Goal: Task Accomplishment & Management: Manage account settings

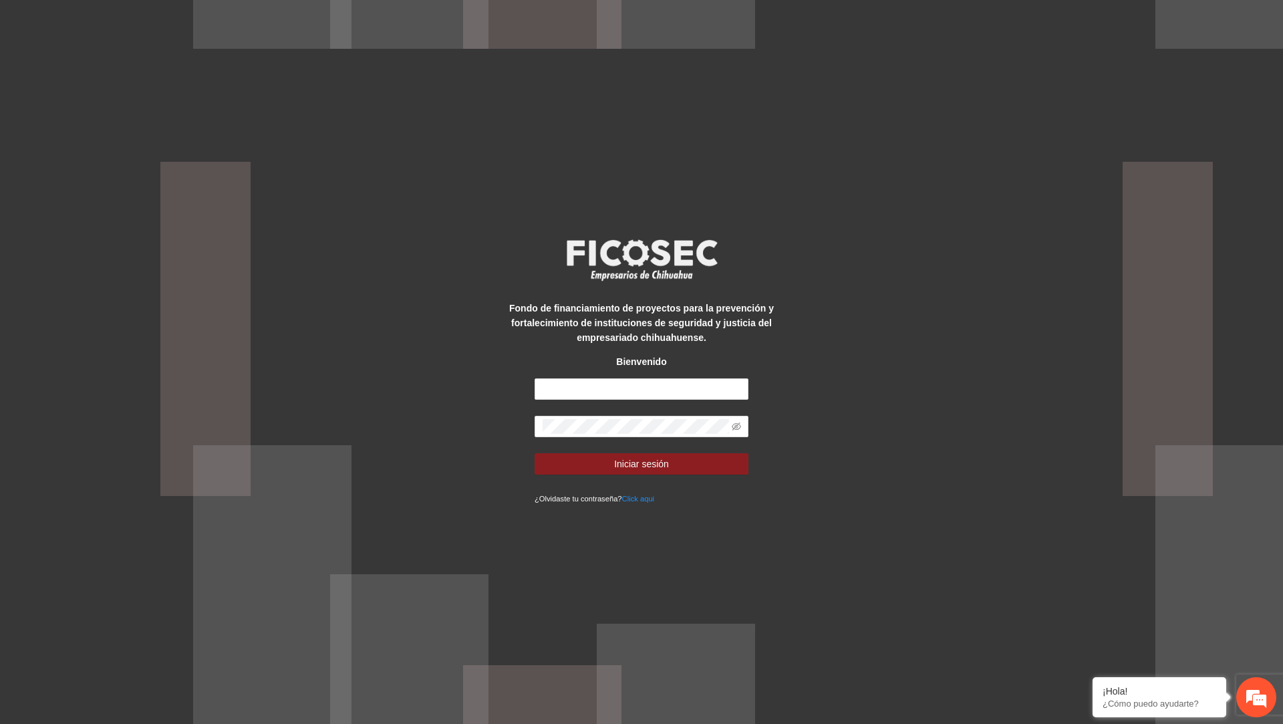
click at [691, 403] on form "Iniciar sesión ¿Olvidaste tu contraseña? Click aqui" at bounding box center [642, 441] width 214 height 127
click at [691, 387] on input "text" at bounding box center [642, 388] width 214 height 21
type input "**********"
click at [535, 453] on button "Iniciar sesión" at bounding box center [642, 463] width 214 height 21
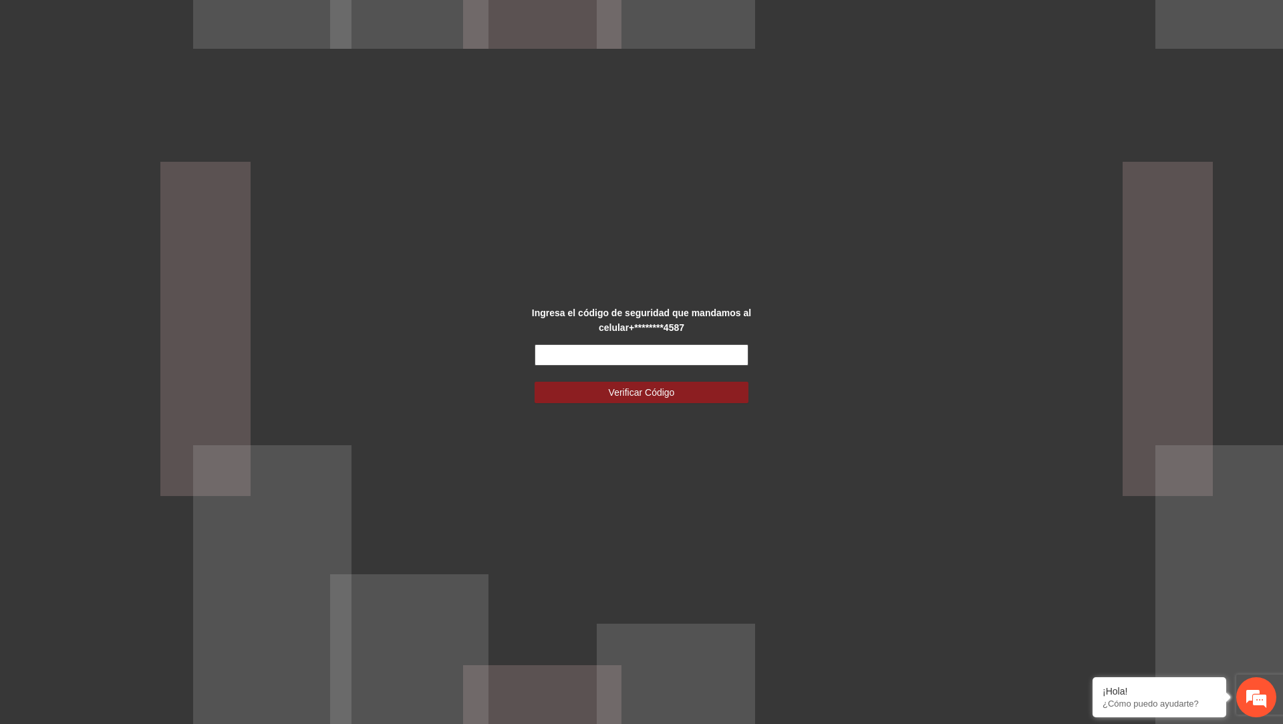
click at [658, 352] on input "text" at bounding box center [642, 354] width 214 height 21
type input "******"
click at [535, 382] on button "Verificar Código" at bounding box center [642, 392] width 214 height 21
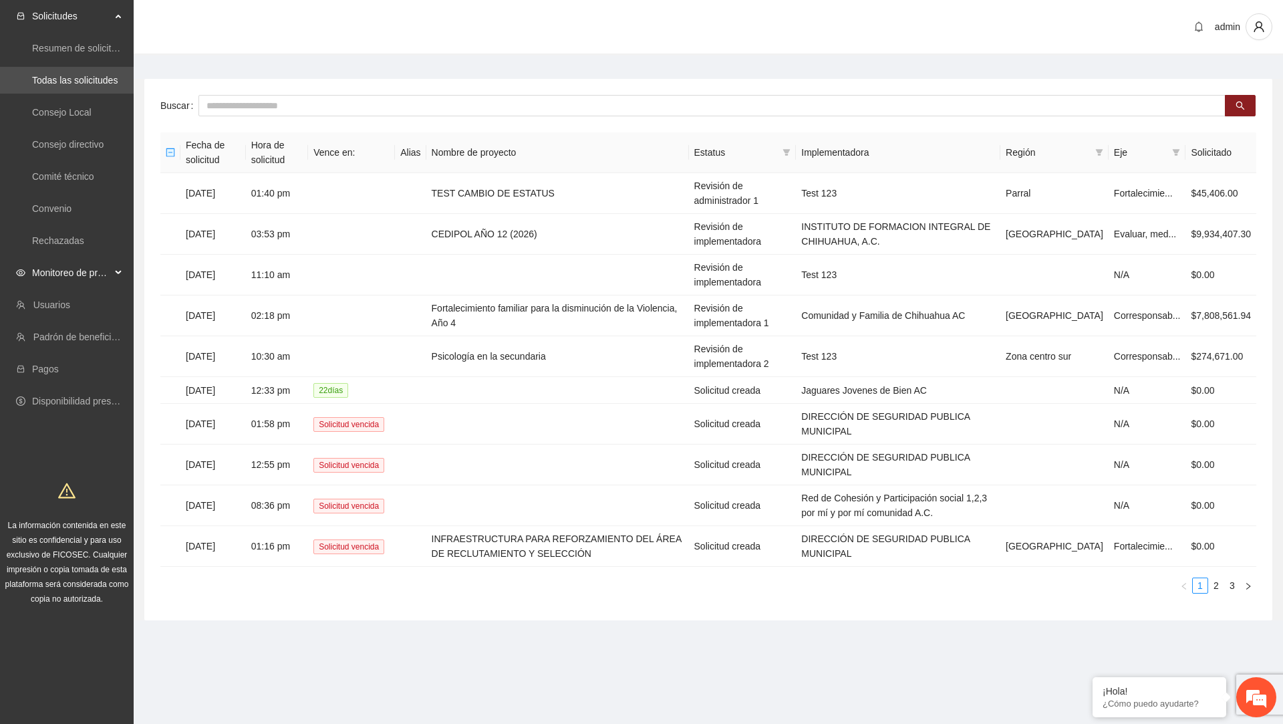
click at [107, 270] on span "Monitoreo de proyectos" at bounding box center [71, 272] width 79 height 27
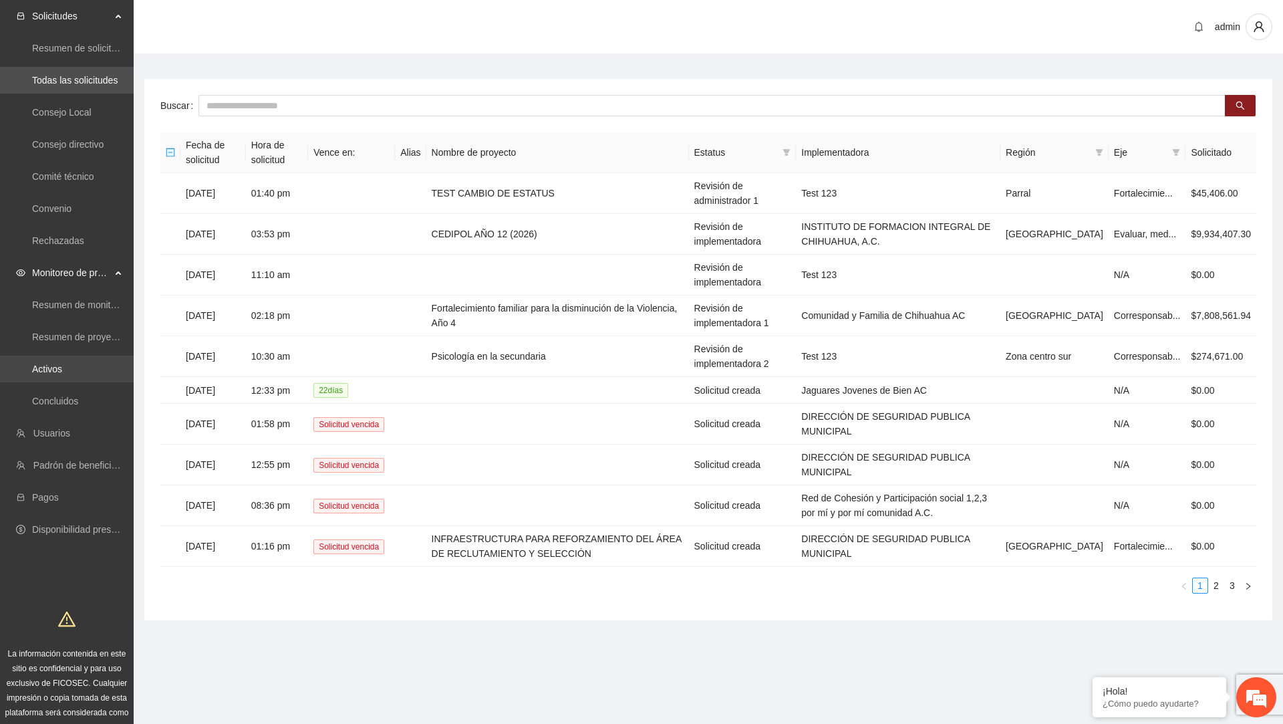
click at [62, 372] on link "Activos" at bounding box center [47, 369] width 30 height 11
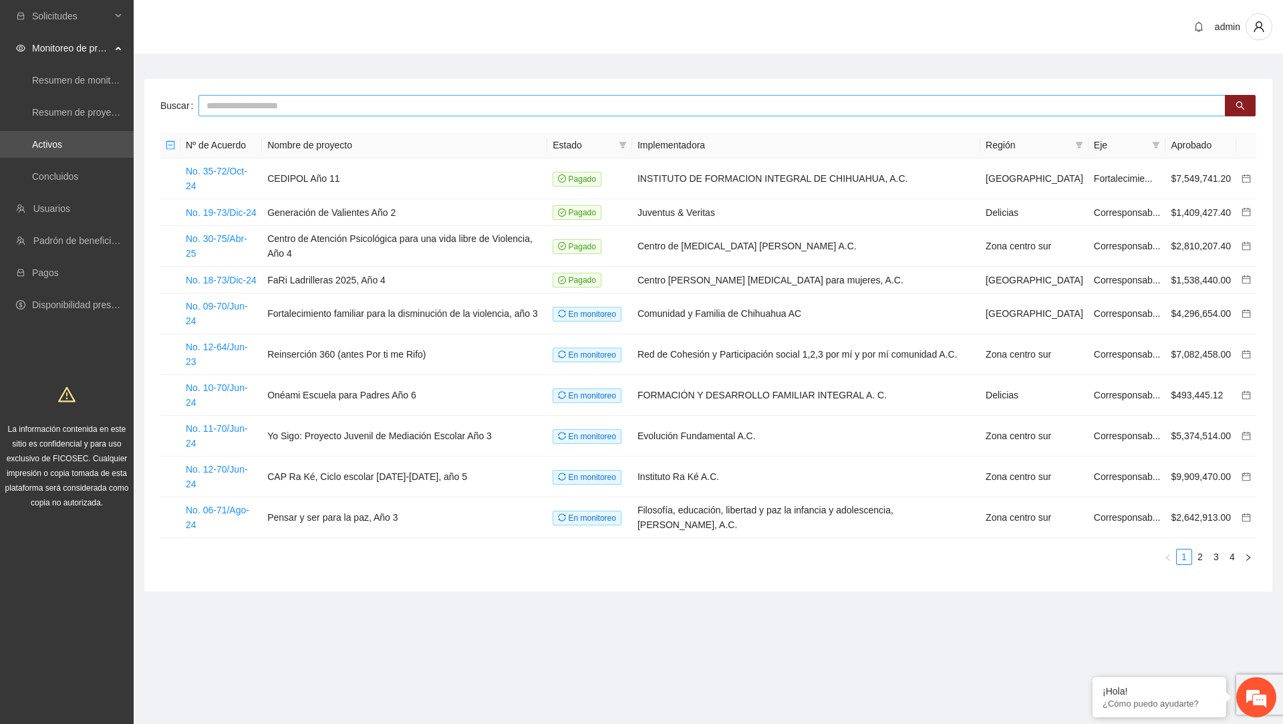
click at [633, 96] on input "text" at bounding box center [712, 105] width 1027 height 21
paste input "**********"
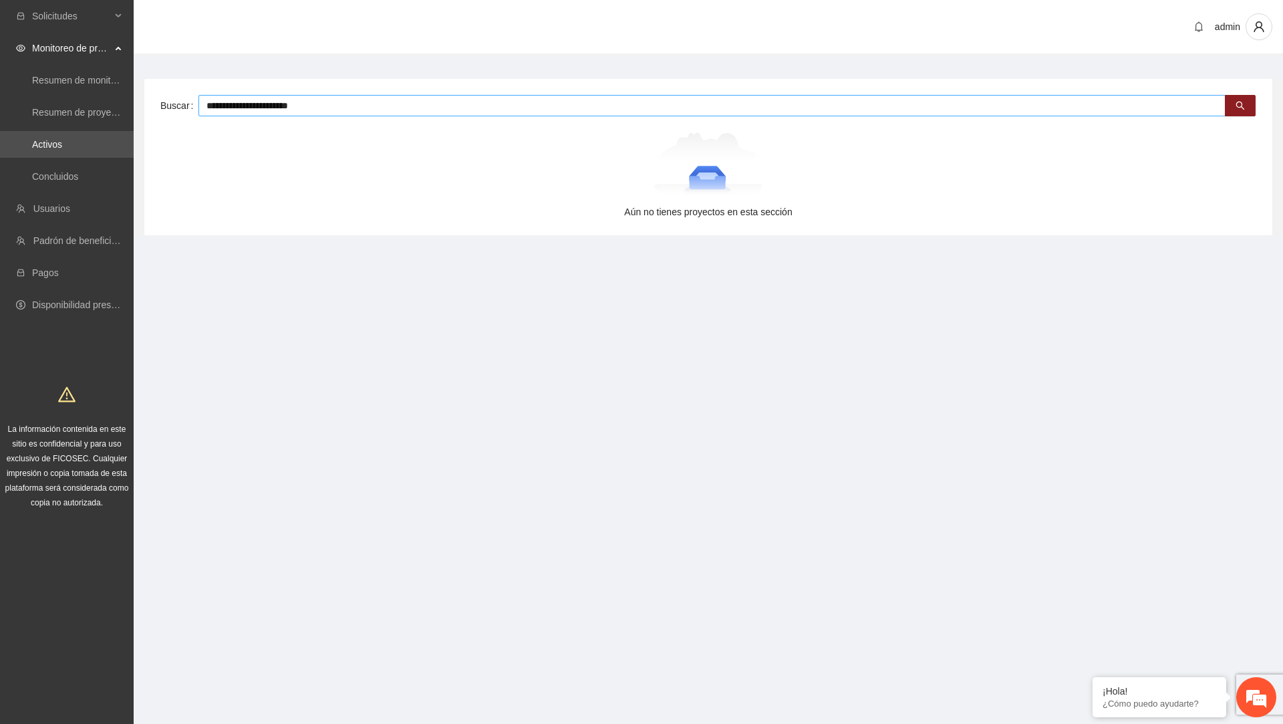
type input "**********"
click at [489, 118] on div "**********" at bounding box center [708, 157] width 1128 height 156
click at [489, 112] on input "**********" at bounding box center [712, 105] width 1027 height 21
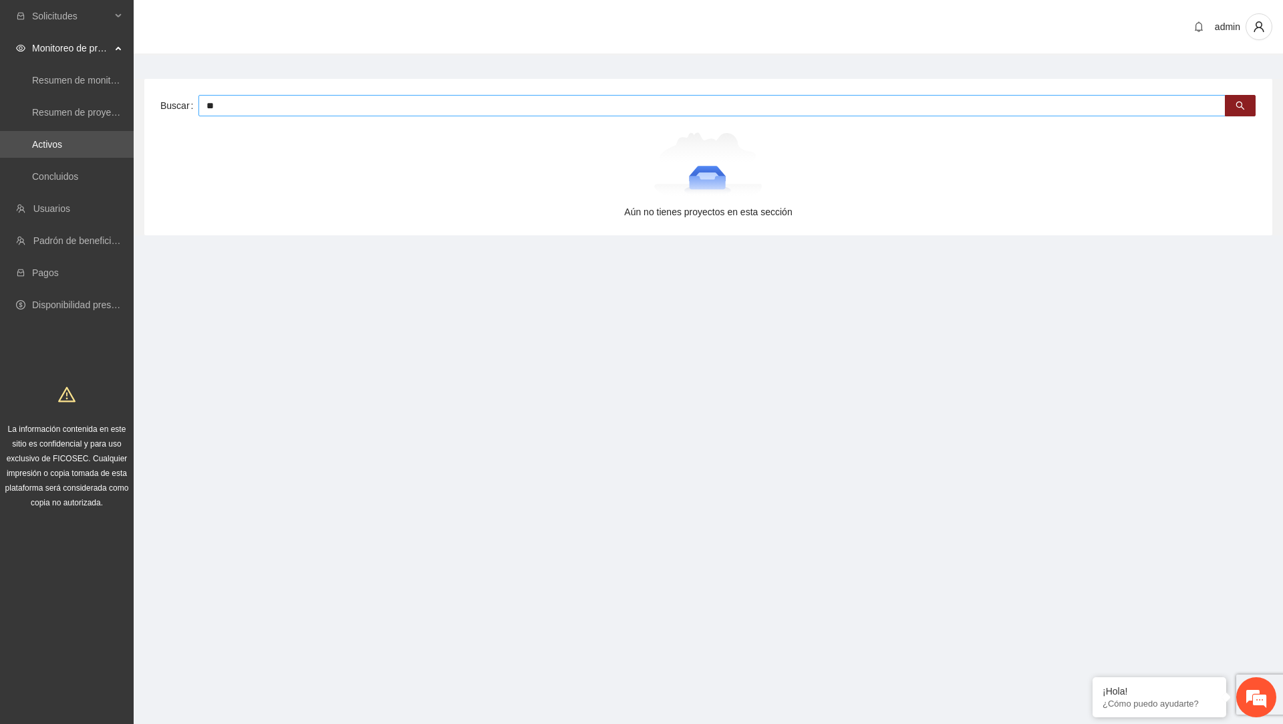
type input "*"
type input "*******"
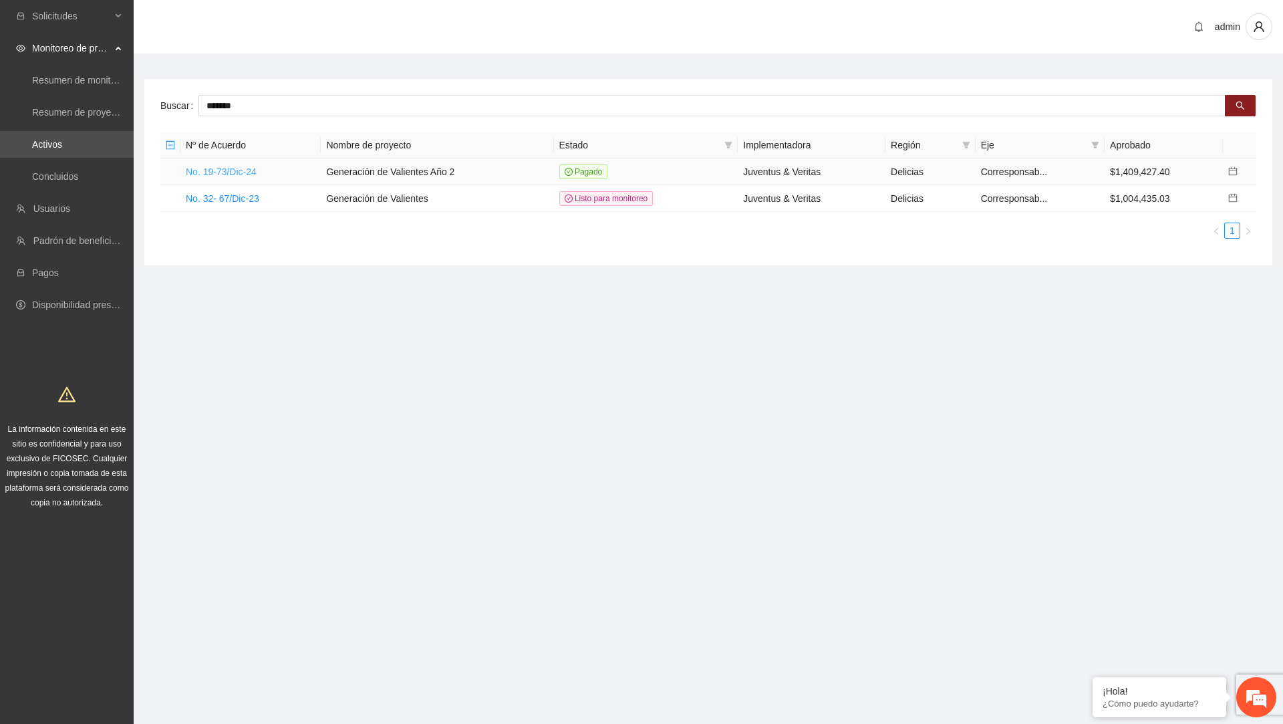
click at [252, 169] on link "No. 19-73/Dic-24" at bounding box center [221, 171] width 71 height 11
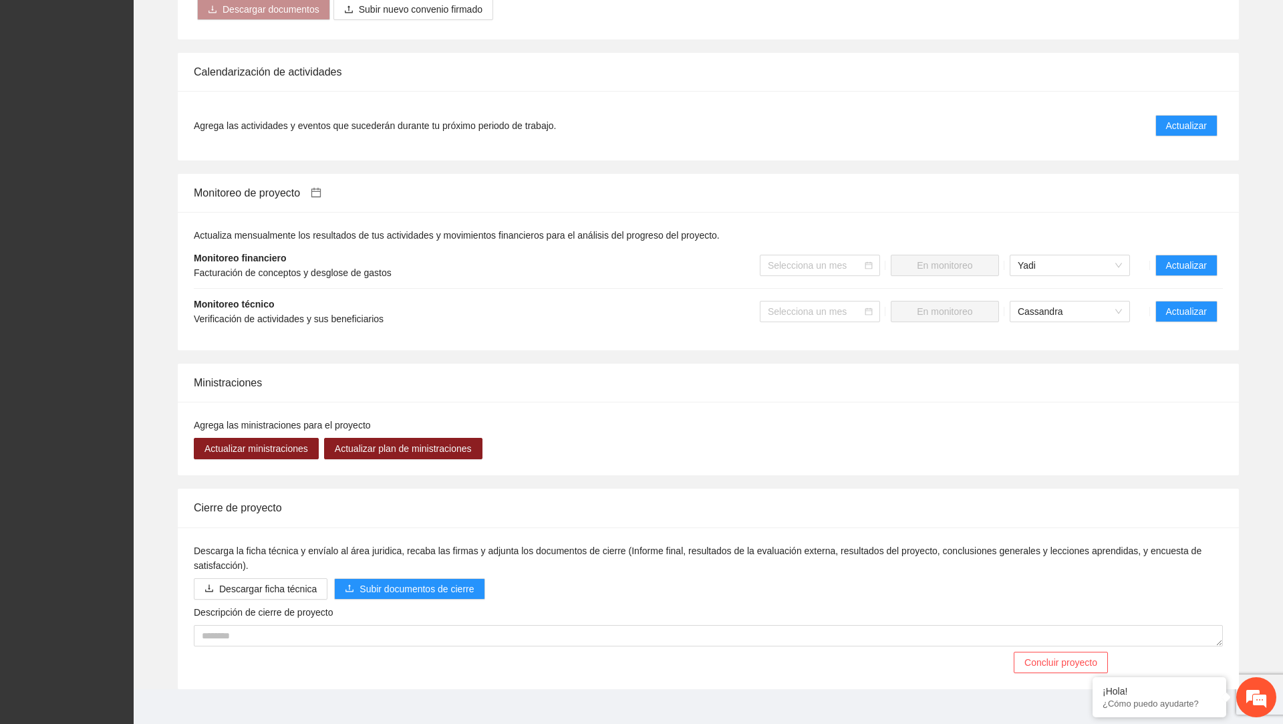
scroll to position [1138, 0]
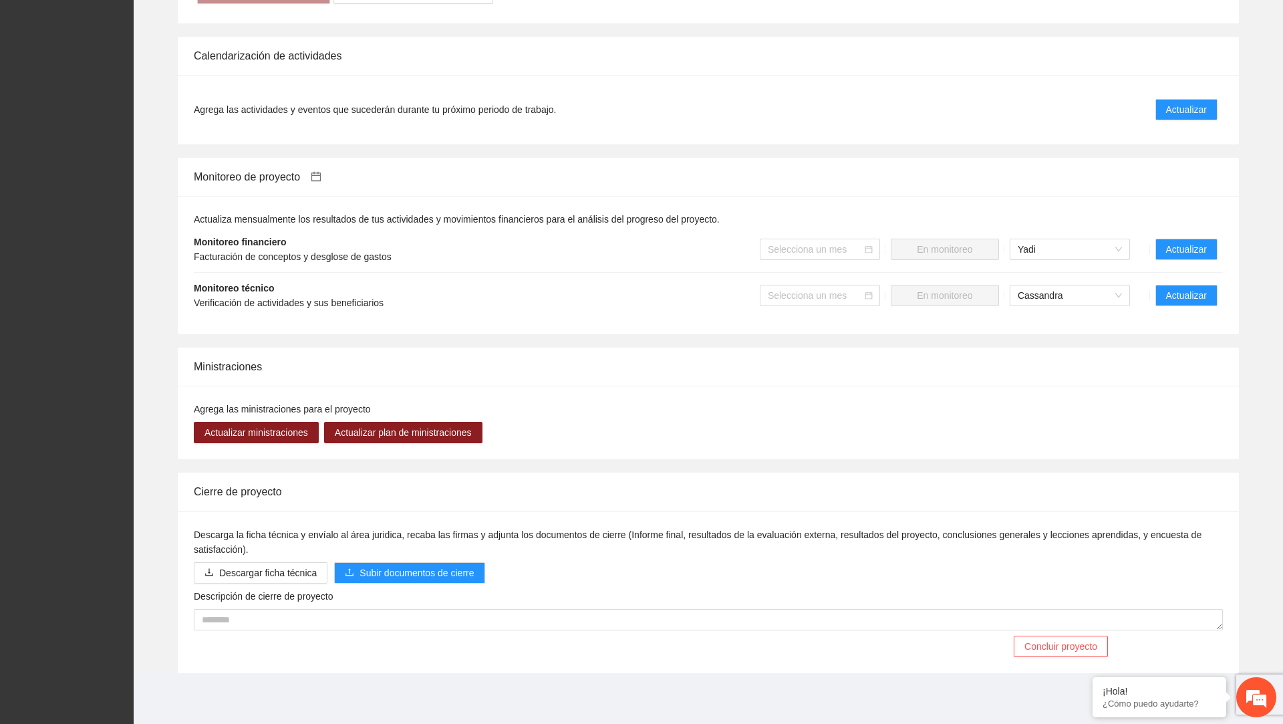
click at [1191, 283] on li "Monitoreo técnico Verificación de actividades y sus beneficiarios Selecciona un…" at bounding box center [708, 295] width 1029 height 45
click at [1188, 293] on span "Actualizar" at bounding box center [1186, 295] width 41 height 15
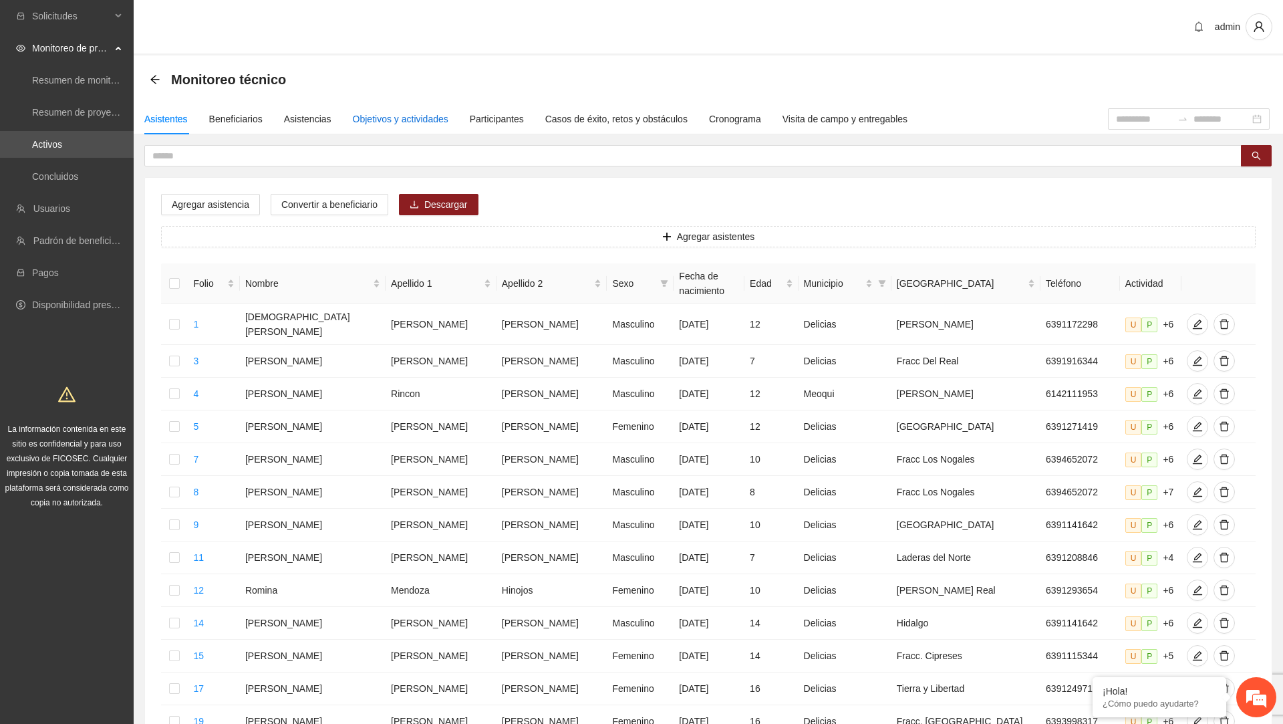
click at [396, 113] on div "Objetivos y actividades" at bounding box center [401, 119] width 96 height 15
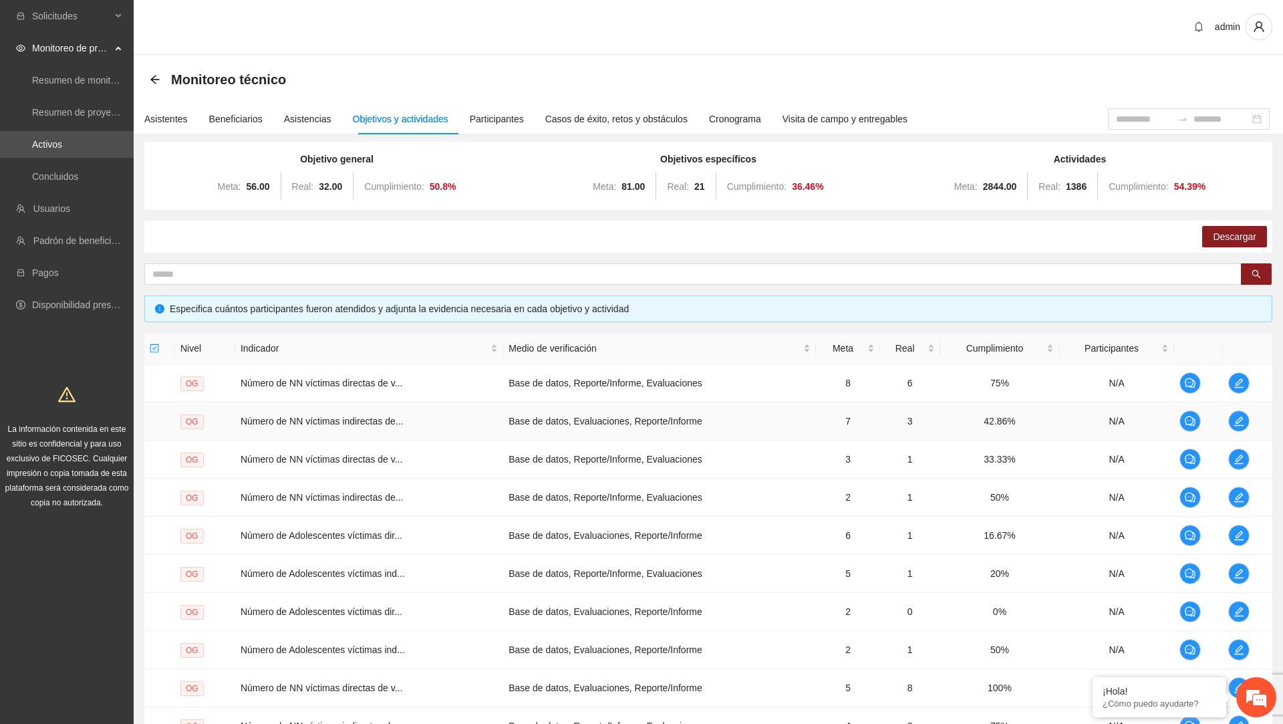
scroll to position [147, 0]
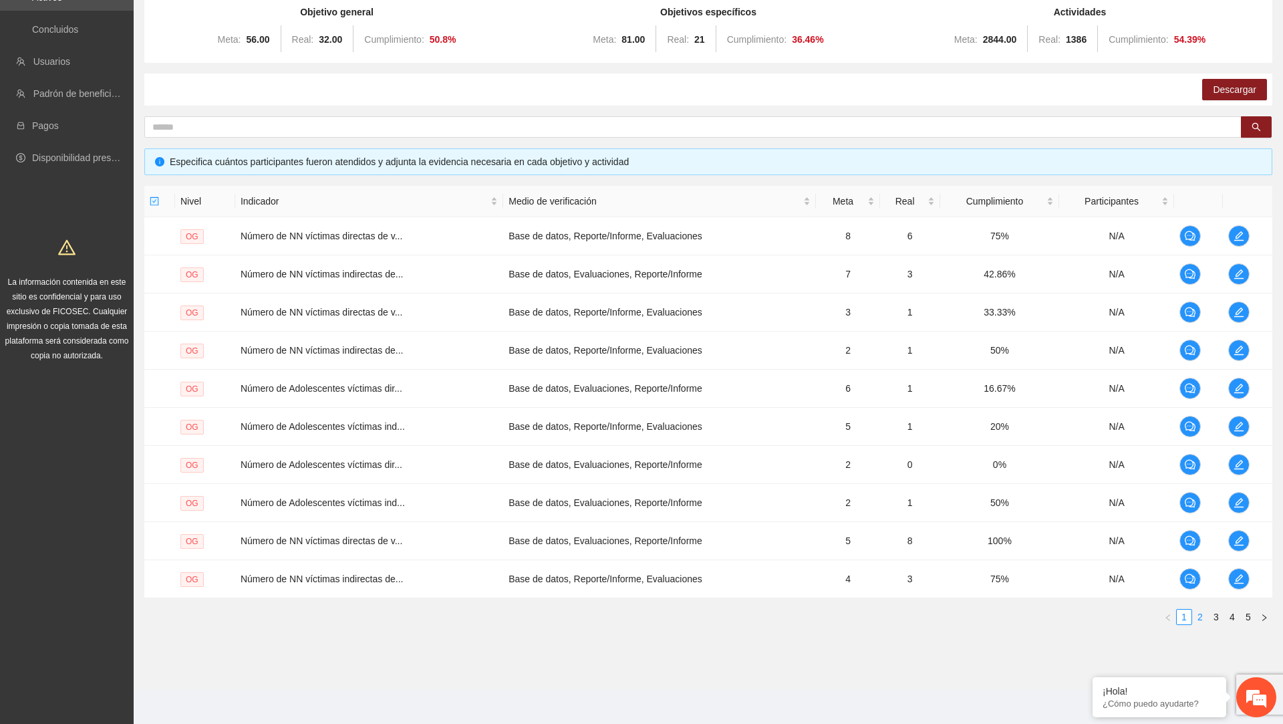
click at [1201, 616] on link "2" at bounding box center [1200, 617] width 15 height 15
click at [1219, 615] on link "3" at bounding box center [1216, 617] width 15 height 15
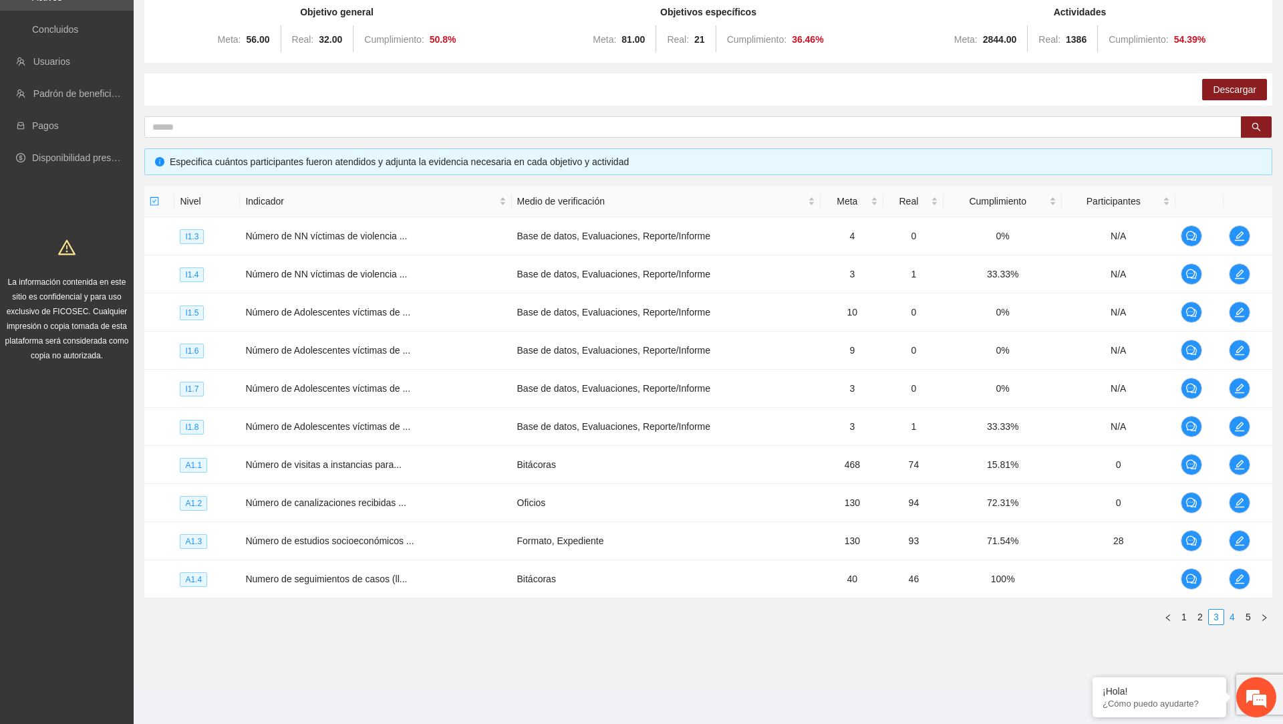
click at [1233, 616] on link "4" at bounding box center [1232, 617] width 15 height 15
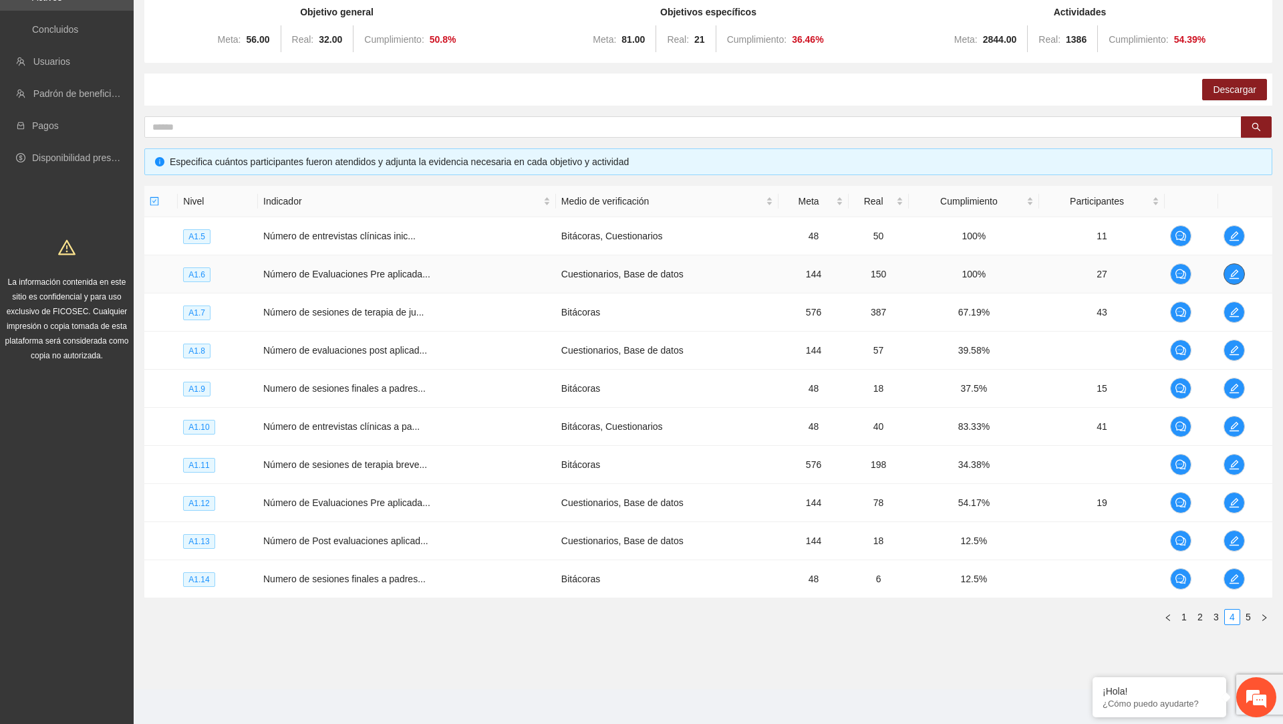
click at [1245, 272] on span "edit" at bounding box center [1235, 274] width 20 height 11
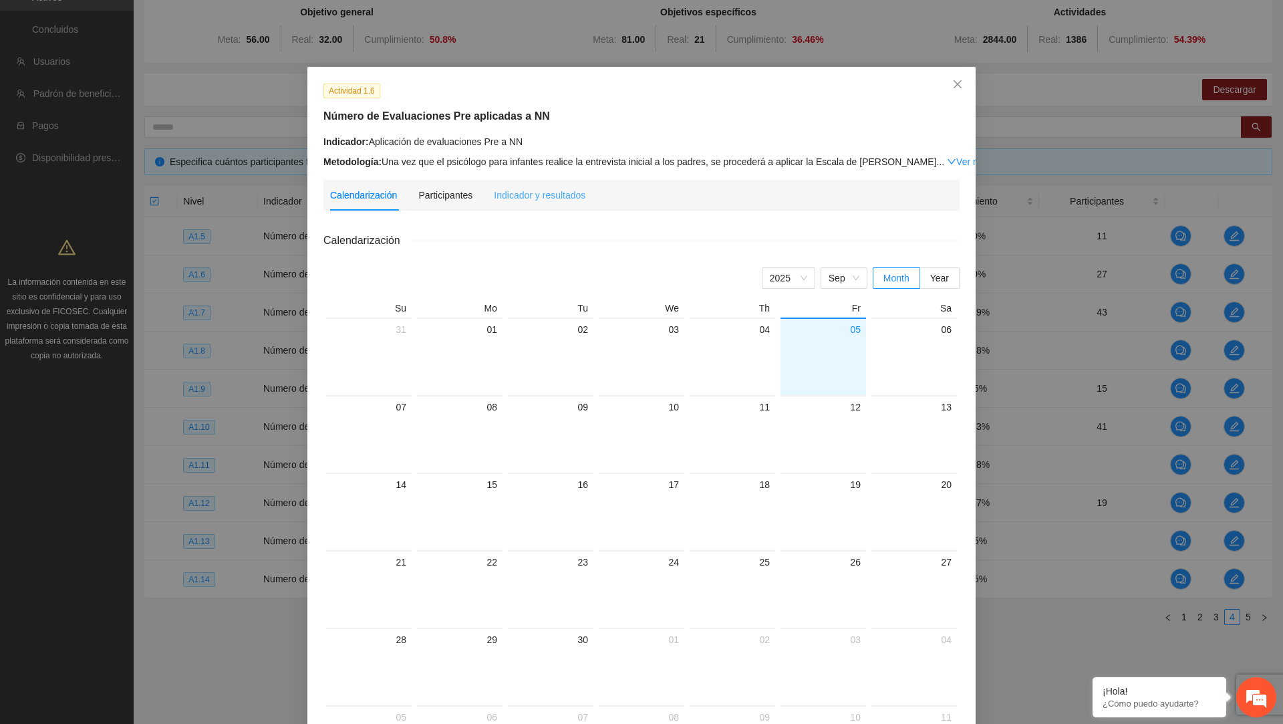
click at [576, 208] on div "Indicador y resultados" at bounding box center [540, 195] width 92 height 31
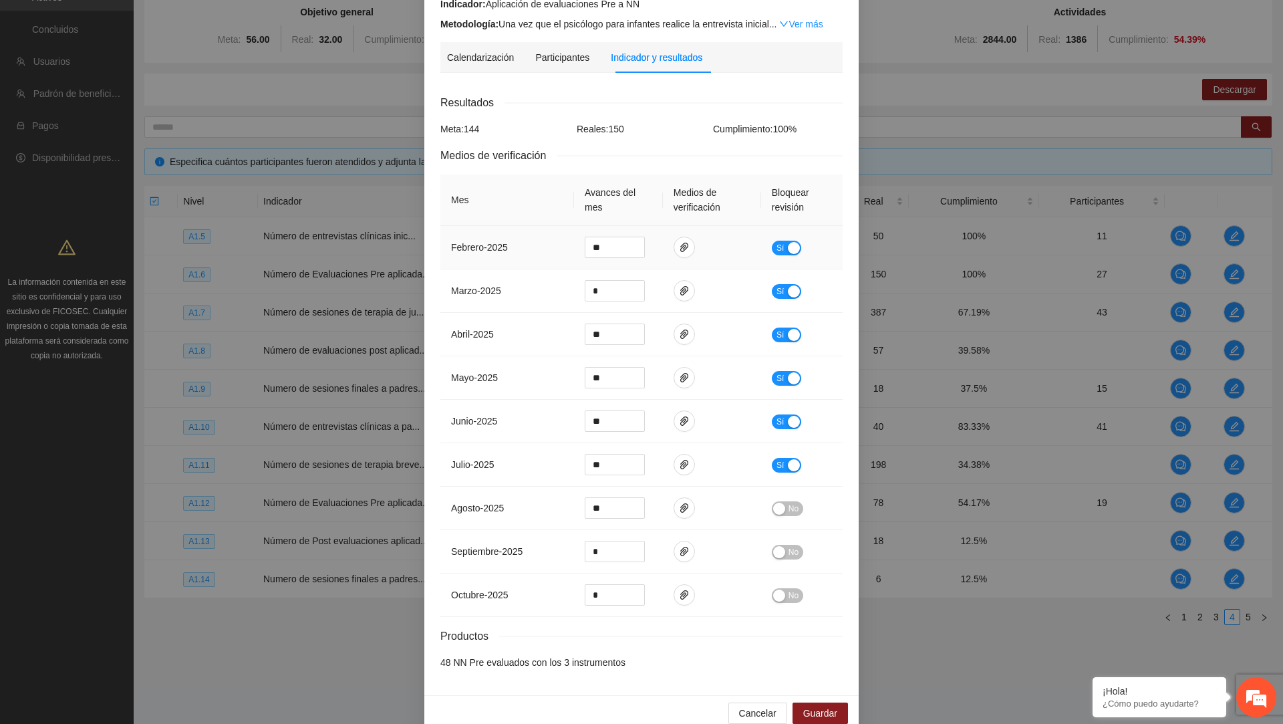
scroll to position [158, 0]
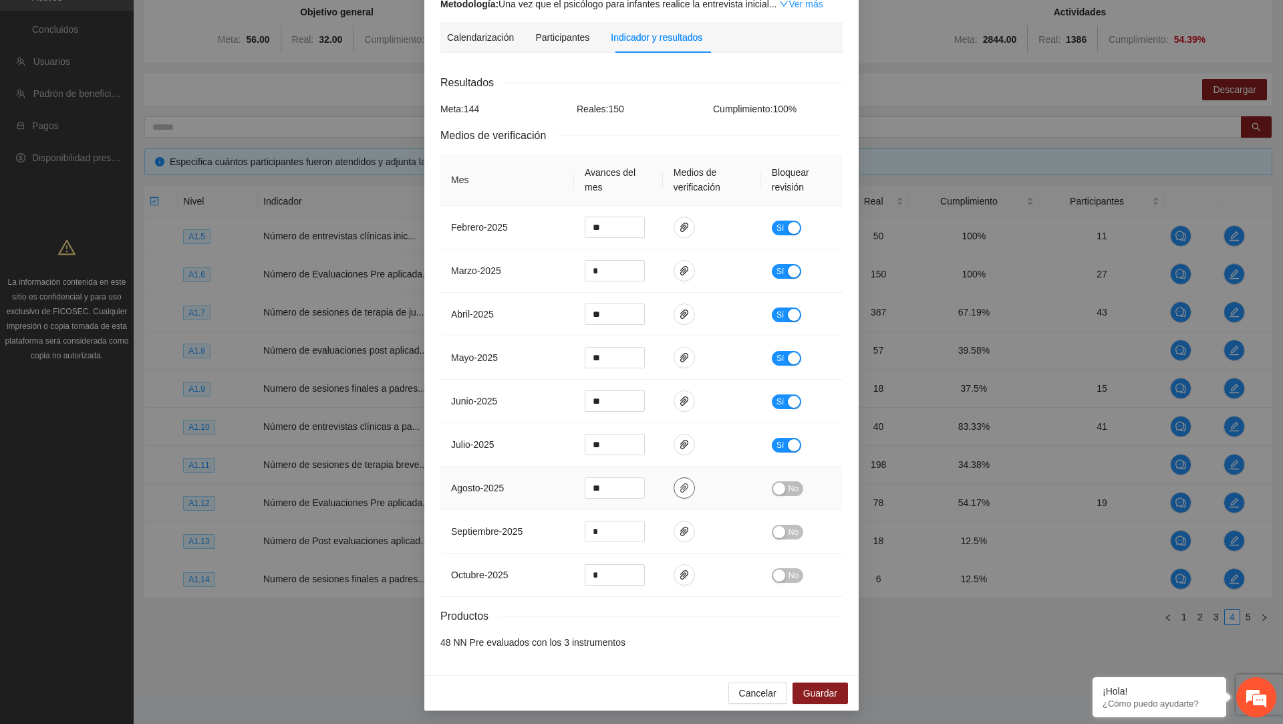
click at [685, 480] on button "button" at bounding box center [684, 487] width 21 height 21
click at [781, 427] on span "delete" at bounding box center [776, 426] width 15 height 9
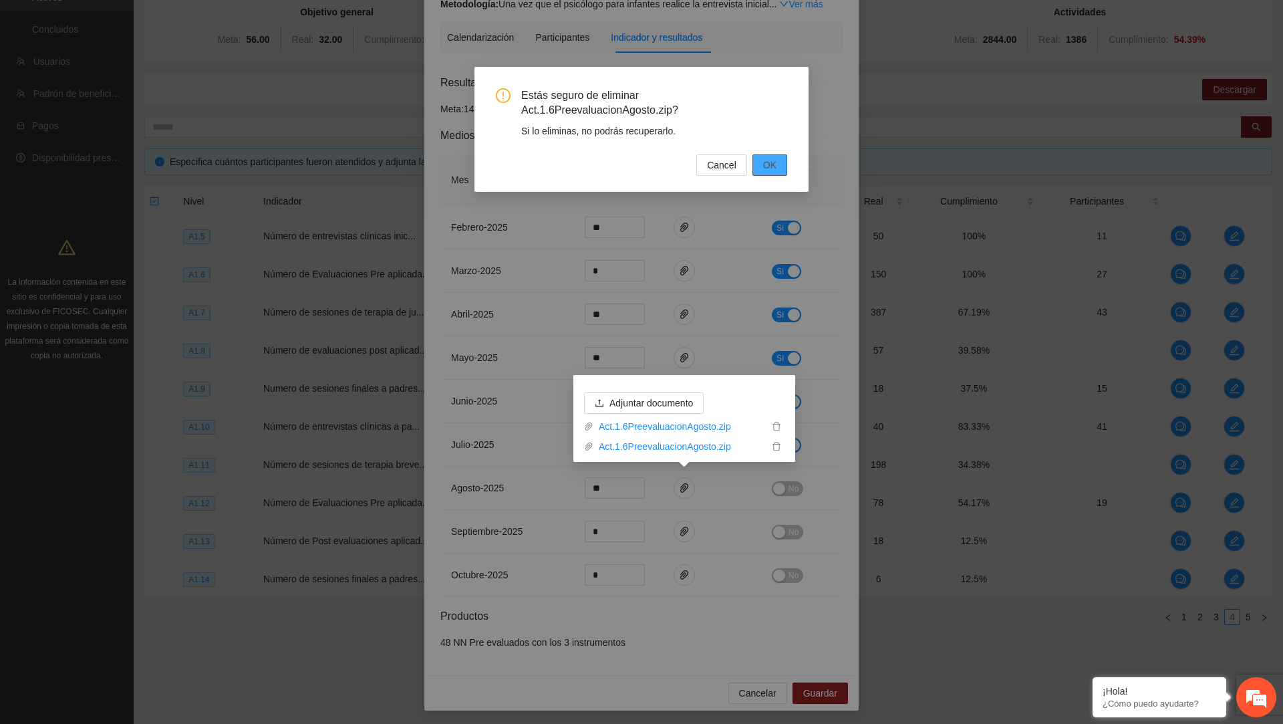
click at [763, 160] on span "OK" at bounding box center [769, 165] width 13 height 15
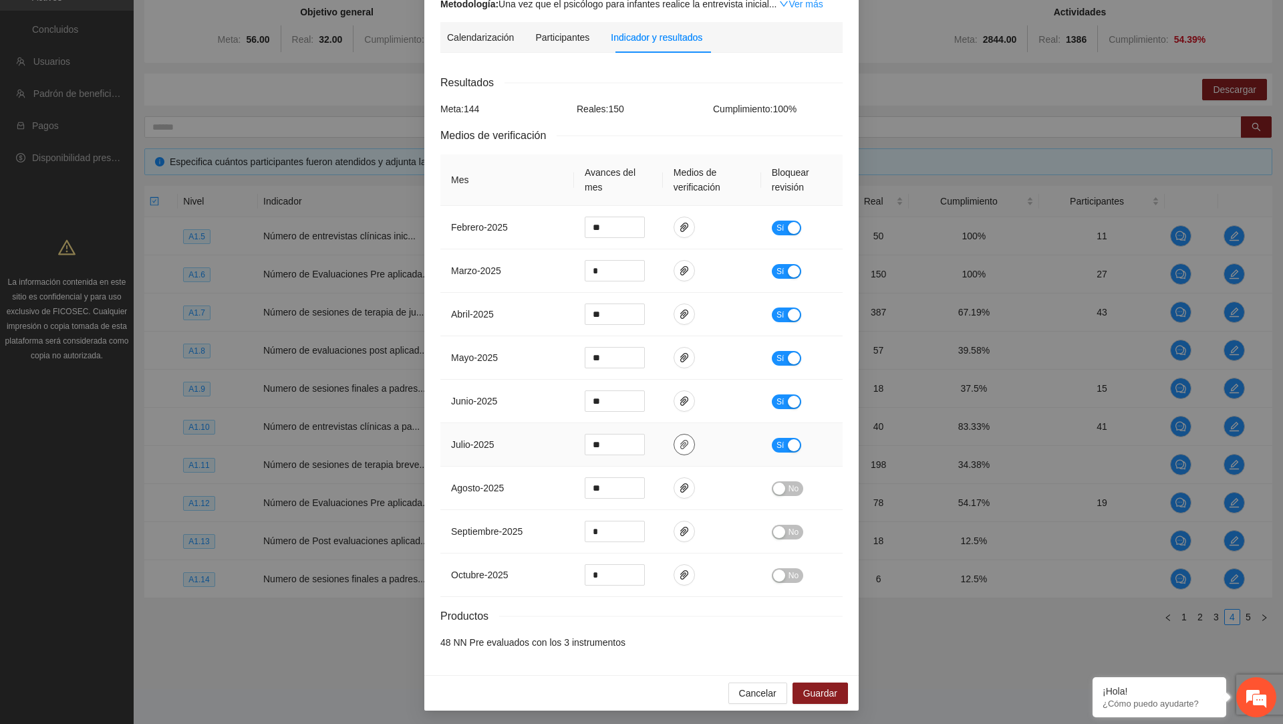
click at [683, 439] on icon "paper-clip" at bounding box center [684, 444] width 11 height 11
click at [660, 481] on td "**" at bounding box center [618, 488] width 89 height 43
click at [683, 487] on icon "paper-clip" at bounding box center [684, 488] width 11 height 11
click at [544, 316] on td "abril - 2025" at bounding box center [508, 314] width 134 height 43
drag, startPoint x: 451, startPoint y: 483, endPoint x: 527, endPoint y: 485, distance: 75.6
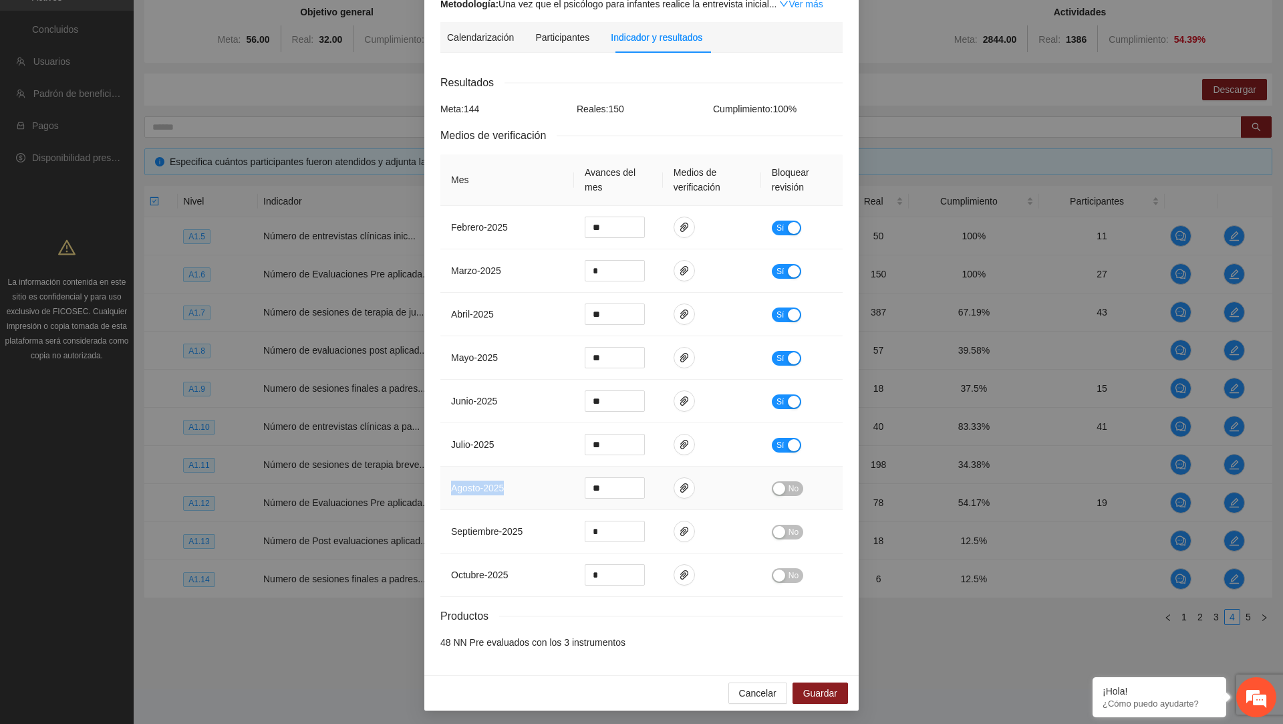
click at [527, 485] on td "agosto - 2025" at bounding box center [508, 488] width 134 height 43
click at [687, 485] on icon "paper-clip" at bounding box center [684, 488] width 11 height 11
click at [504, 487] on span "agosto - 2025" at bounding box center [477, 488] width 53 height 11
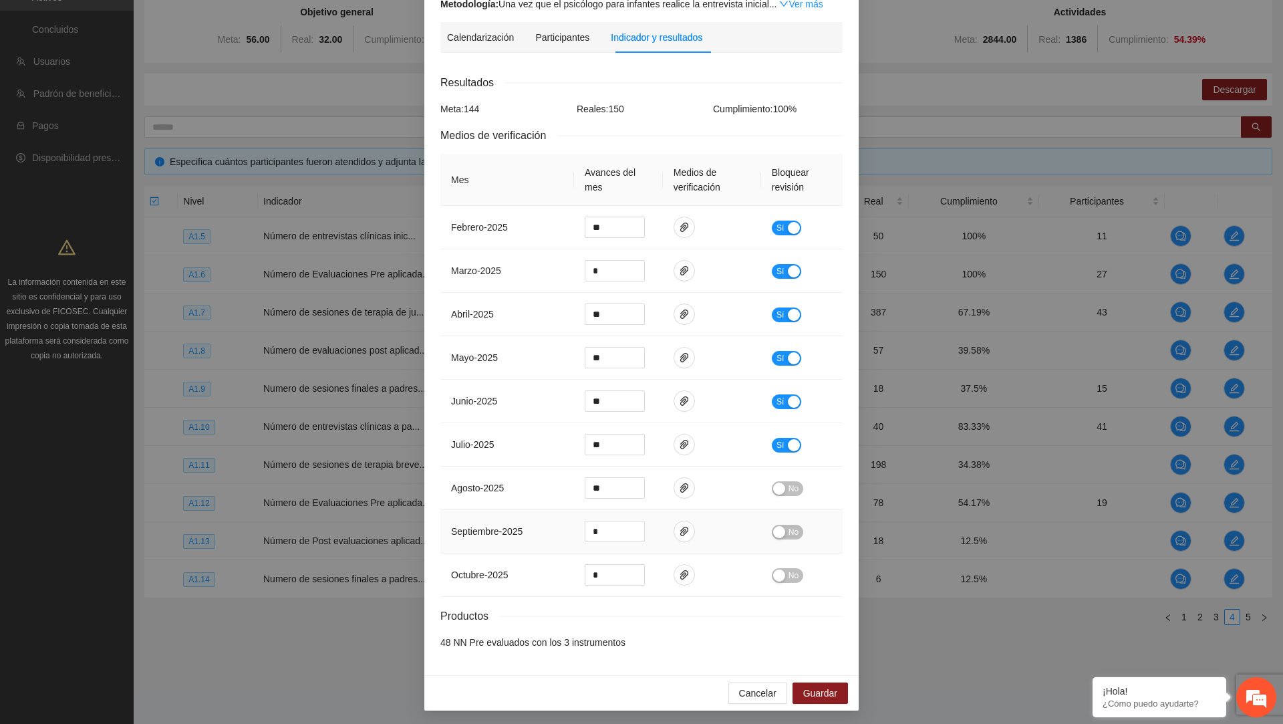
click at [503, 534] on td "septiembre - 2025" at bounding box center [508, 531] width 134 height 43
click at [694, 526] on span "paper-clip" at bounding box center [684, 531] width 20 height 11
click at [483, 534] on td "septiembre - 2025" at bounding box center [508, 531] width 134 height 43
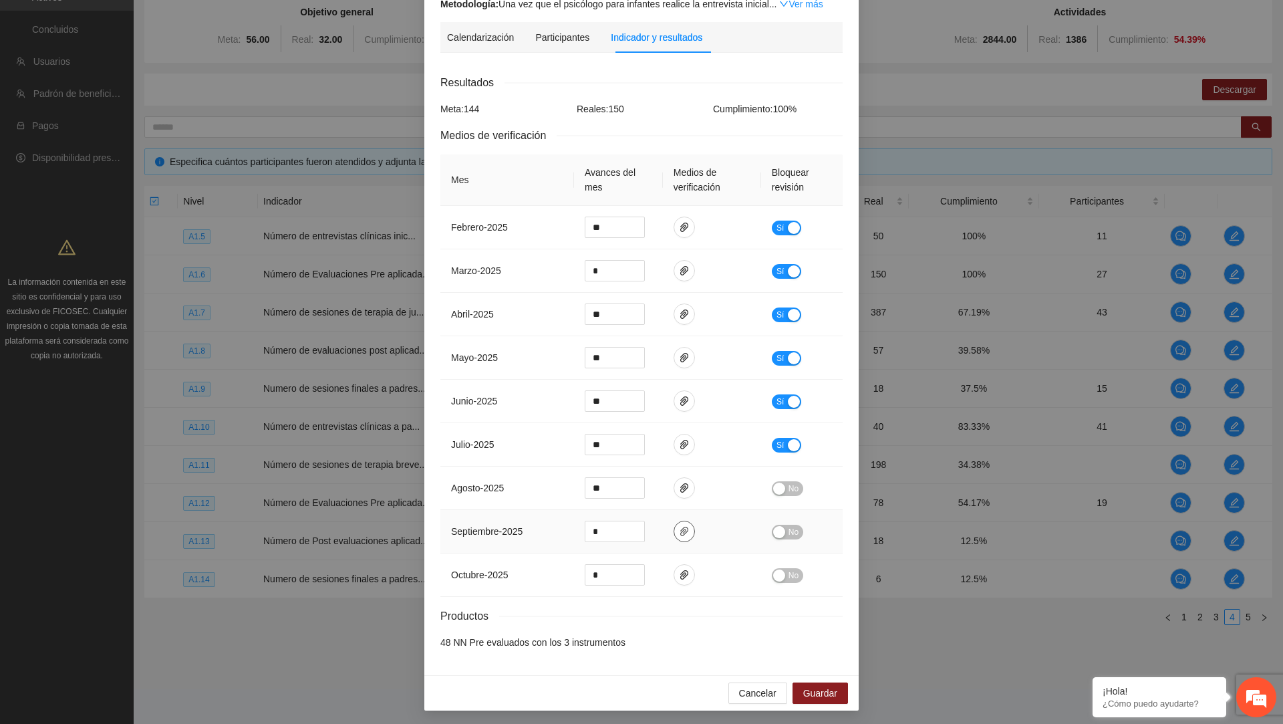
click at [692, 535] on button "button" at bounding box center [684, 531] width 21 height 21
click at [505, 531] on span "septiembre - 2025" at bounding box center [487, 531] width 72 height 11
click at [681, 483] on icon "paper-clip" at bounding box center [684, 488] width 11 height 11
click at [499, 526] on span "septiembre - 2025" at bounding box center [487, 531] width 72 height 11
click at [476, 489] on span "agosto - 2025" at bounding box center [477, 488] width 53 height 11
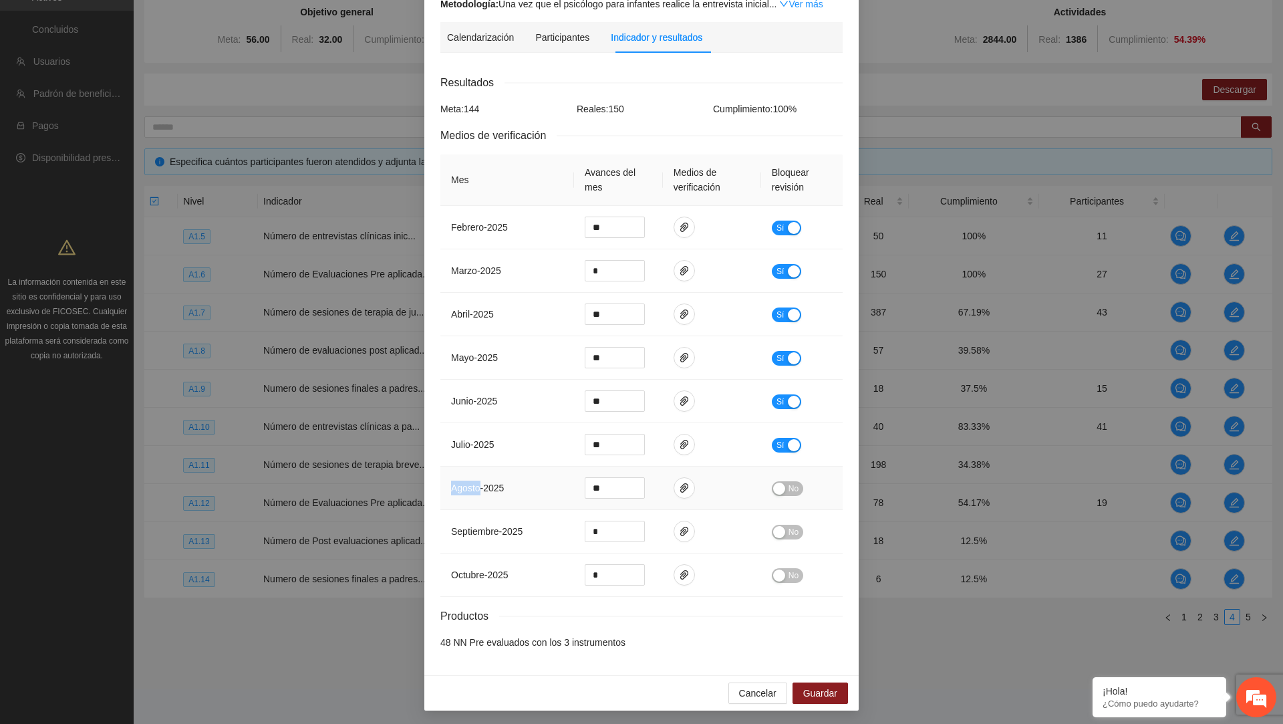
click at [476, 489] on span "agosto - 2025" at bounding box center [477, 488] width 53 height 11
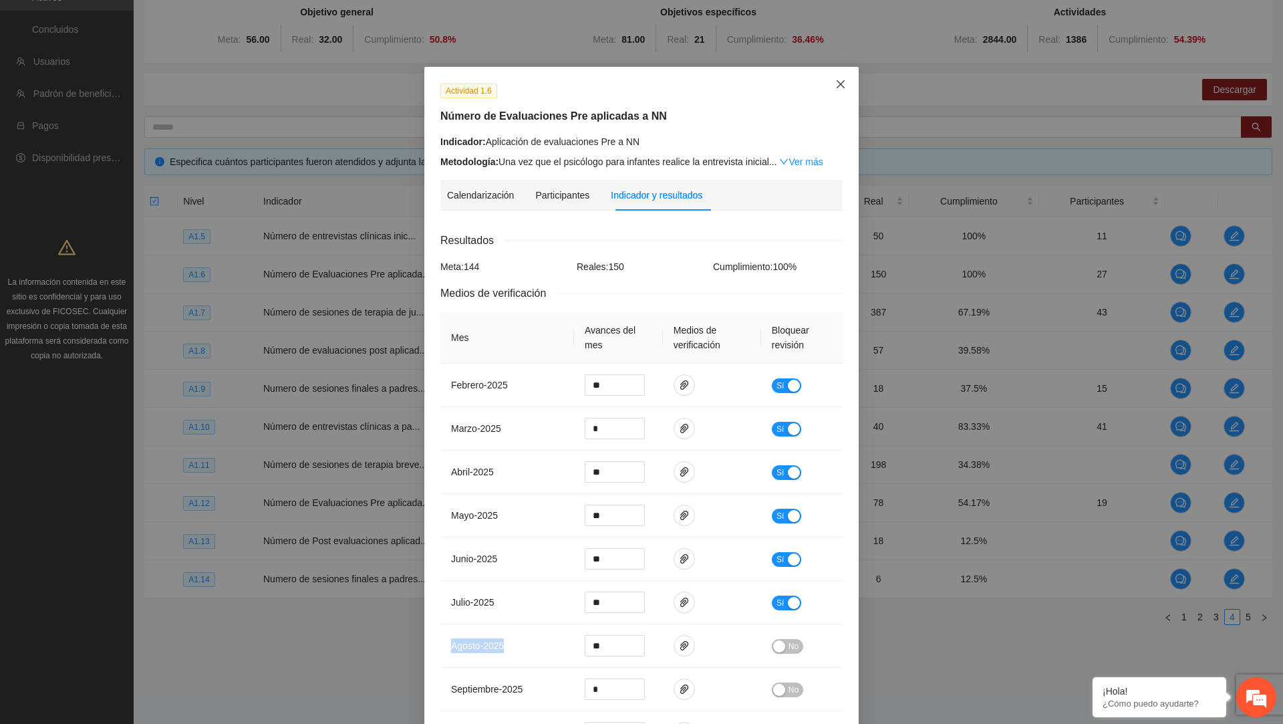
click at [838, 84] on icon "close" at bounding box center [841, 84] width 11 height 11
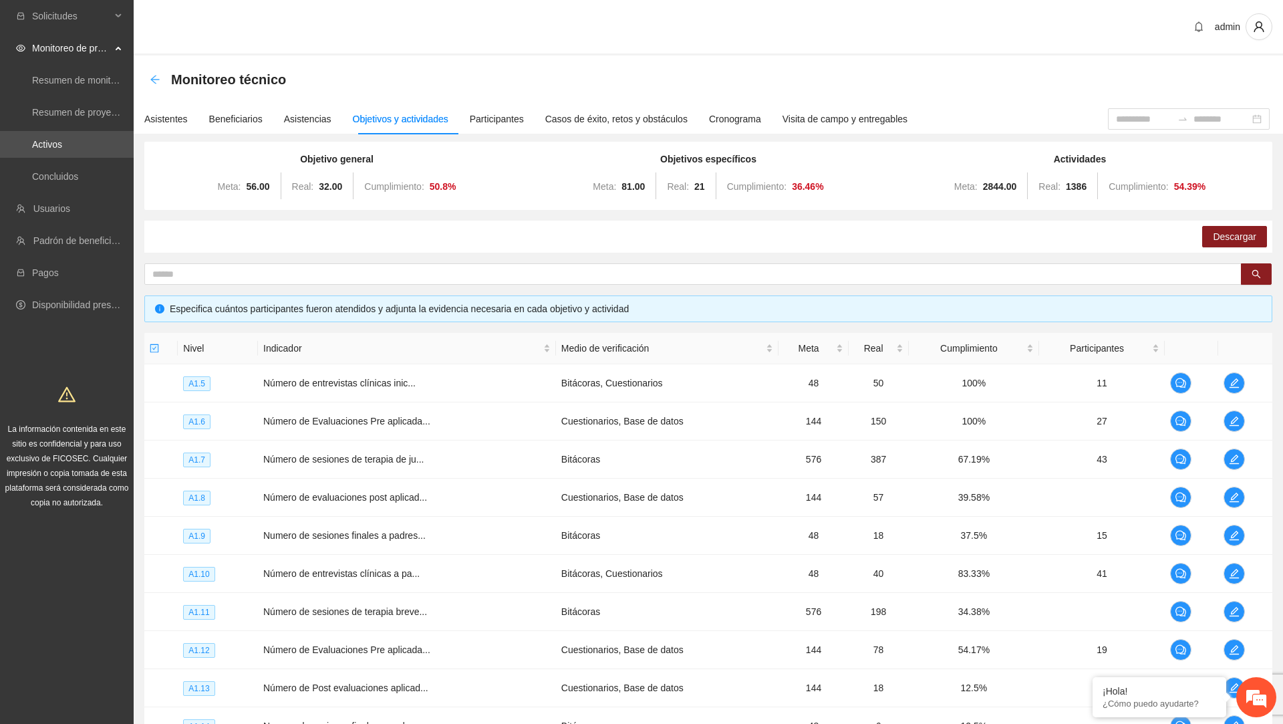
click at [155, 78] on icon "arrow-left" at bounding box center [155, 79] width 11 height 11
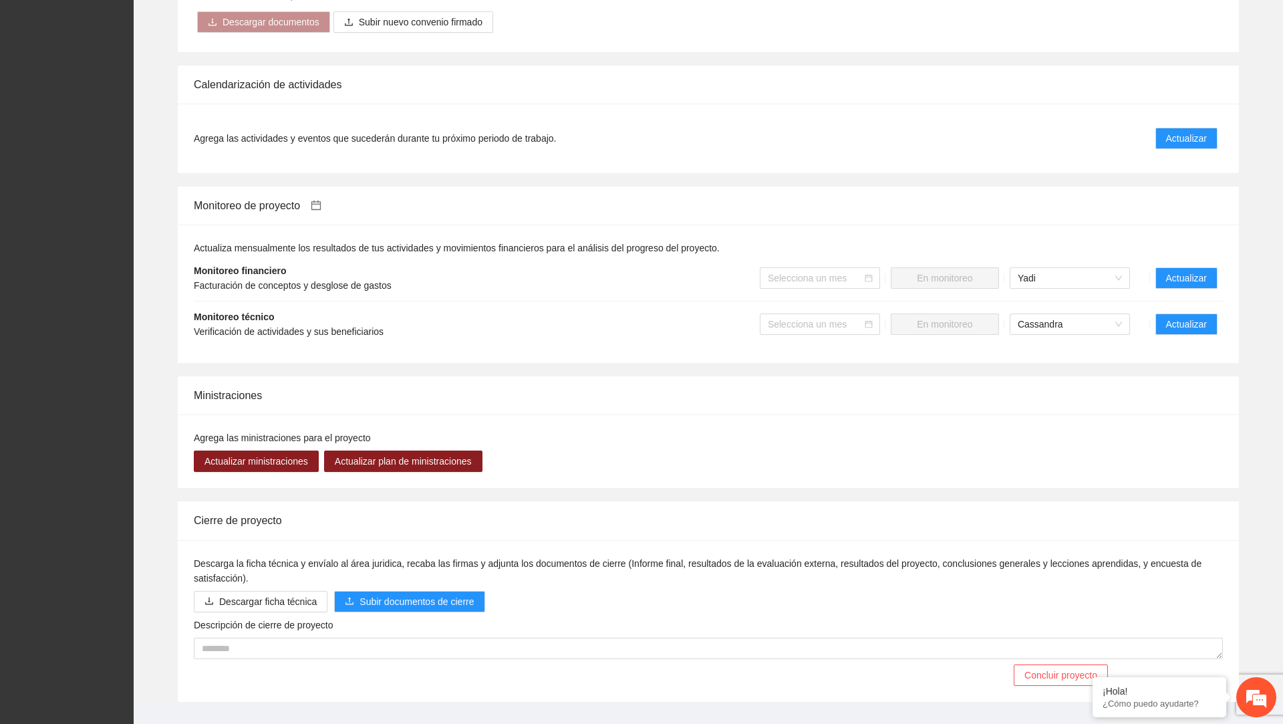
scroll to position [1111, 0]
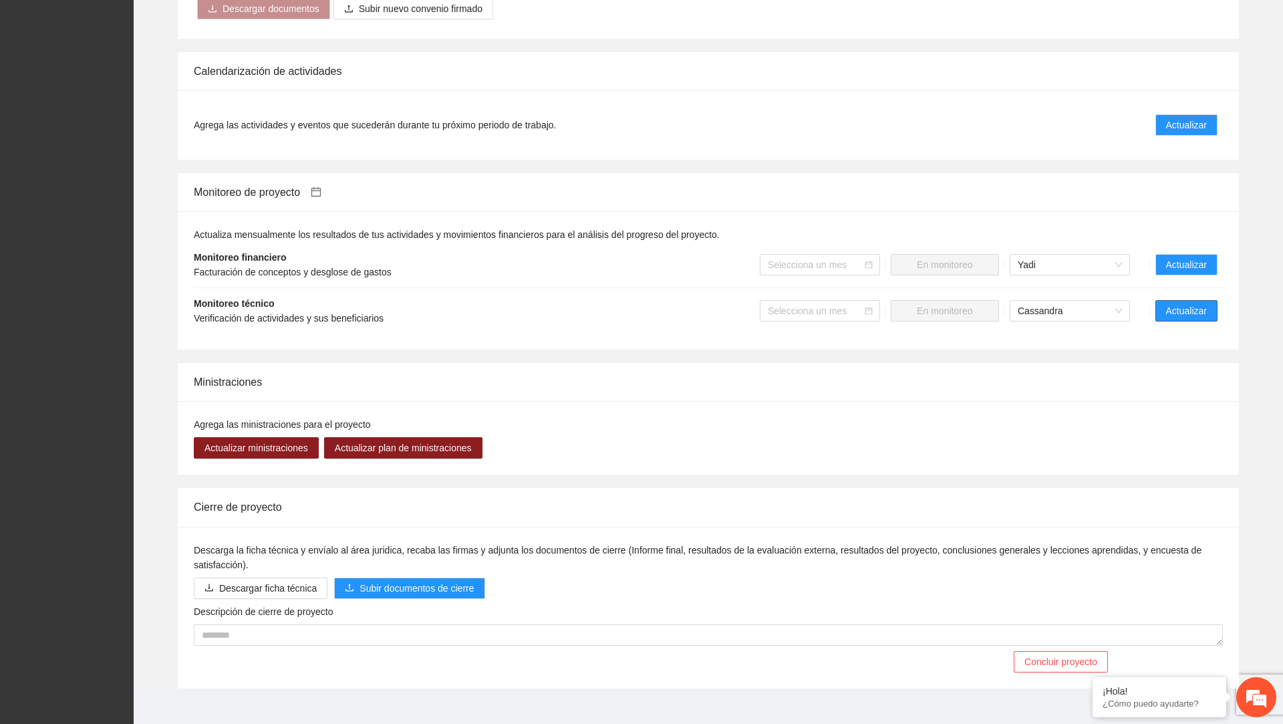
click at [1185, 318] on span "Actualizar" at bounding box center [1186, 310] width 41 height 15
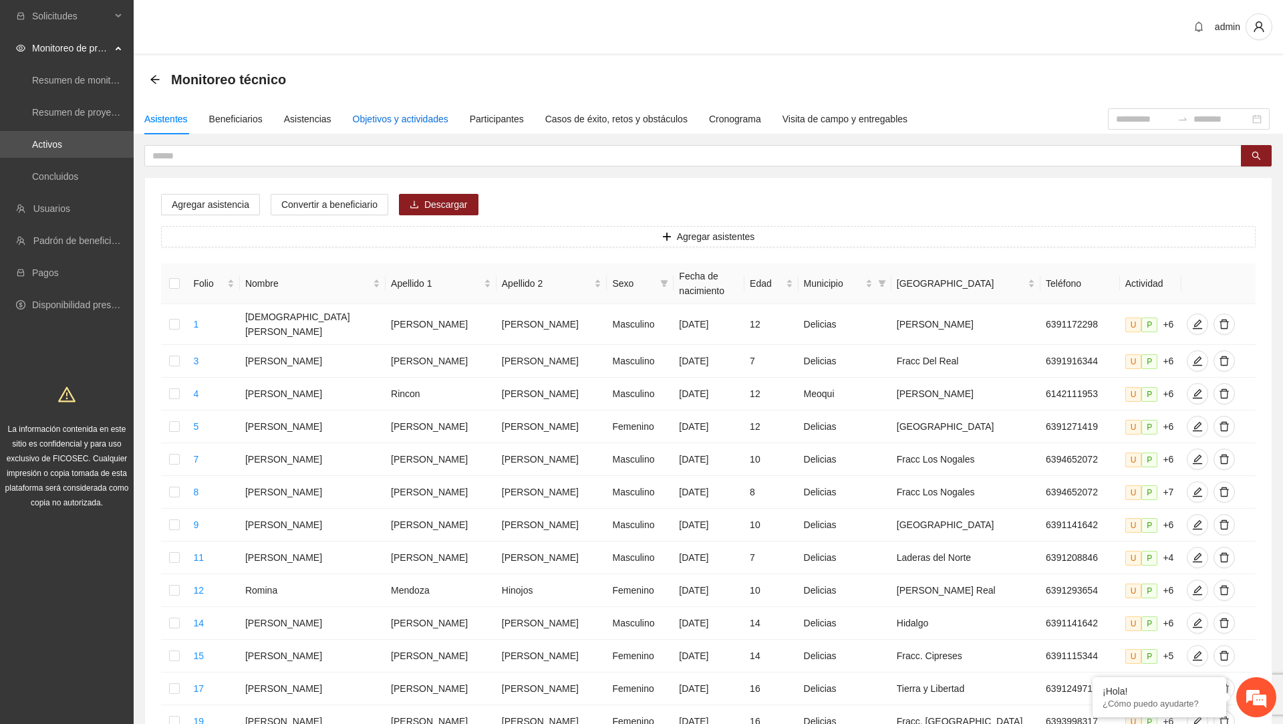
click at [414, 123] on div "Objetivos y actividades" at bounding box center [401, 119] width 96 height 15
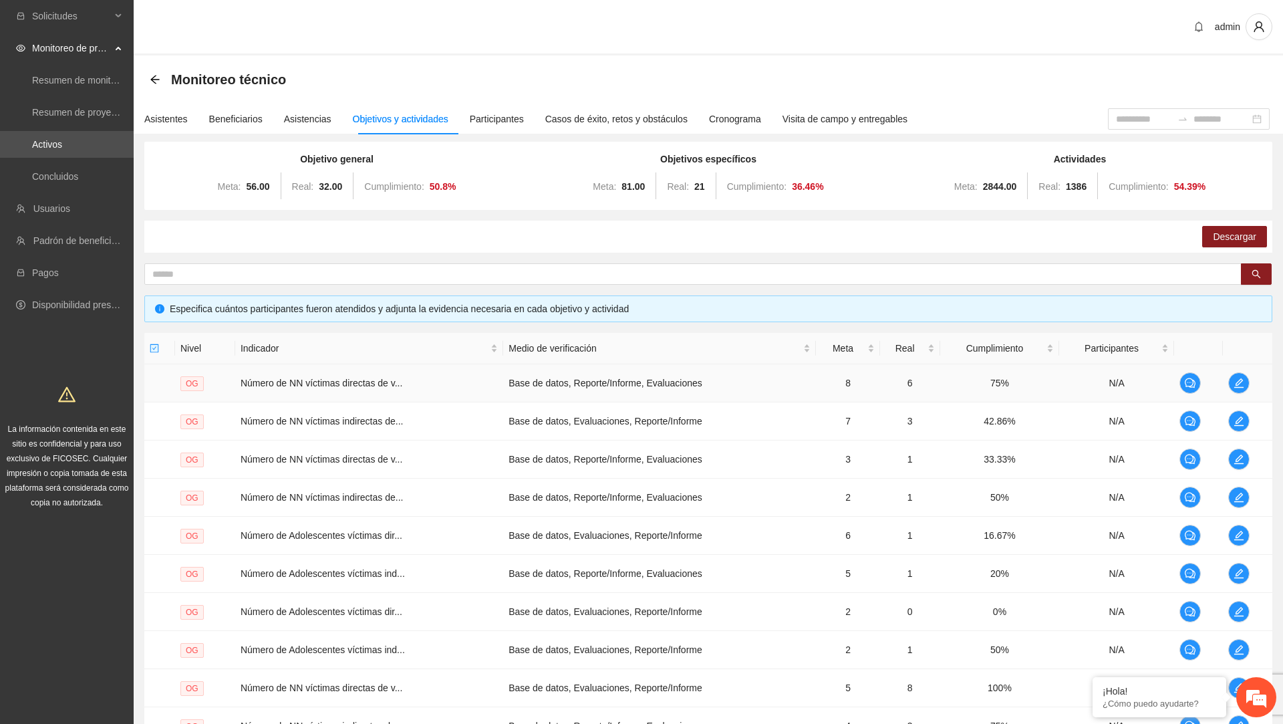
scroll to position [147, 0]
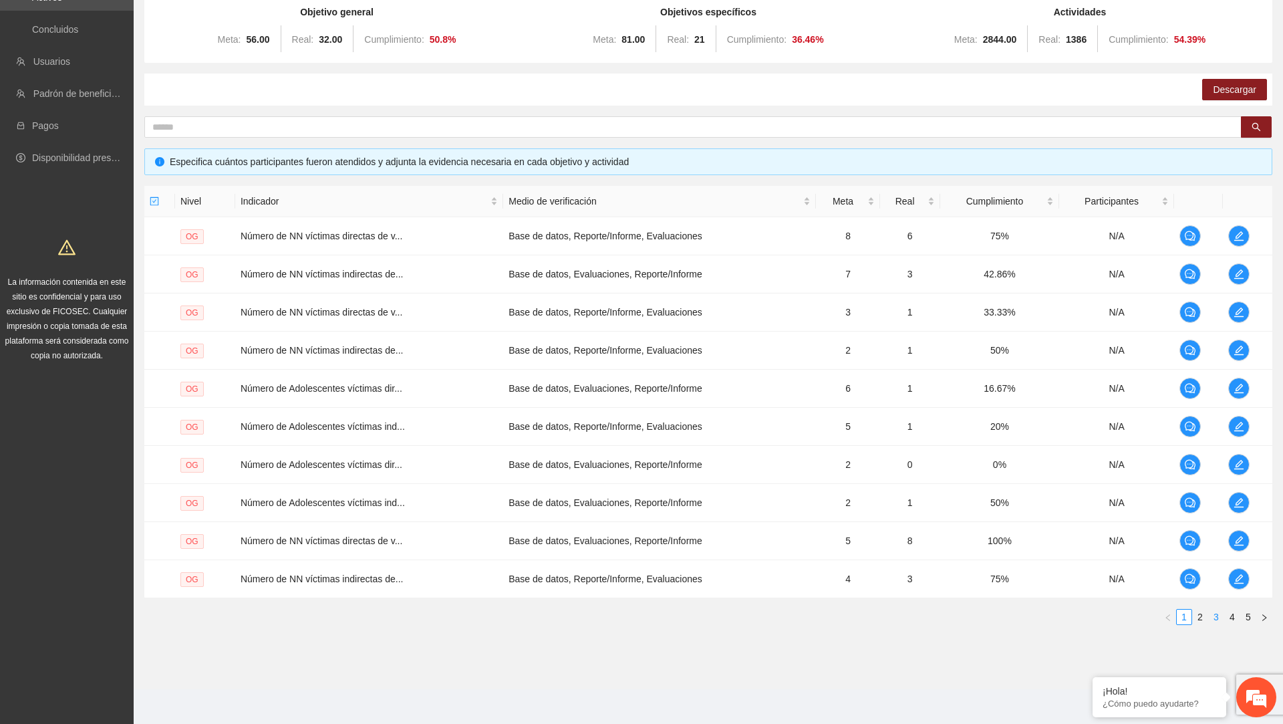
click at [1219, 620] on link "3" at bounding box center [1216, 617] width 15 height 15
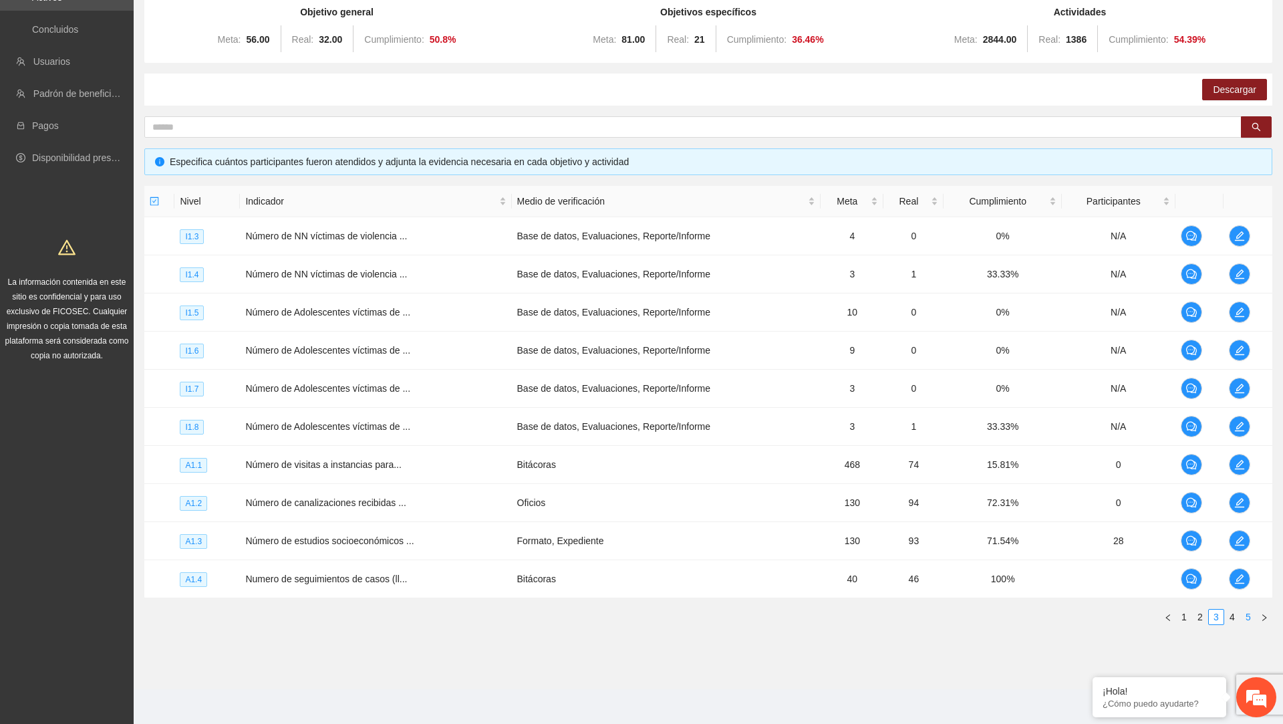
click at [1241, 613] on li "5" at bounding box center [1249, 617] width 16 height 16
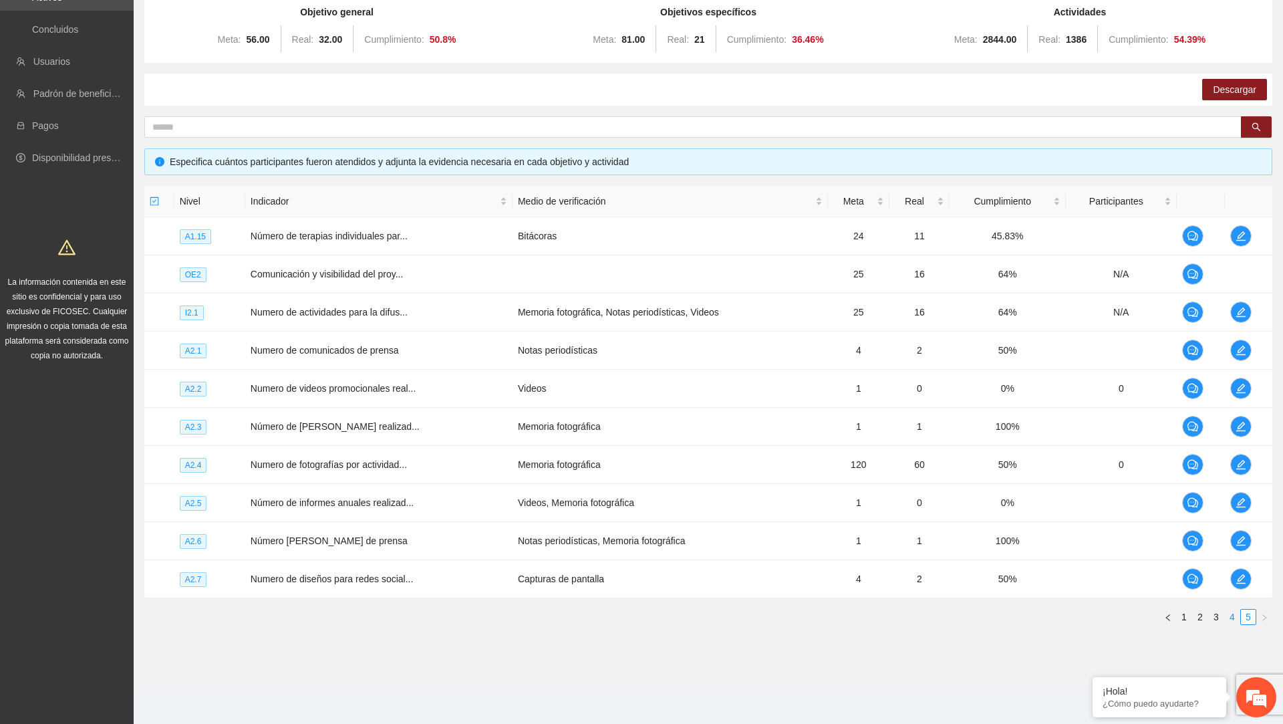
click at [1233, 618] on link "4" at bounding box center [1232, 617] width 15 height 15
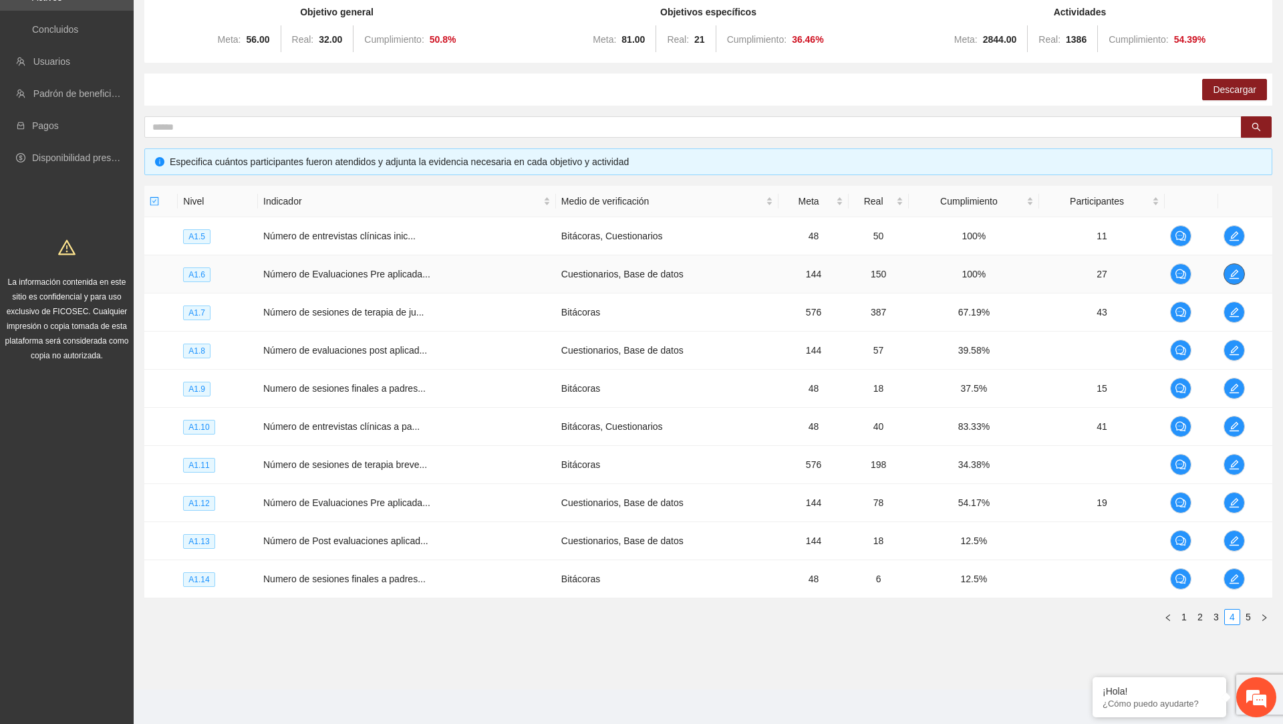
click at [1234, 275] on icon "edit" at bounding box center [1234, 273] width 9 height 9
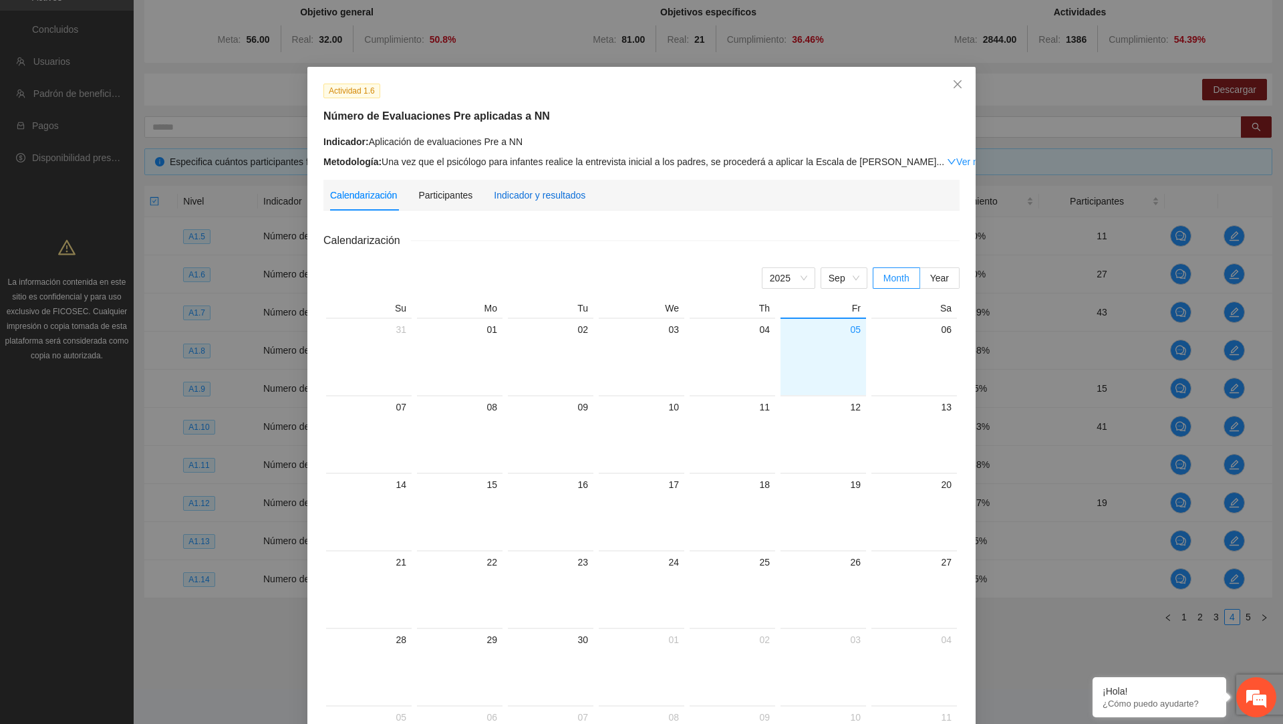
click at [560, 188] on div "Indicador y resultados" at bounding box center [540, 195] width 92 height 15
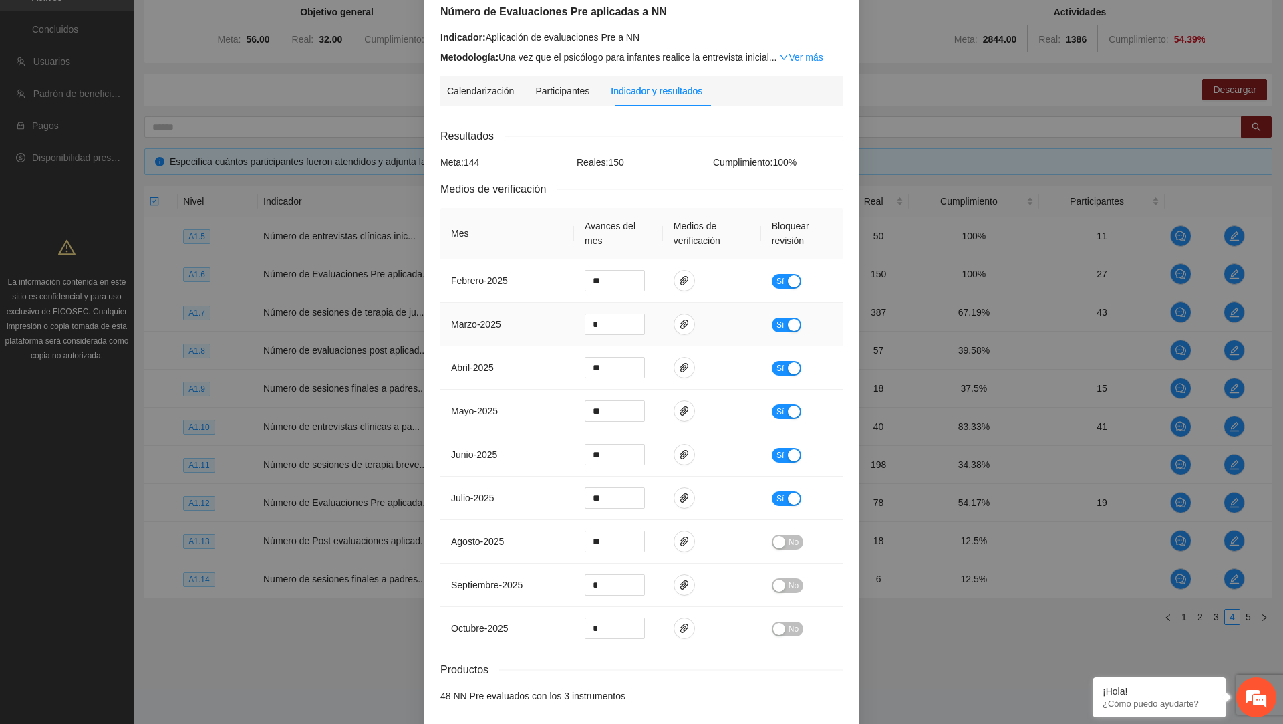
scroll to position [106, 0]
click at [679, 495] on icon "paper-clip" at bounding box center [684, 496] width 11 height 11
click at [683, 537] on icon "paper-clip" at bounding box center [684, 540] width 11 height 11
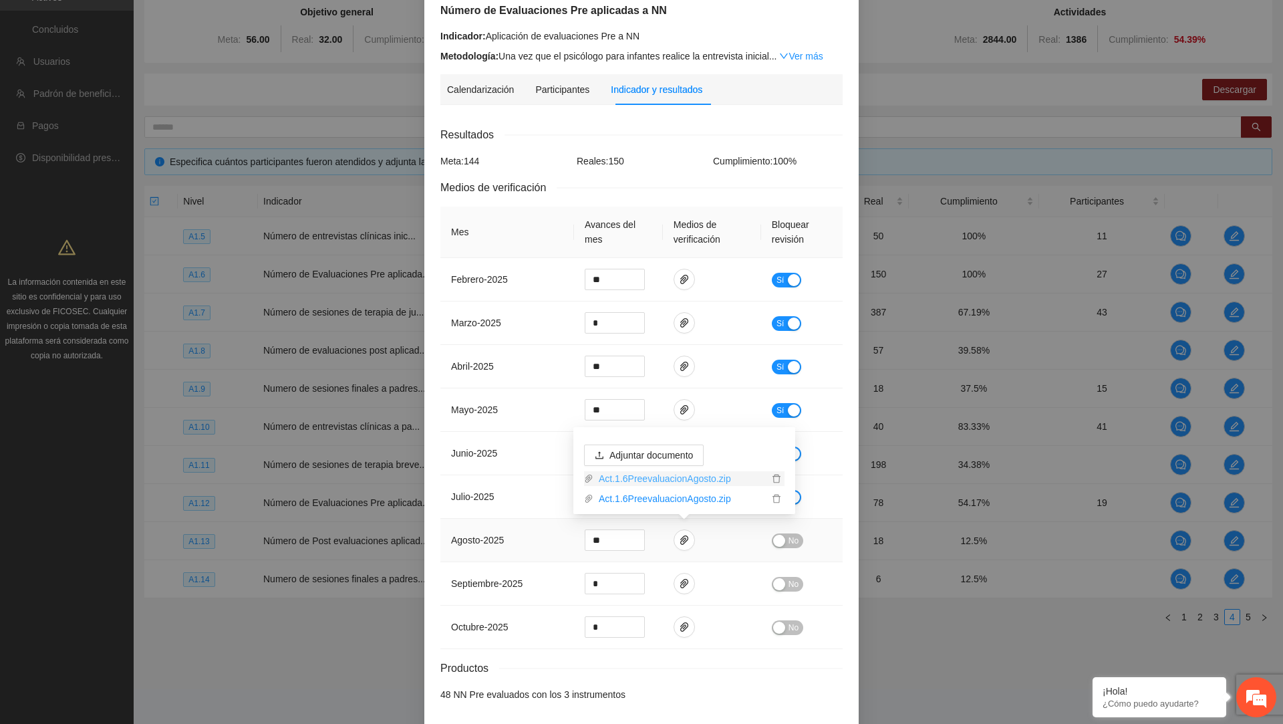
click at [690, 481] on link "Act.1.6PreevaluacionAgosto.zip" at bounding box center [681, 478] width 175 height 15
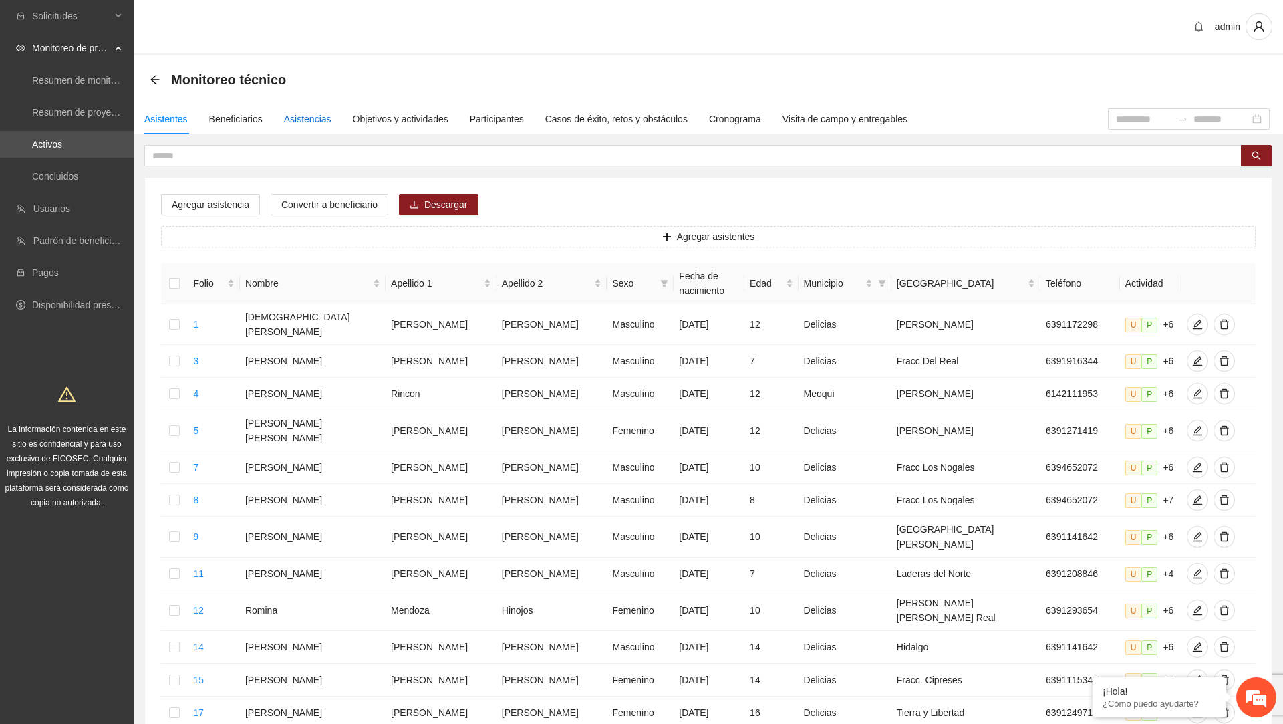
click at [318, 116] on div "Asistencias" at bounding box center [307, 119] width 47 height 15
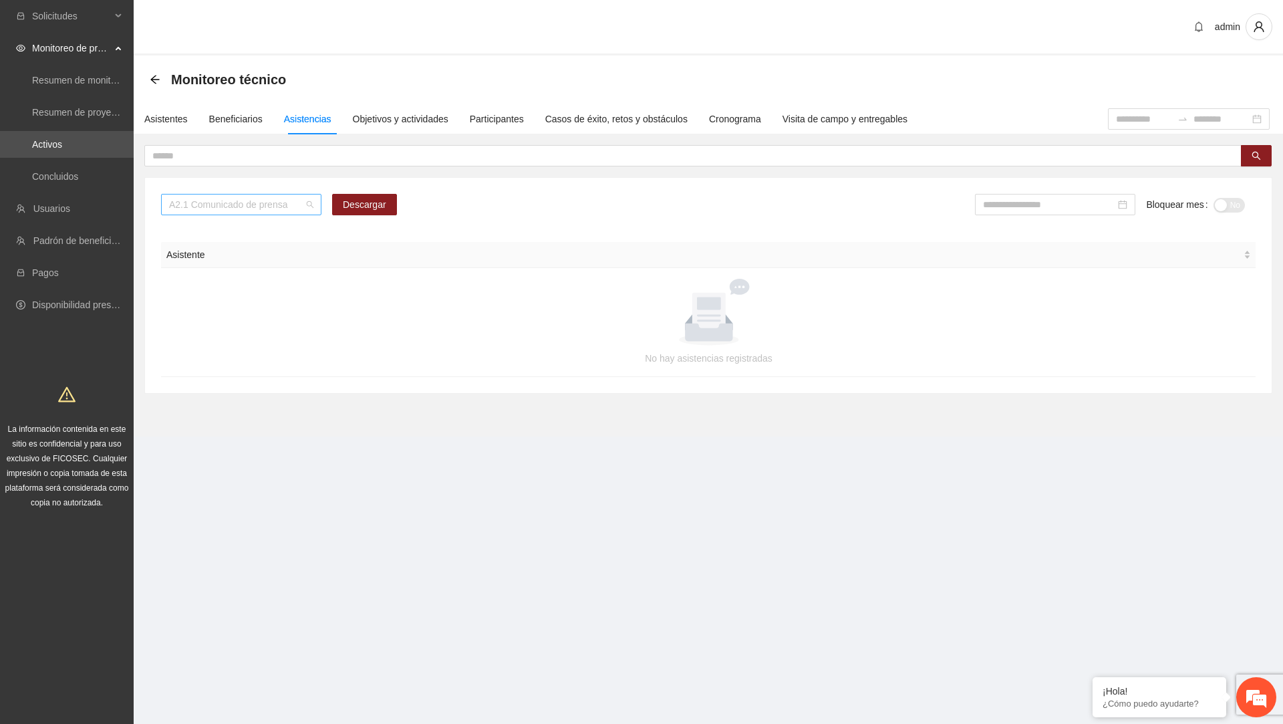
click at [294, 208] on span "A2.1 Comunicado de prensa" at bounding box center [241, 205] width 144 height 20
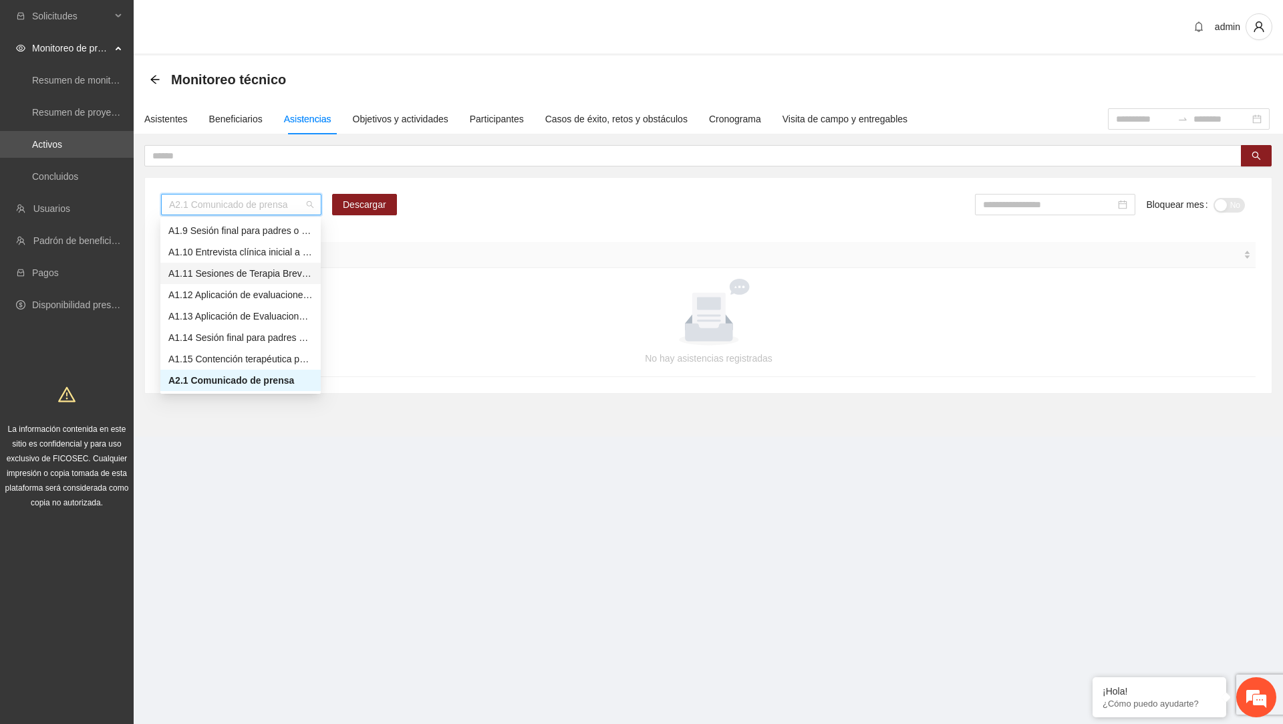
click at [251, 267] on div "A1.11 Sesiones de Terapia Breve Centrada en Soluciones para Adolescentes" at bounding box center [240, 273] width 144 height 15
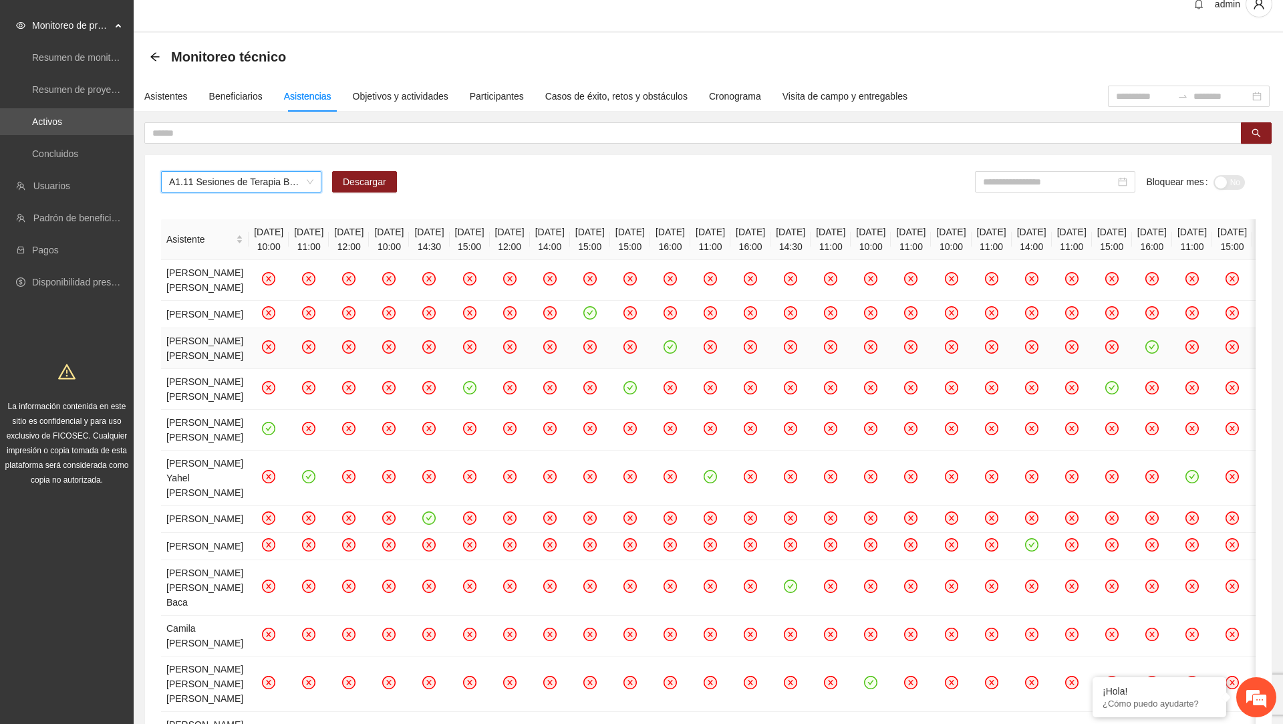
scroll to position [0, 0]
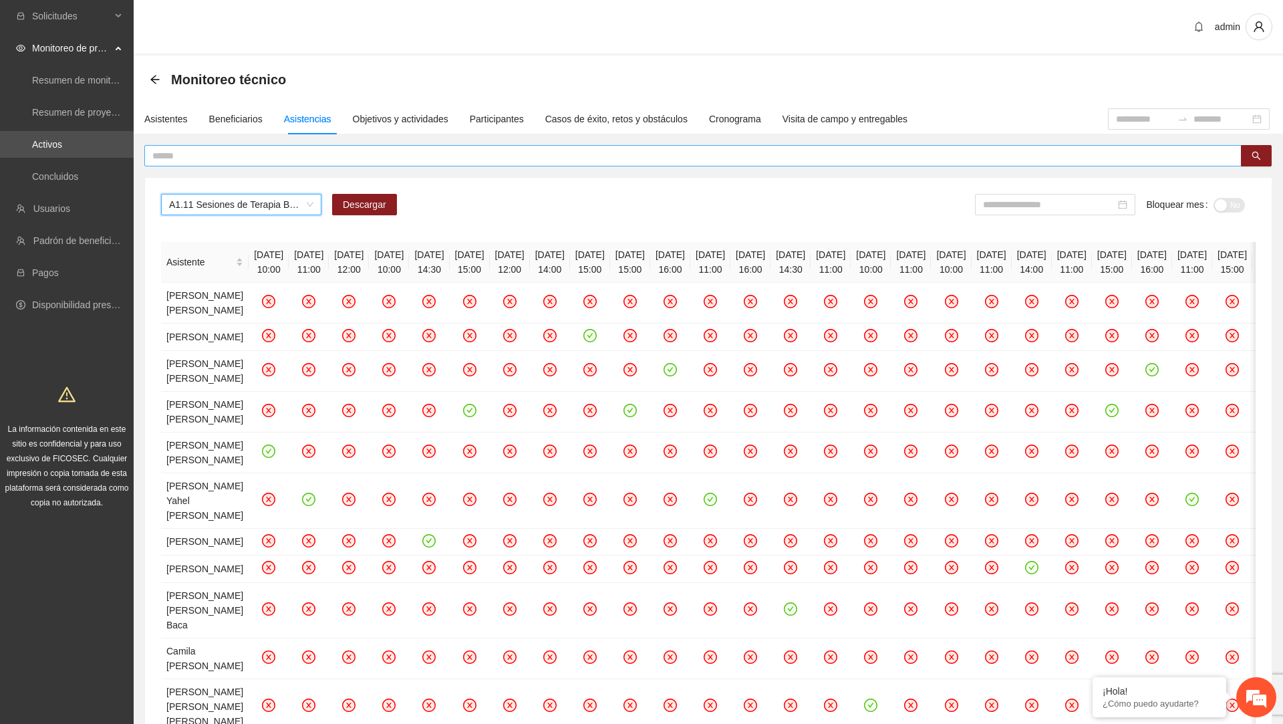
click at [539, 162] on input "text" at bounding box center [687, 155] width 1071 height 15
paste input "**********"
type input "**********"
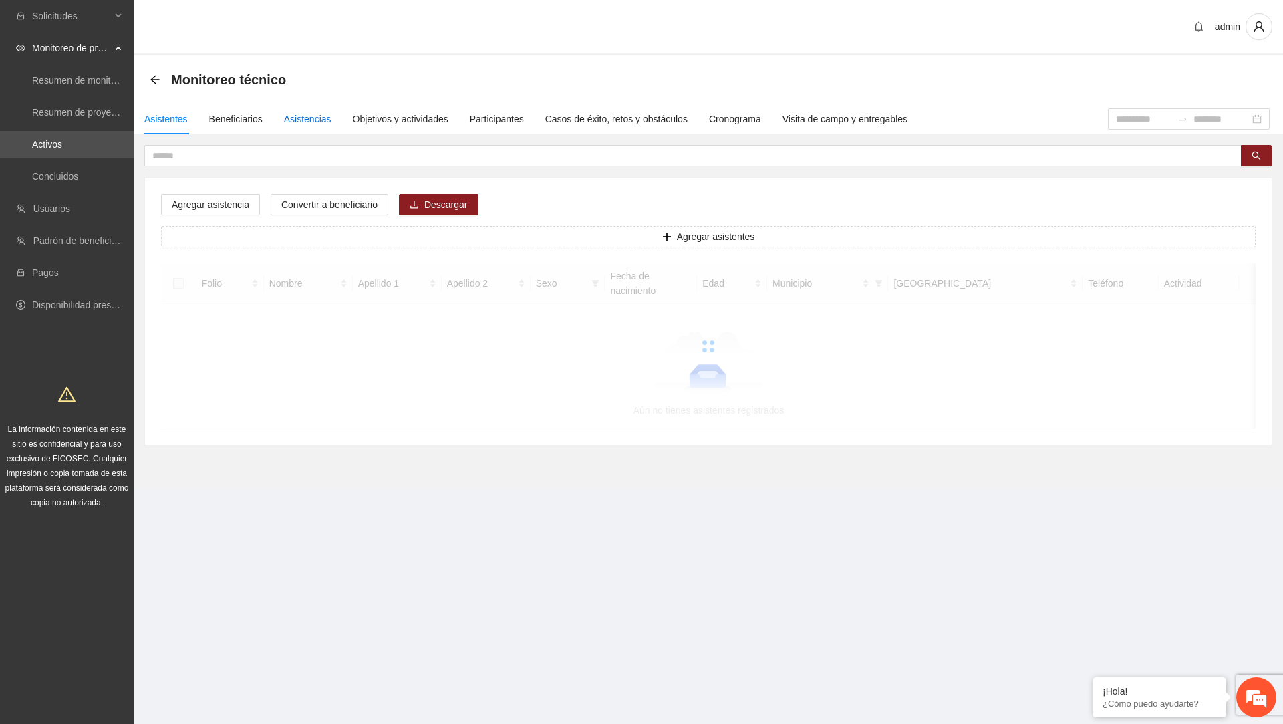
click at [331, 115] on div "Asistencias" at bounding box center [307, 119] width 47 height 15
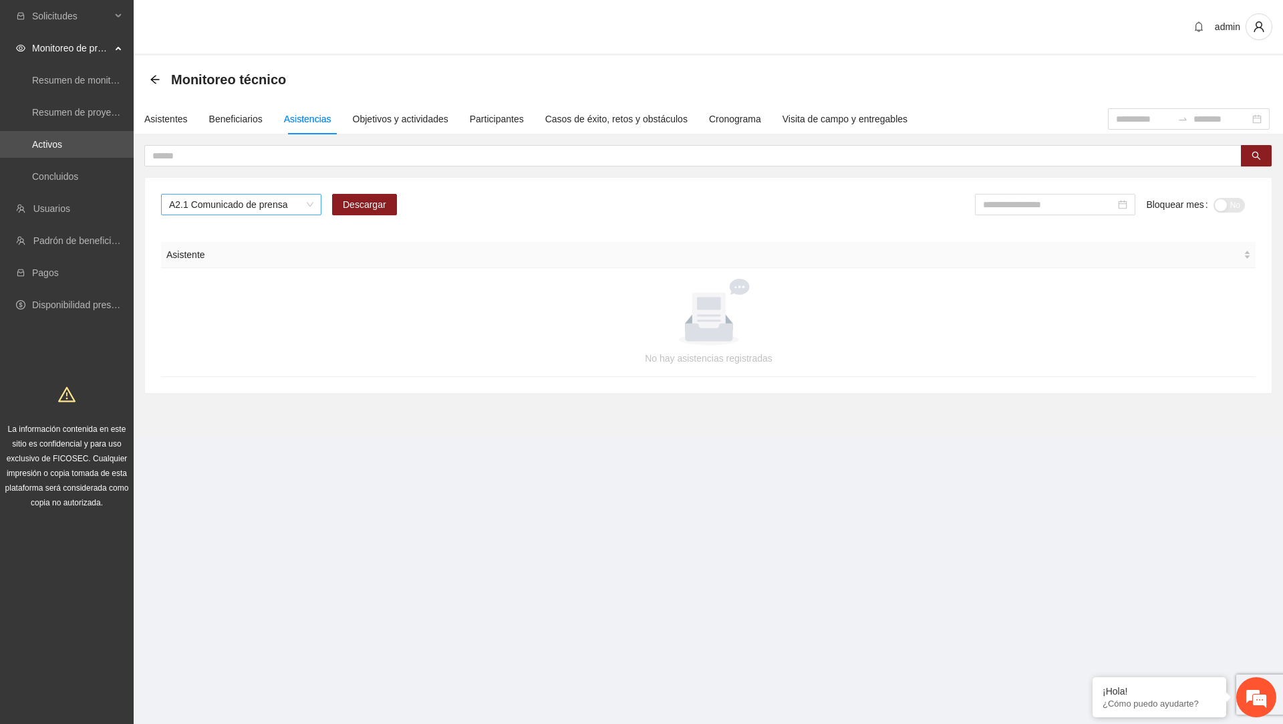
click at [292, 213] on span "A2.1 Comunicado de prensa" at bounding box center [241, 205] width 144 height 20
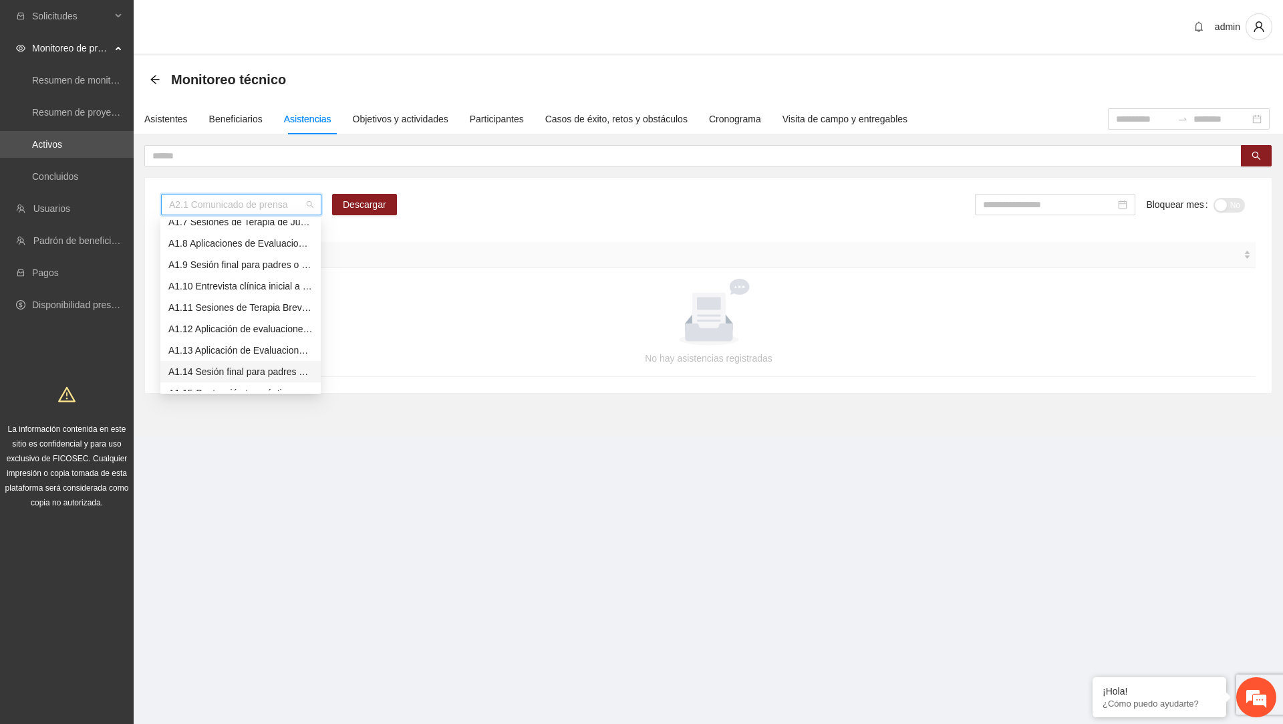
scroll to position [138, 0]
click at [260, 312] on div "A1.11 Sesiones de Terapia Breve Centrada en Soluciones para Adolescentes" at bounding box center [240, 306] width 144 height 15
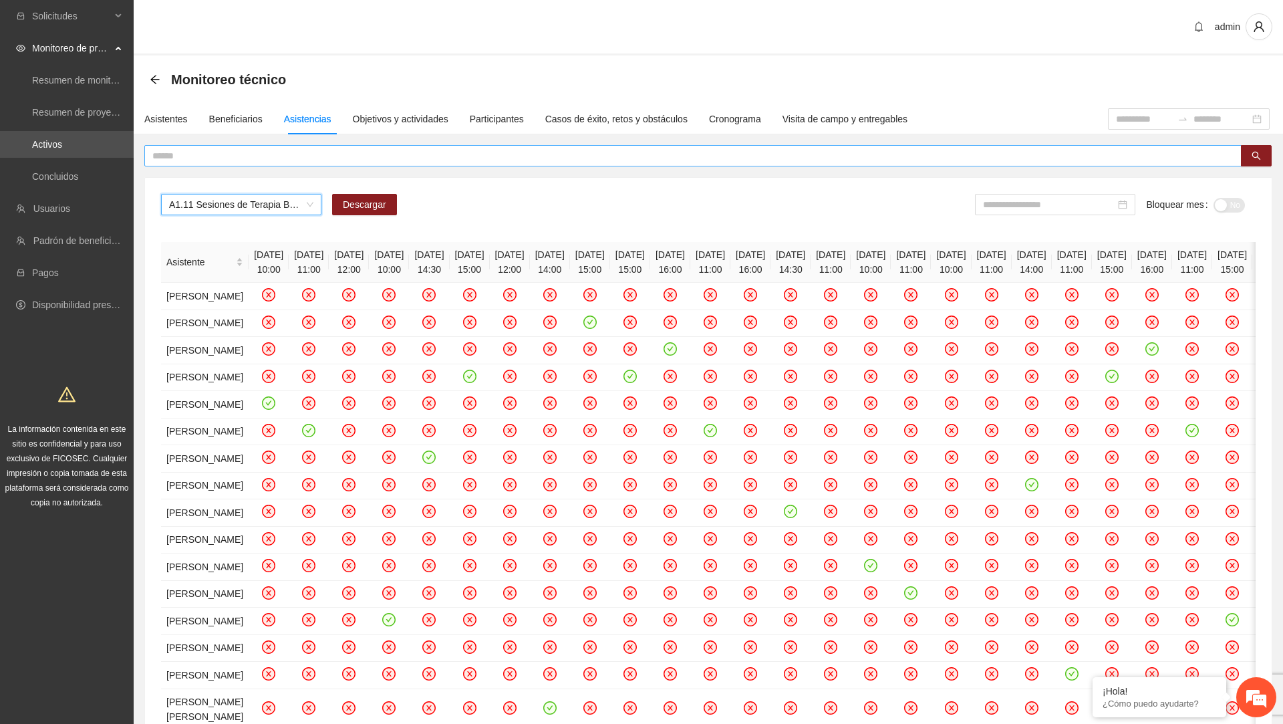
click at [312, 162] on input "text" at bounding box center [687, 155] width 1071 height 15
paste input "**********"
type input "**********"
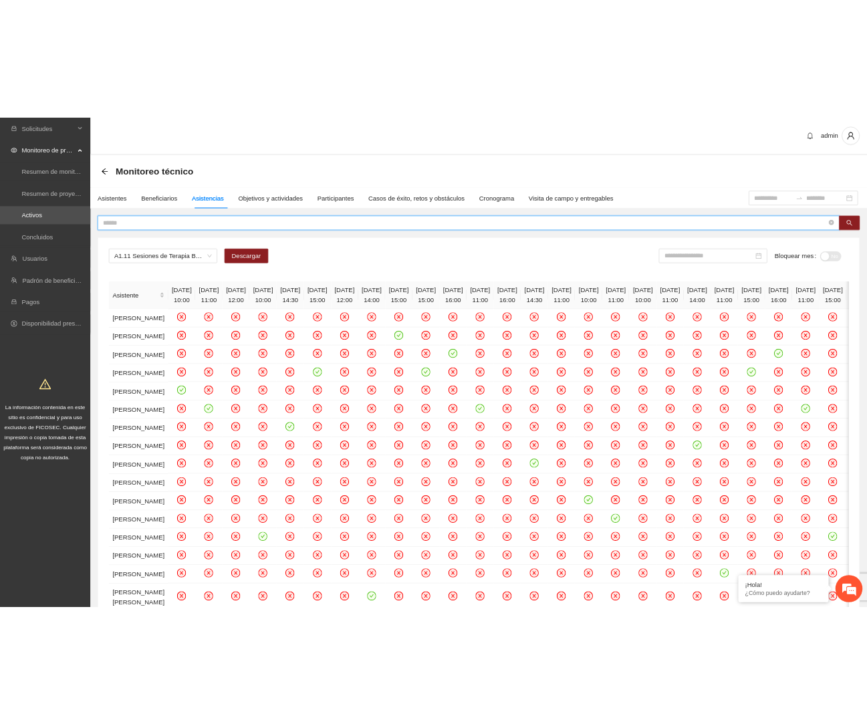
scroll to position [0, 0]
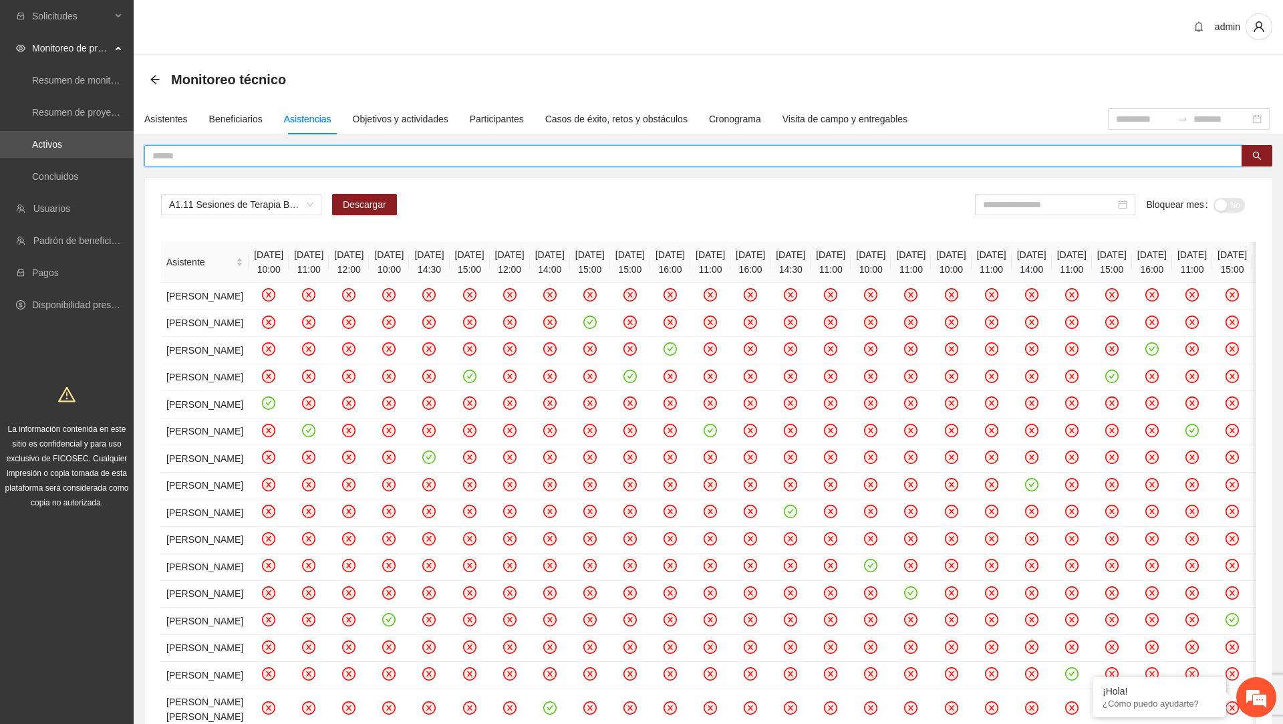
click at [652, 152] on input "text" at bounding box center [688, 155] width 1072 height 15
paste input "**********"
type input "**********"
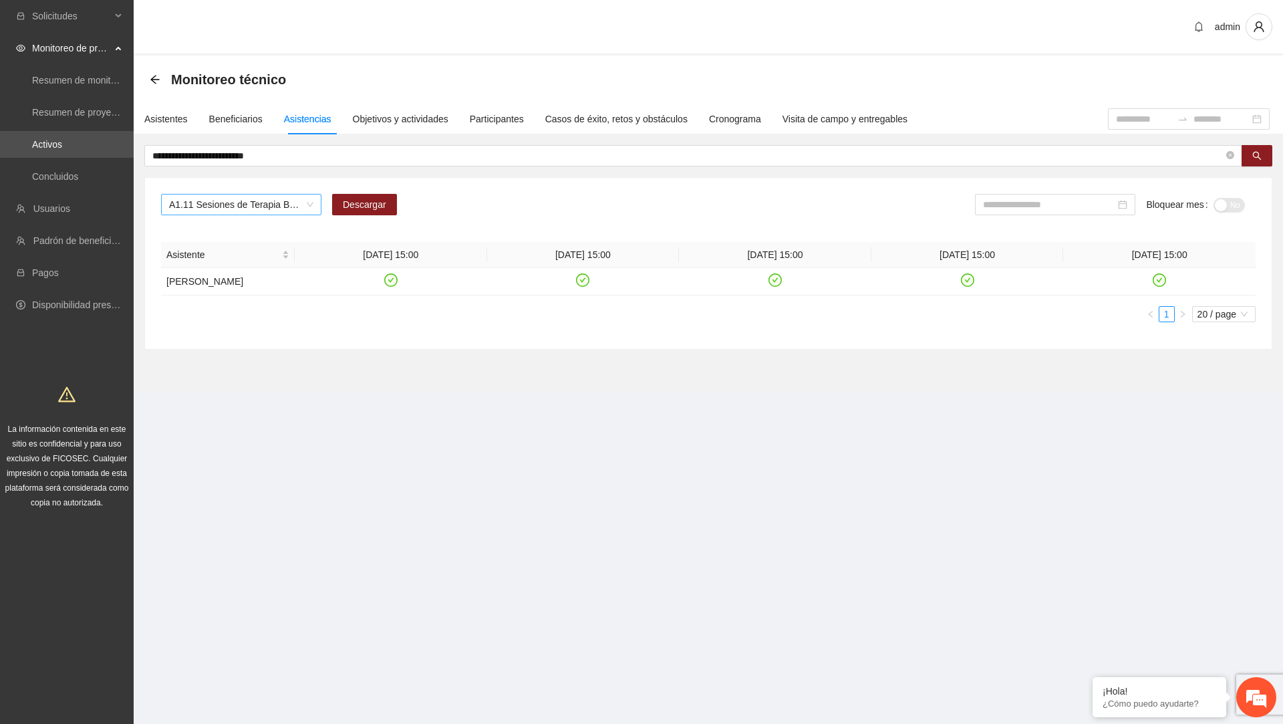
click at [286, 204] on span "A1.11 Sesiones de Terapia Breve Centrada en Soluciones para Adolescentes" at bounding box center [241, 205] width 144 height 20
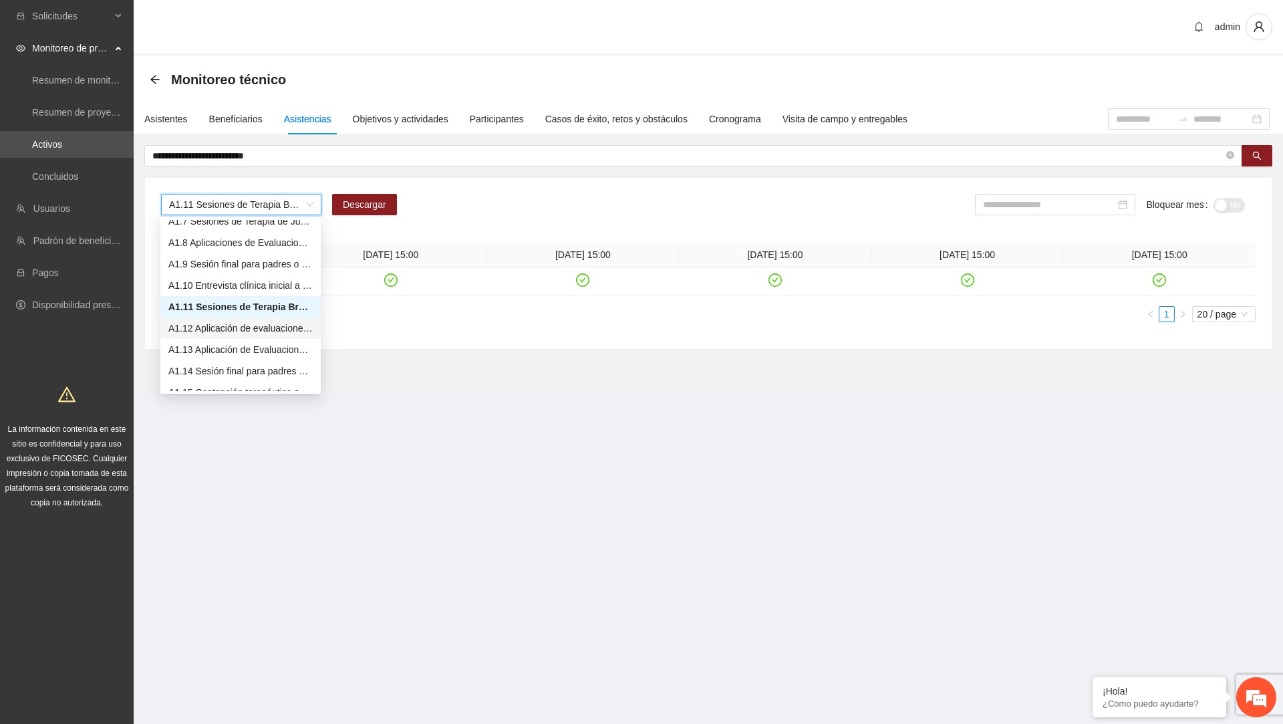
click at [495, 465] on section "**********" at bounding box center [641, 362] width 1283 height 724
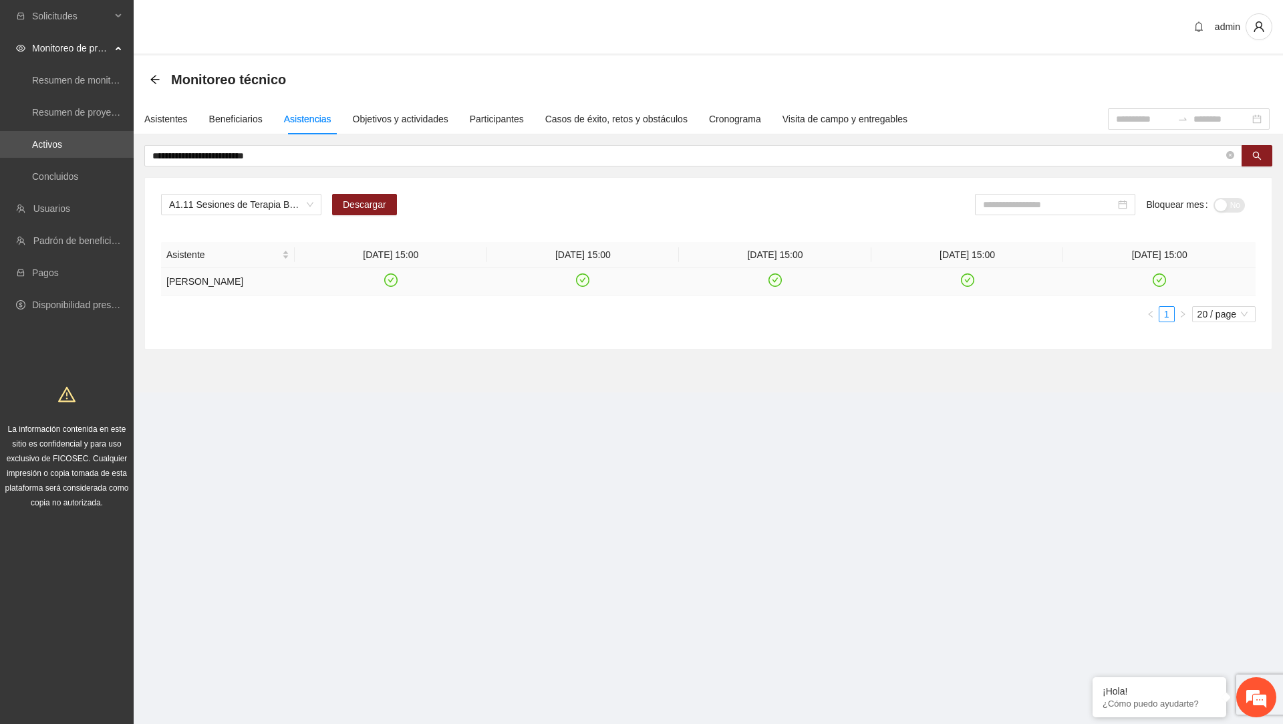
drag, startPoint x: 164, startPoint y: 281, endPoint x: 289, endPoint y: 284, distance: 124.4
click at [289, 284] on td "[PERSON_NAME] [PERSON_NAME]" at bounding box center [228, 281] width 134 height 27
copy td "[PERSON_NAME] [PERSON_NAME]"
click at [283, 301] on div "Asistente 05/02/2025 15:00 04/03/2025 15:00 03/06/2025 15:00 05/08/2025 15:00 0…" at bounding box center [708, 282] width 1095 height 80
click at [1225, 318] on span "20 / page" at bounding box center [1224, 314] width 53 height 15
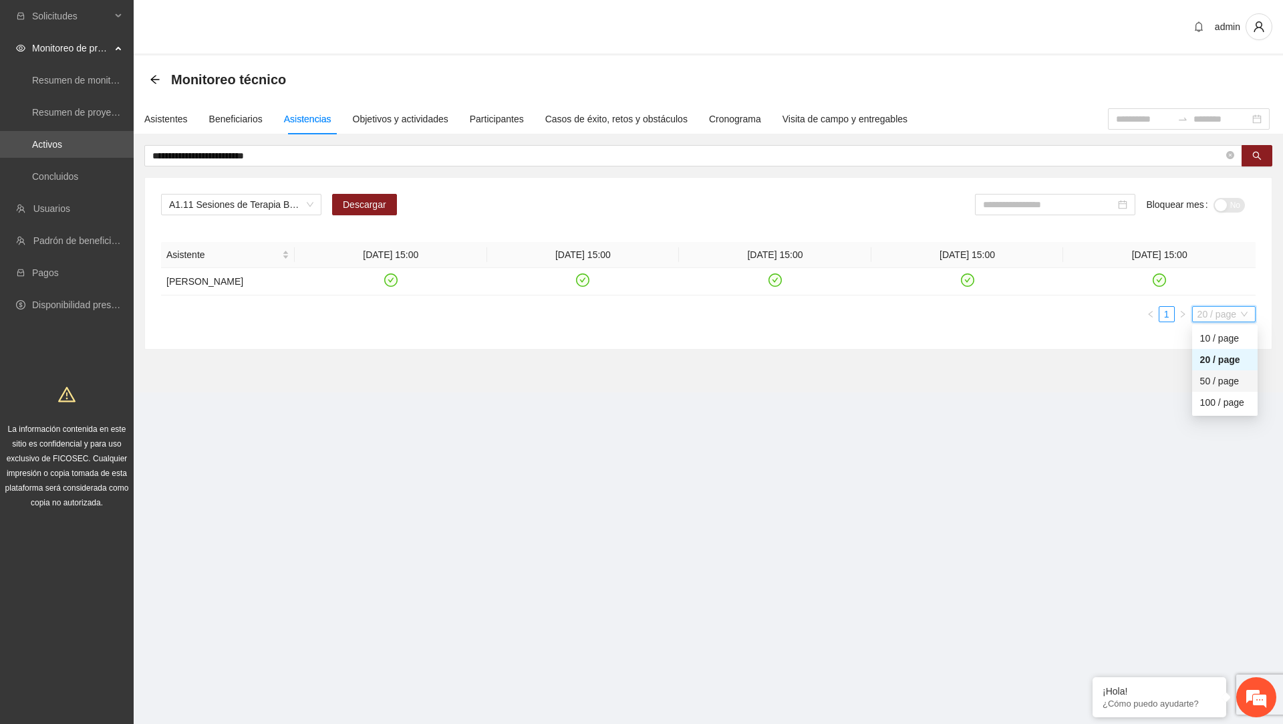
click at [1215, 376] on div "50 / page" at bounding box center [1225, 381] width 49 height 15
click at [269, 198] on span "A1.11 Sesiones de Terapia Breve Centrada en Soluciones para Adolescentes" at bounding box center [241, 205] width 144 height 20
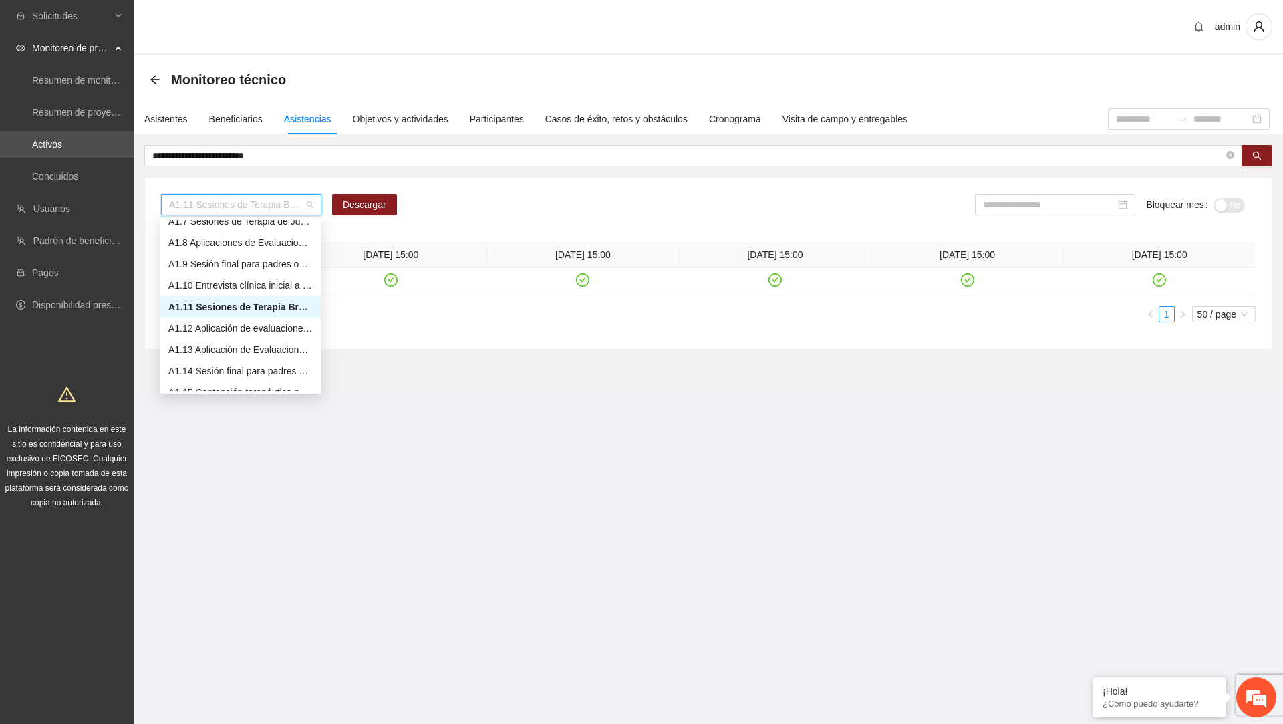
click at [281, 307] on div "A1.11 Sesiones de Terapia Breve Centrada en Soluciones para Adolescentes" at bounding box center [240, 306] width 144 height 15
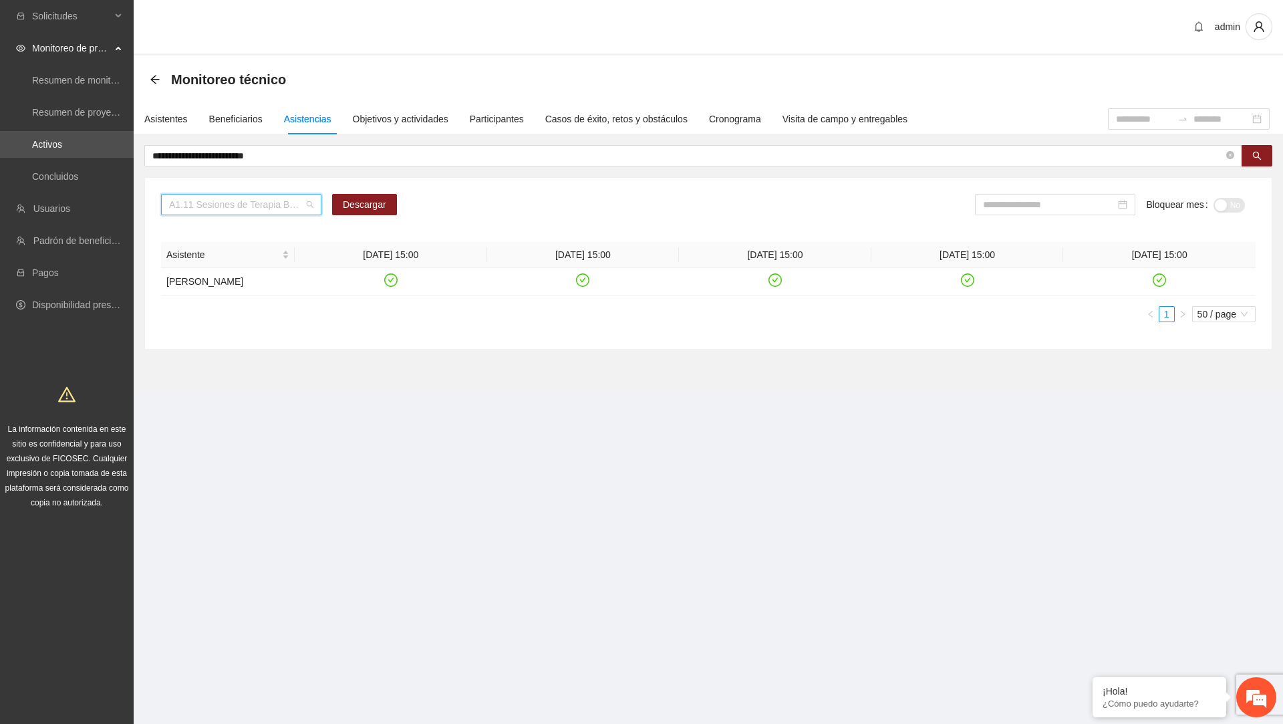
click at [279, 212] on span "A1.11 Sesiones de Terapia Breve Centrada en Soluciones para Adolescentes" at bounding box center [241, 205] width 144 height 20
click at [672, 524] on section "**********" at bounding box center [641, 362] width 1283 height 724
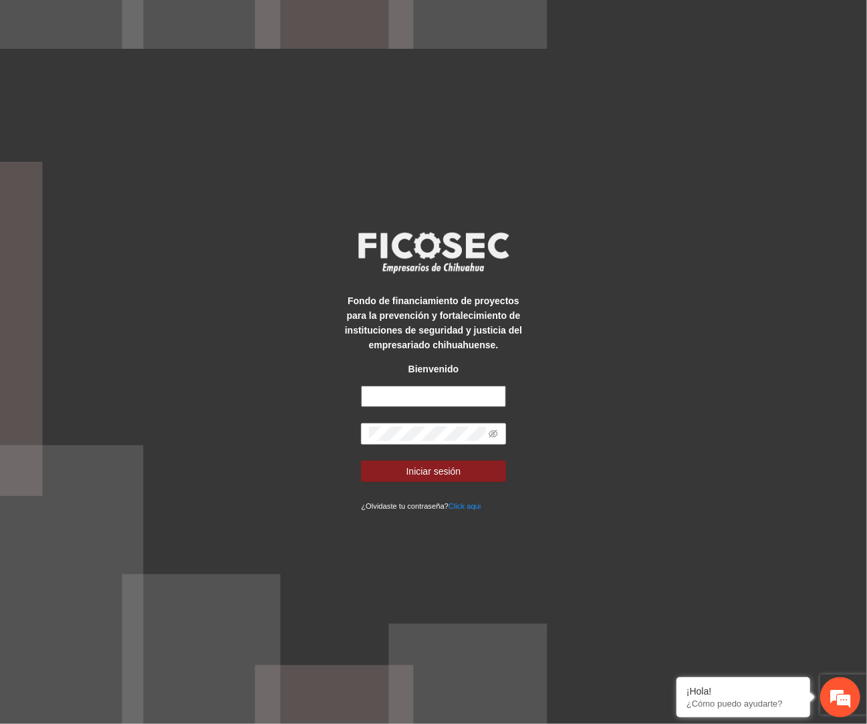
click at [420, 404] on input "text" at bounding box center [433, 396] width 144 height 21
type input "**********"
click at [361, 461] on button "Iniciar sesión" at bounding box center [433, 471] width 144 height 21
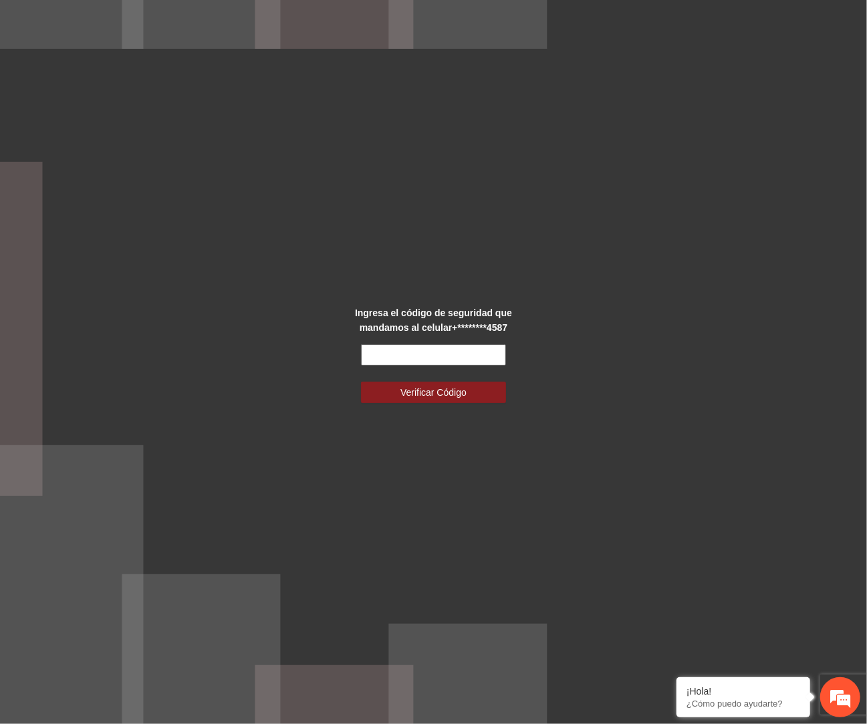
click at [475, 352] on input "text" at bounding box center [433, 354] width 144 height 21
type input "******"
click at [361, 382] on button "Verificar Código" at bounding box center [433, 392] width 144 height 21
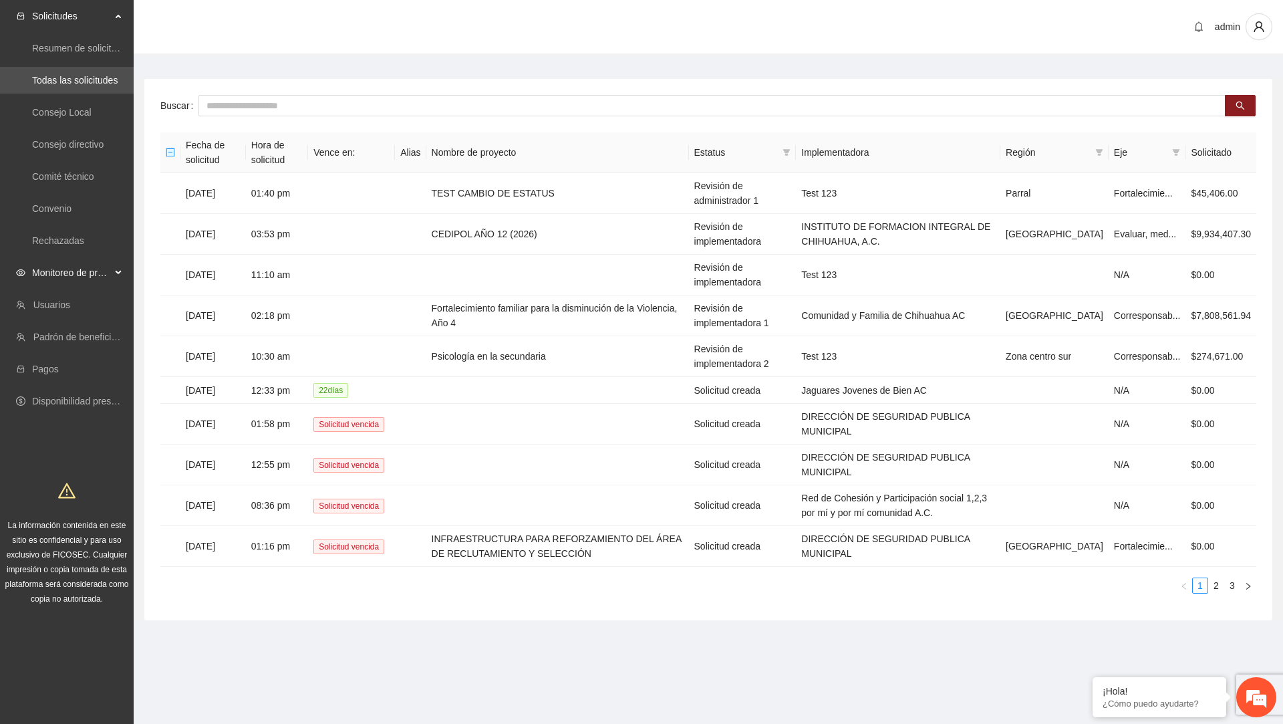
click at [102, 275] on span "Monitoreo de proyectos" at bounding box center [71, 272] width 79 height 27
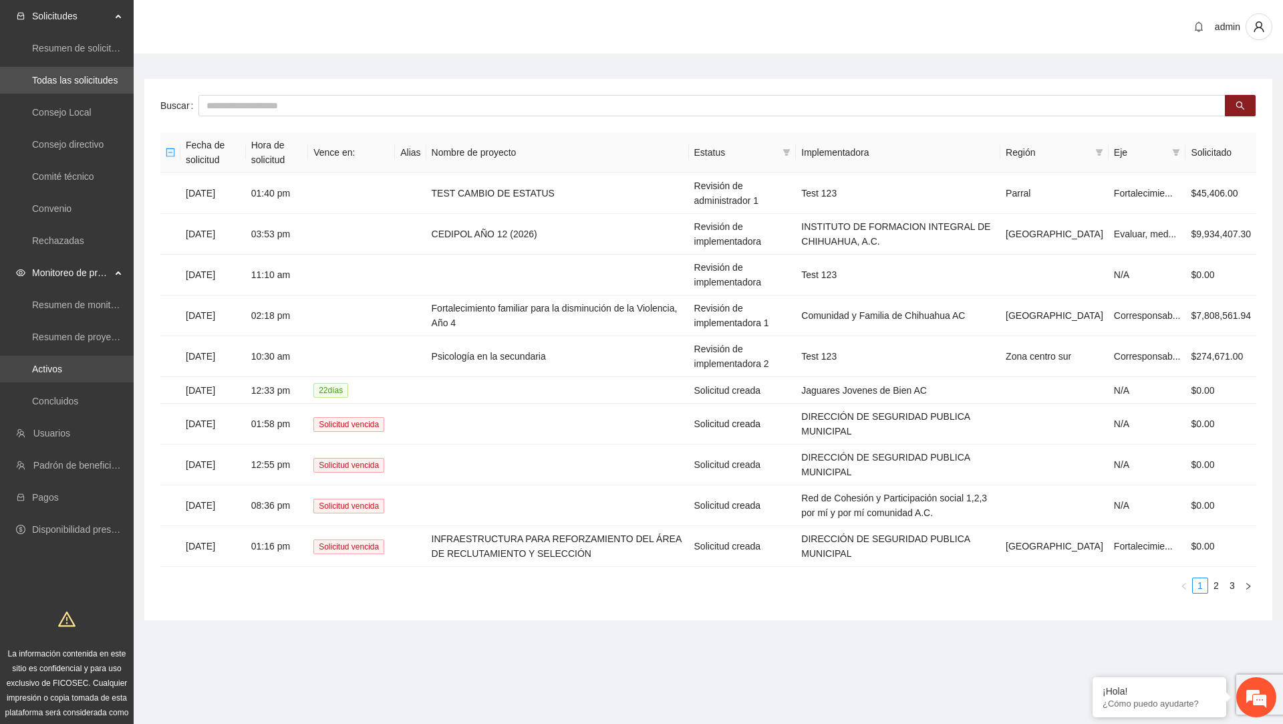
click at [62, 364] on link "Activos" at bounding box center [47, 369] width 30 height 11
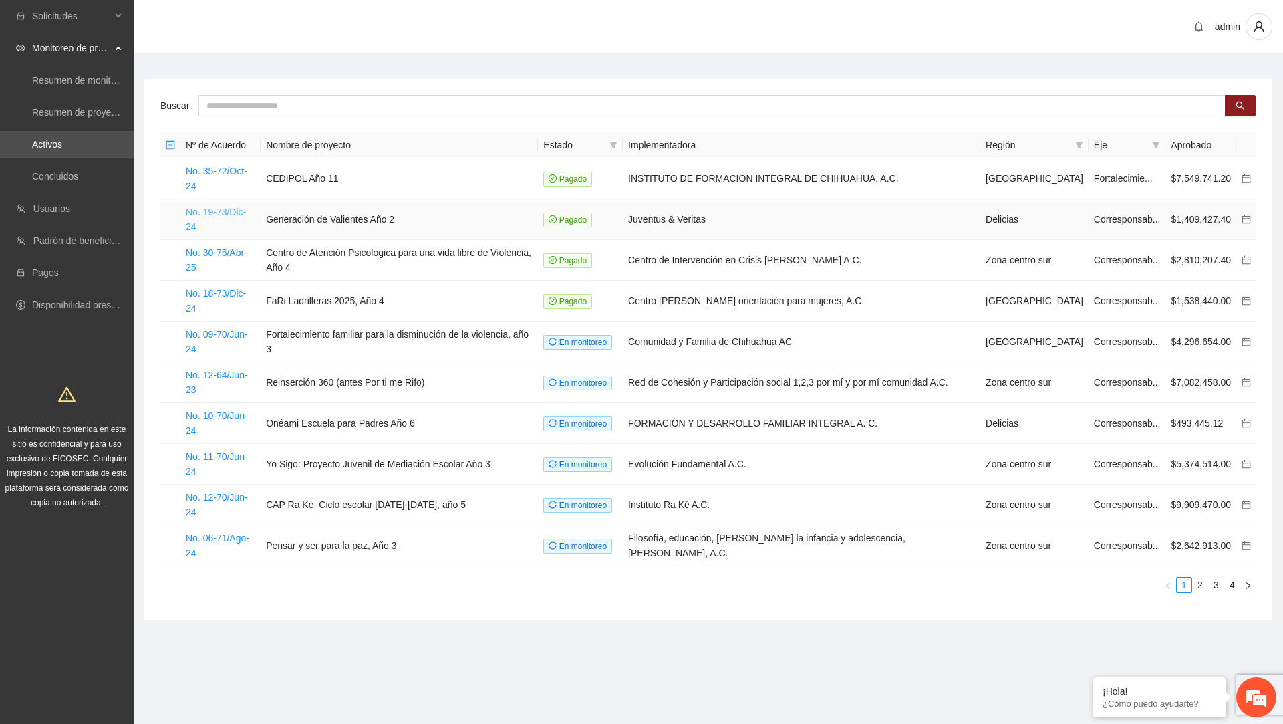
click at [216, 207] on link "No. 19-73/Dic-24" at bounding box center [216, 219] width 60 height 25
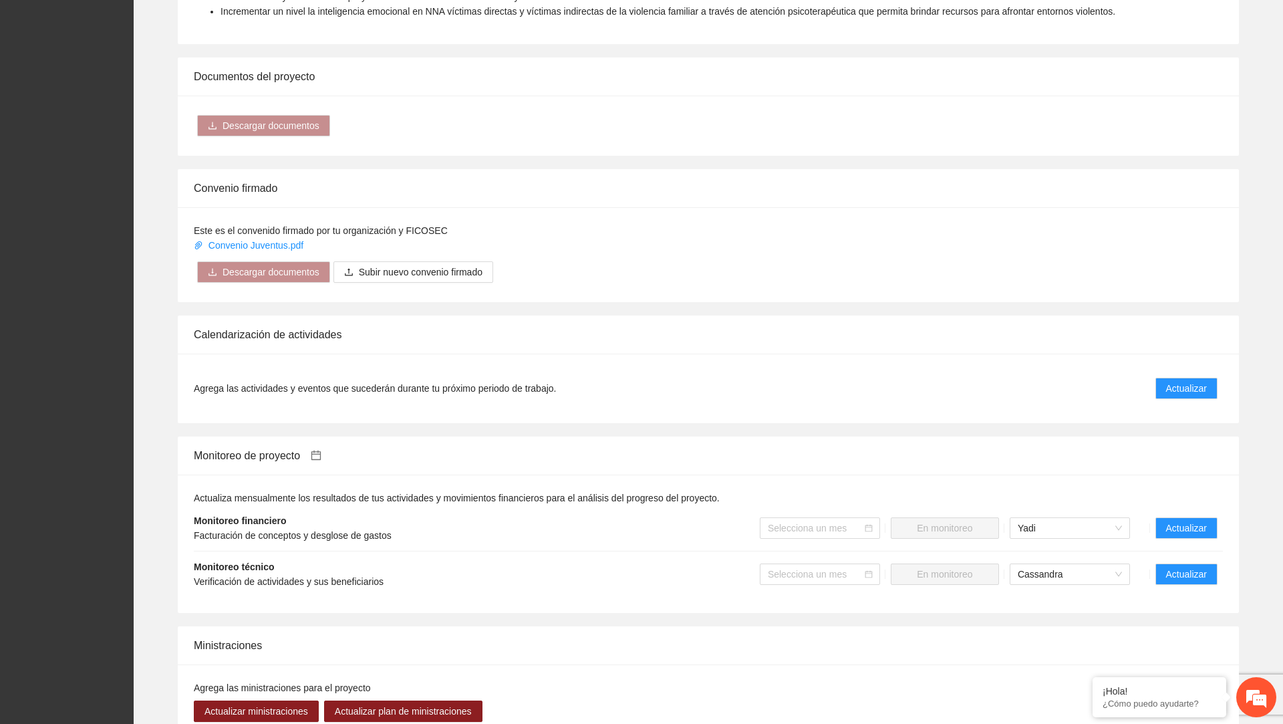
scroll to position [869, 0]
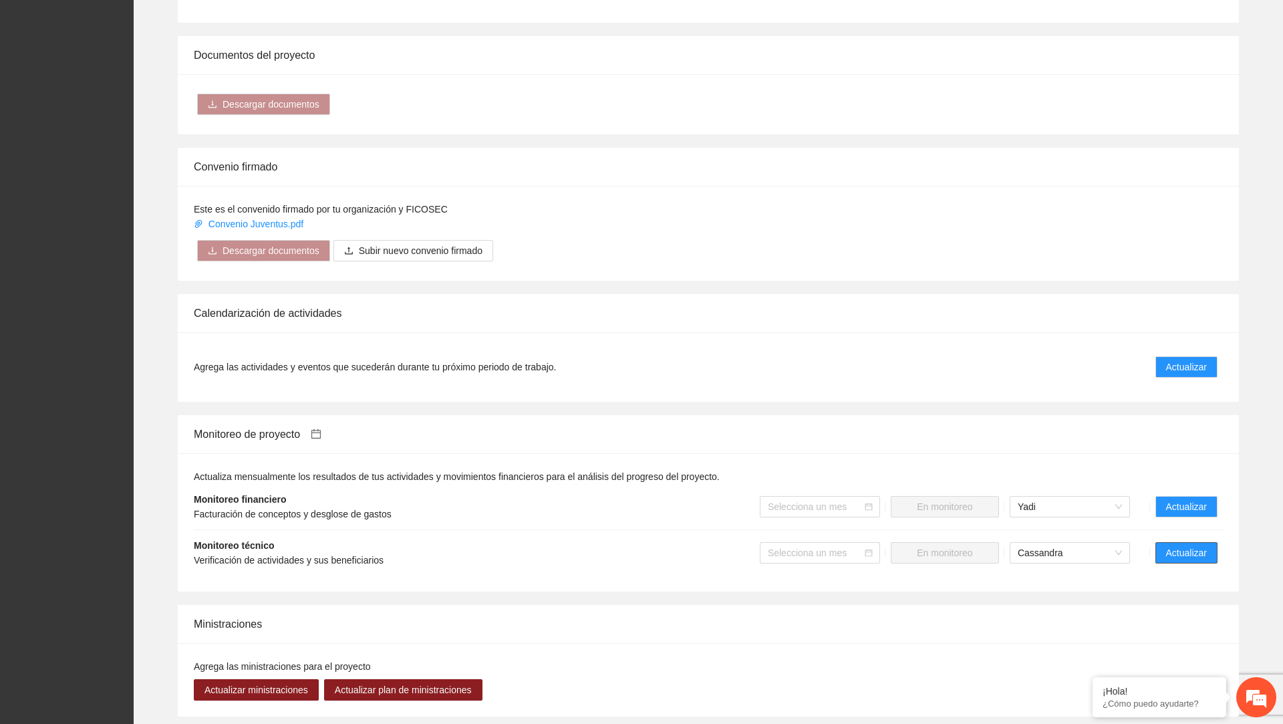
click at [1177, 560] on span "Actualizar" at bounding box center [1186, 552] width 41 height 15
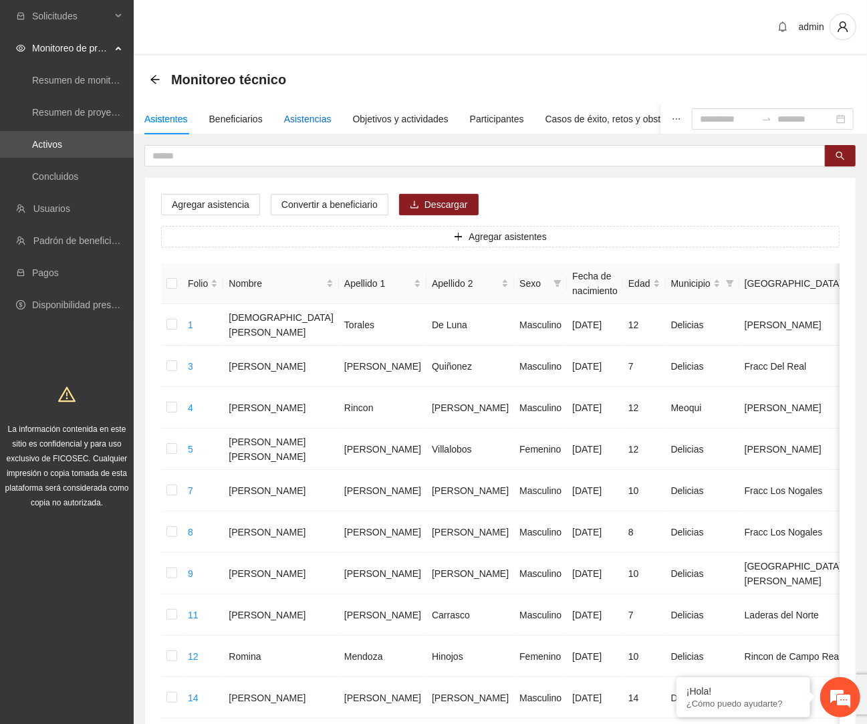
click at [295, 117] on div "Asistencias" at bounding box center [307, 119] width 47 height 15
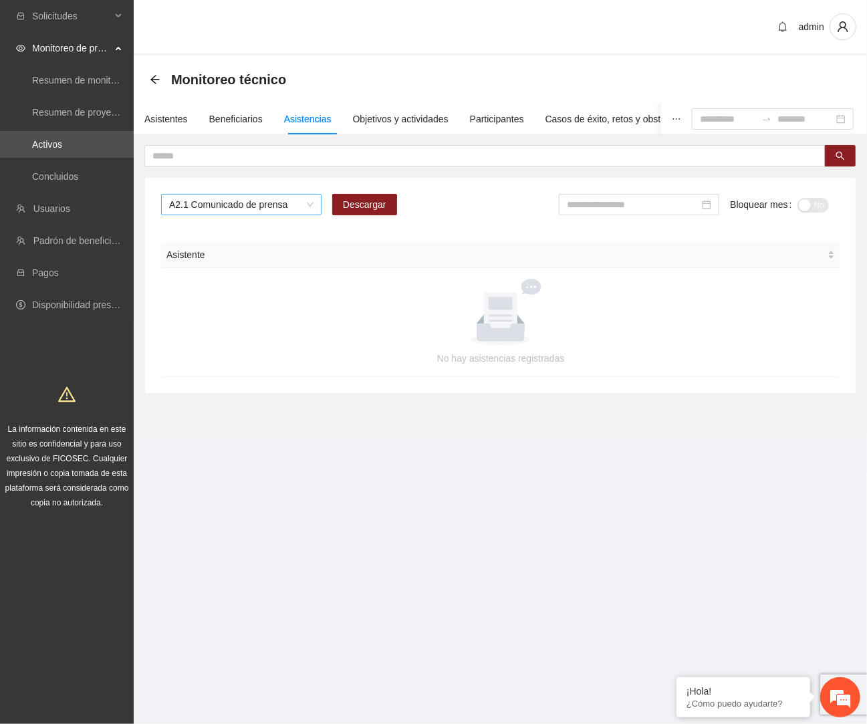
click at [279, 209] on span "A2.1 Comunicado de prensa" at bounding box center [241, 205] width 144 height 20
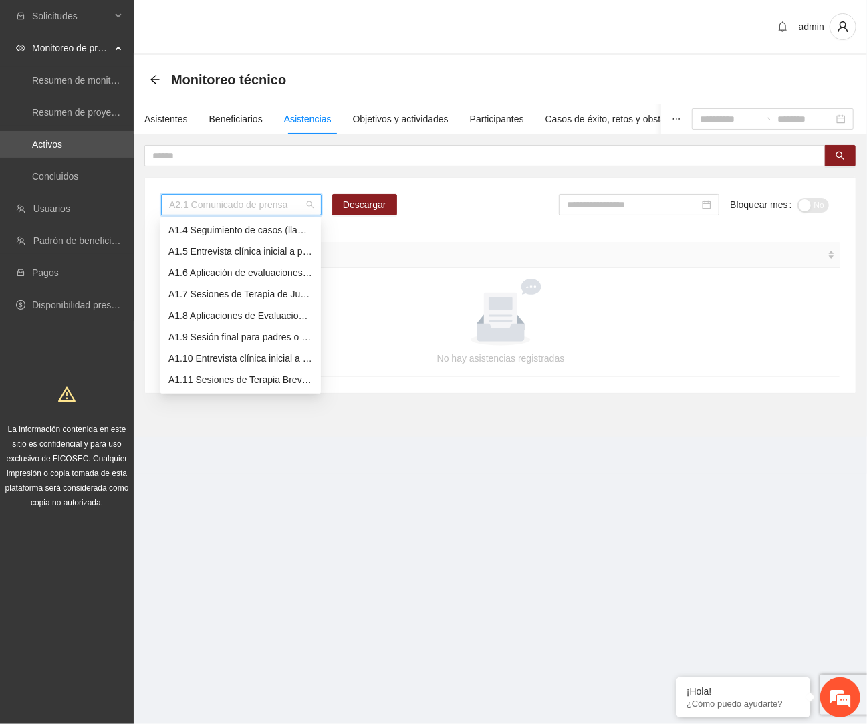
scroll to position [76, 0]
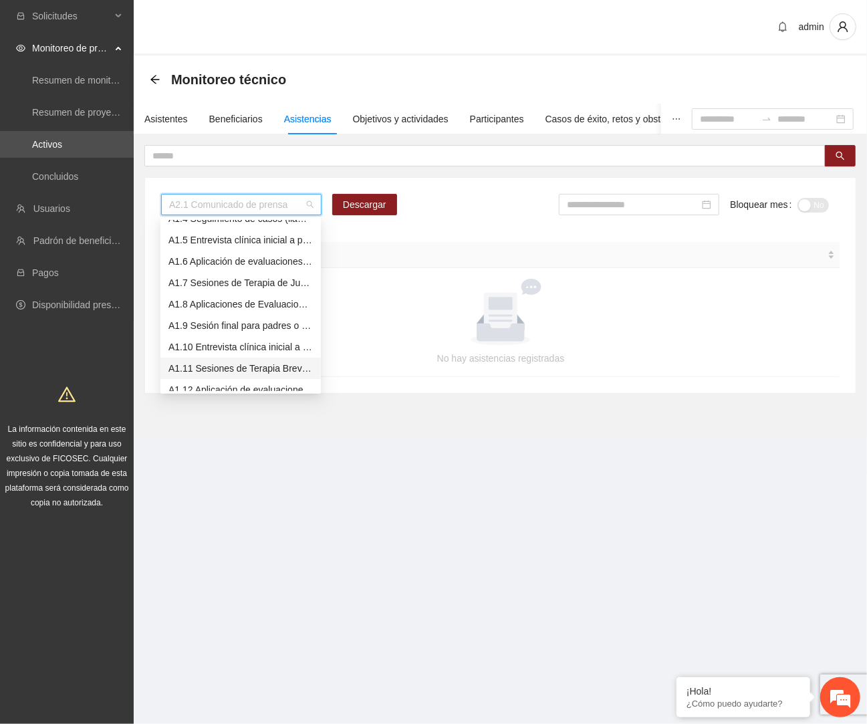
click at [296, 366] on div "A1.11 Sesiones de Terapia Breve Centrada en Soluciones para Adolescentes" at bounding box center [240, 368] width 144 height 15
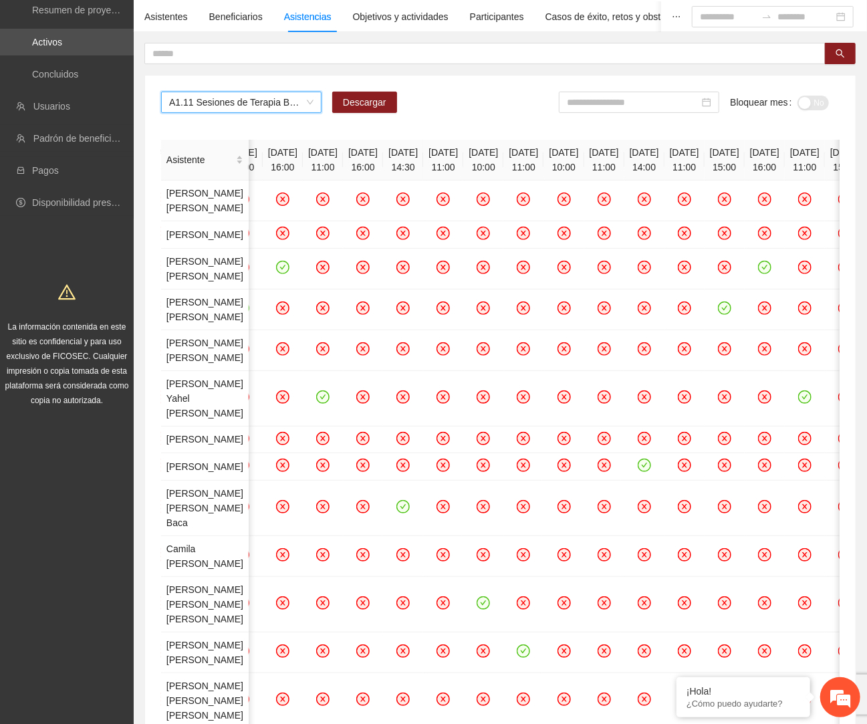
scroll to position [182, 0]
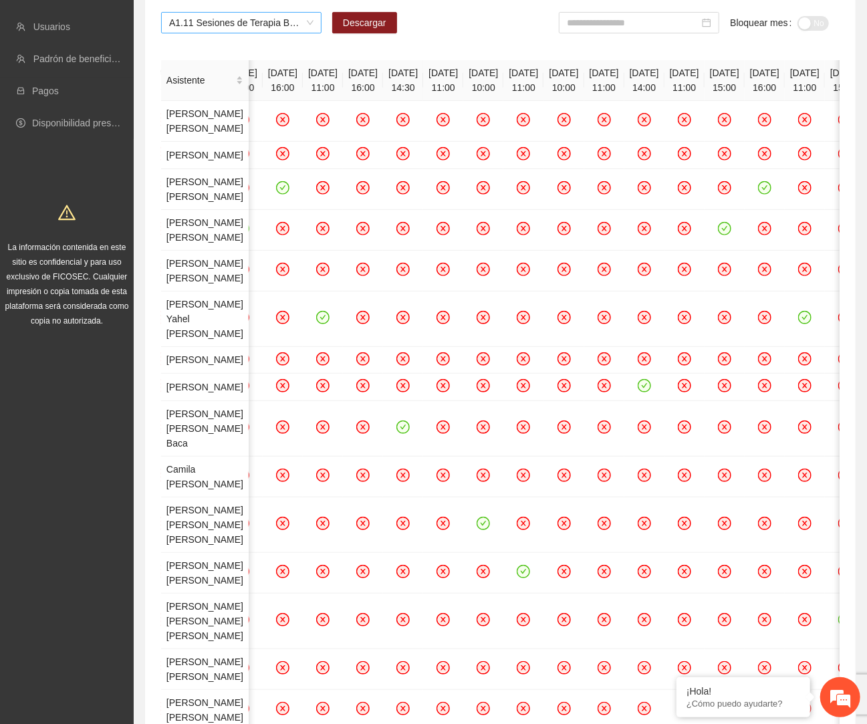
click at [285, 21] on span "A1.11 Sesiones de Terapia Breve Centrada en Soluciones para Adolescentes" at bounding box center [241, 23] width 144 height 20
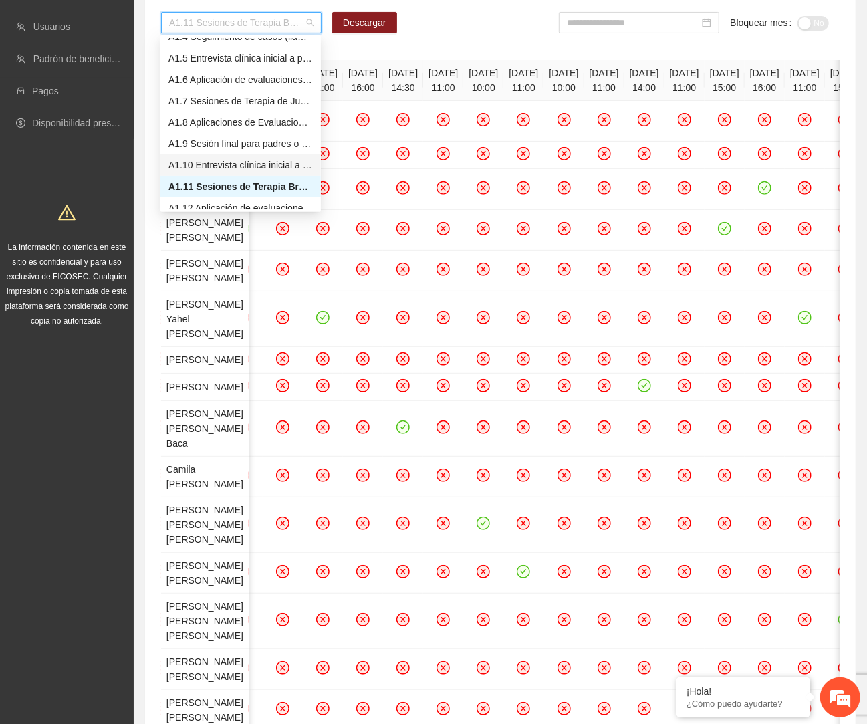
click at [231, 162] on div "A1.10 Entrevista clínica inicial a padres o tutores de Adolescentes" at bounding box center [240, 165] width 144 height 15
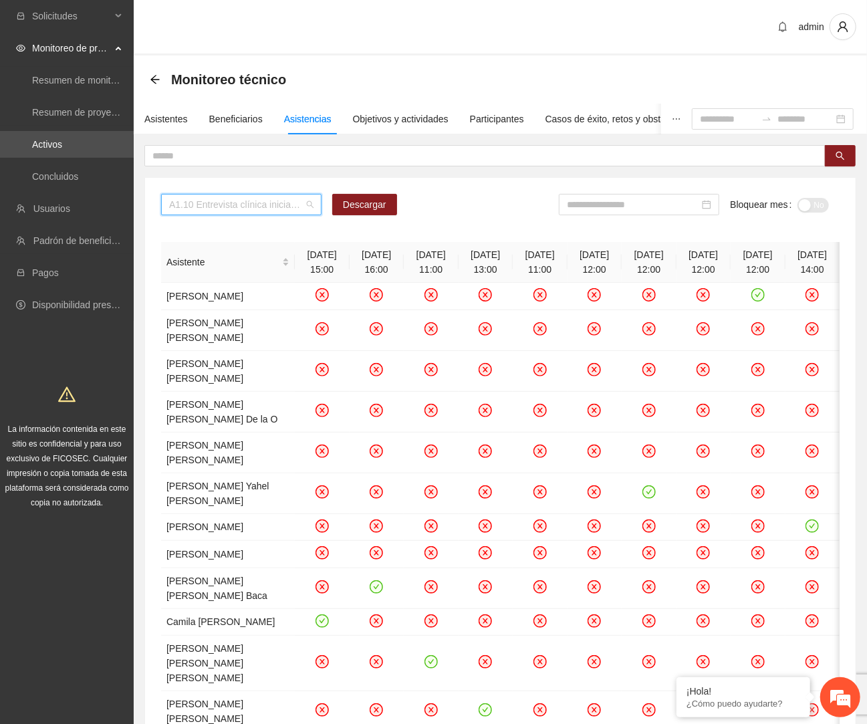
click at [261, 205] on span "A1.10 Entrevista clínica inicial a padres o tutores de Adolescentes" at bounding box center [241, 205] width 144 height 20
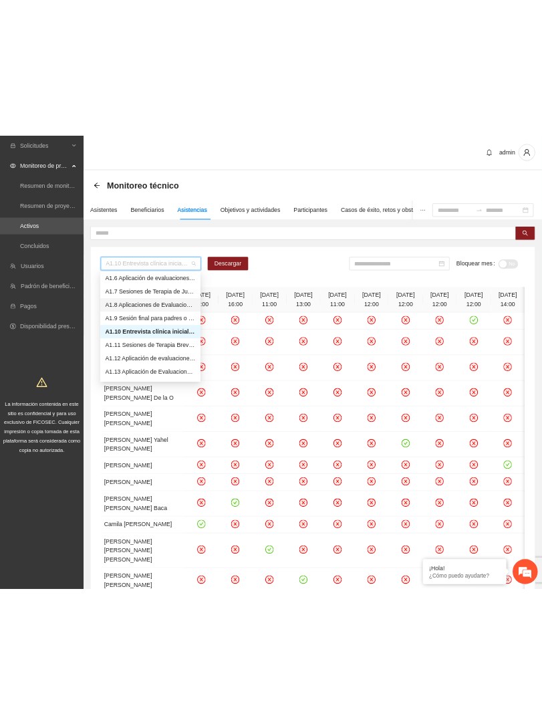
scroll to position [132, 0]
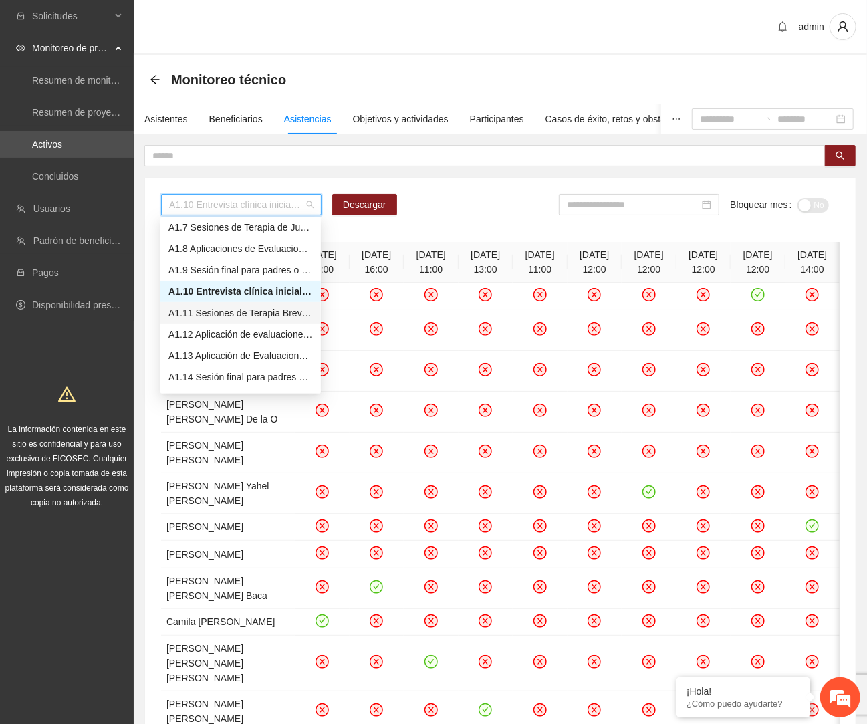
click at [231, 312] on div "A1.11 Sesiones de Terapia Breve Centrada en Soluciones para Adolescentes" at bounding box center [240, 312] width 144 height 15
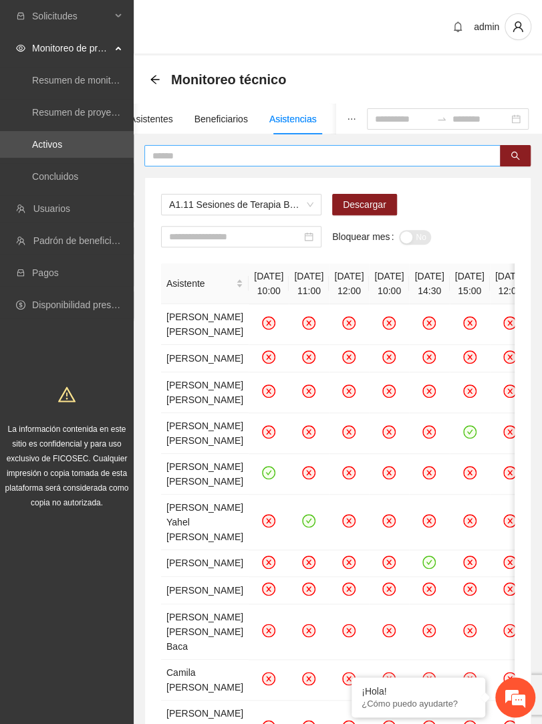
click at [413, 154] on input "text" at bounding box center [317, 155] width 330 height 15
type input "******"
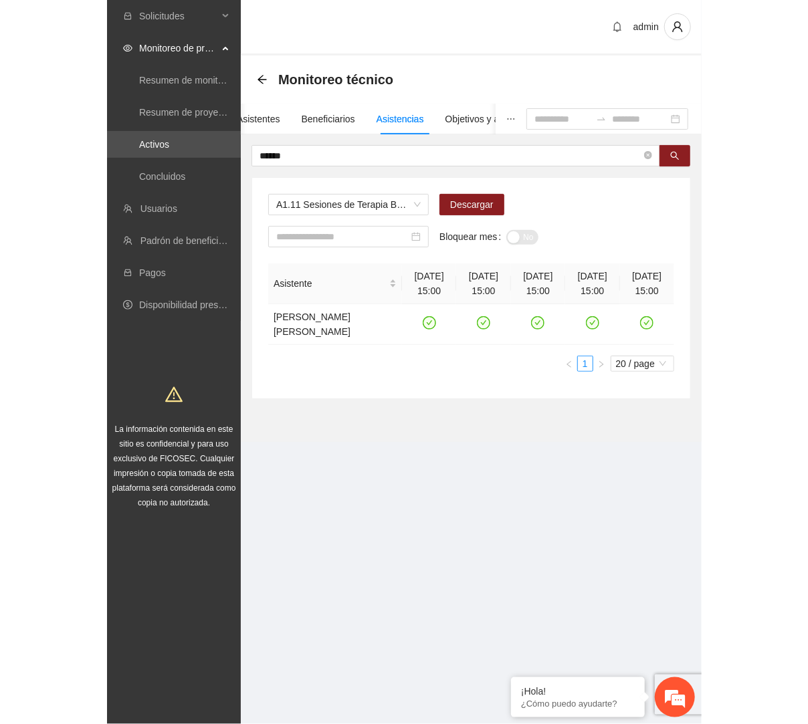
scroll to position [0, 0]
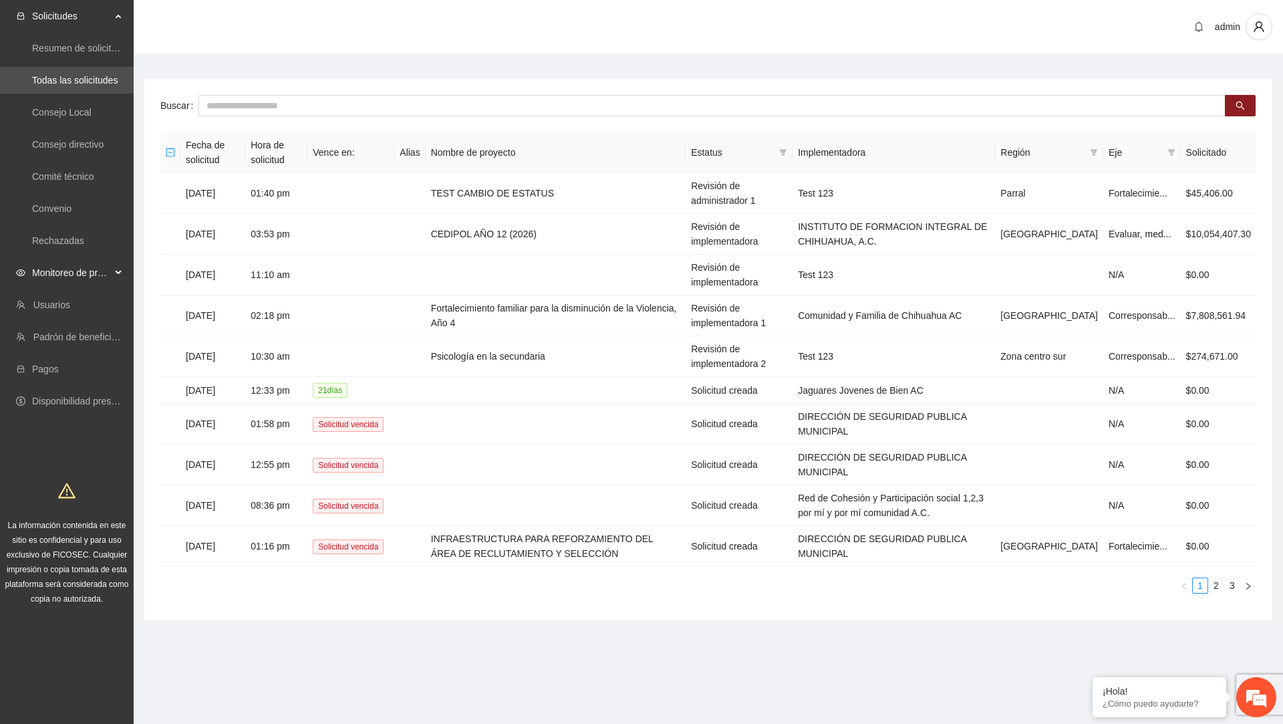
click at [100, 268] on span "Monitoreo de proyectos" at bounding box center [71, 272] width 79 height 27
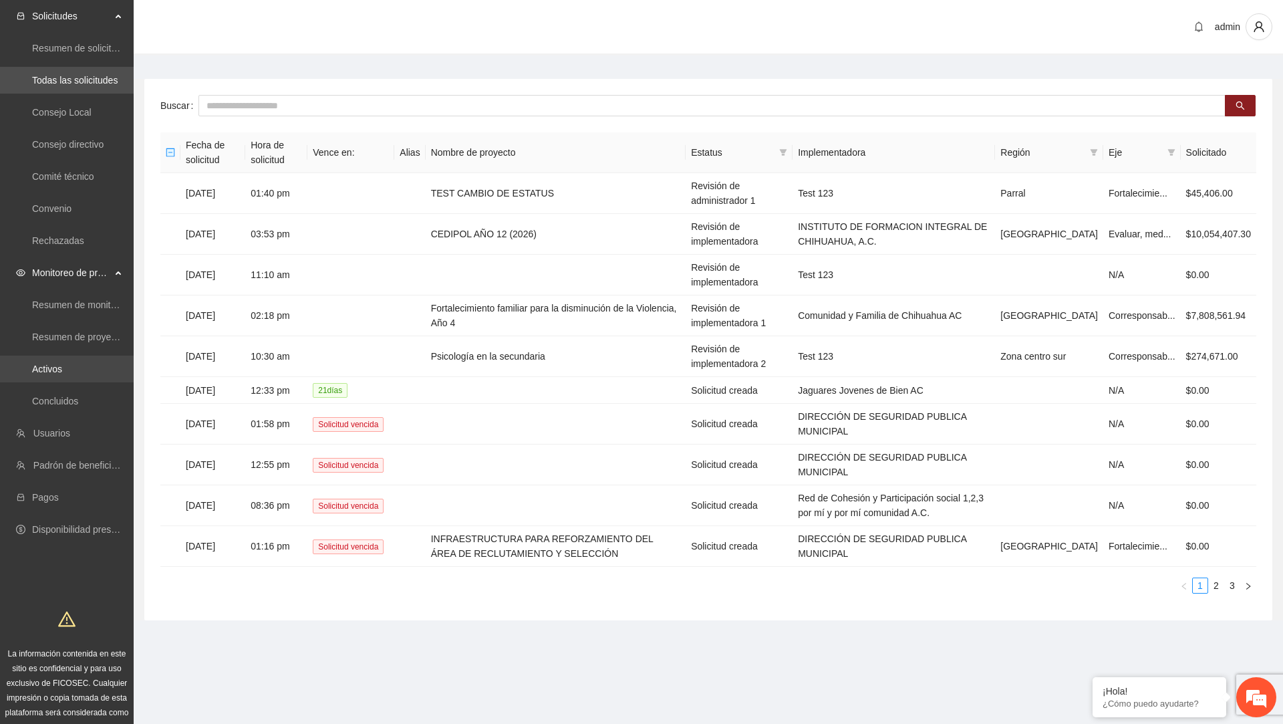
click at [62, 364] on link "Activos" at bounding box center [47, 369] width 30 height 11
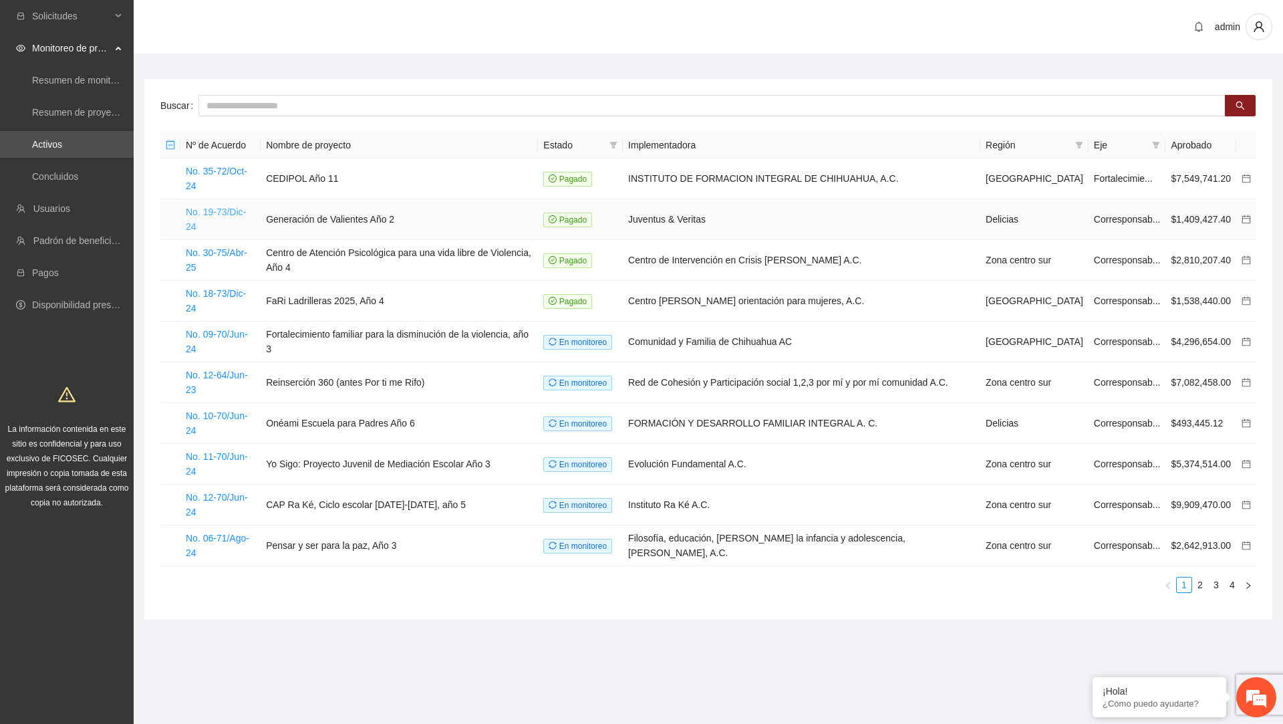
click at [237, 207] on link "No. 19-73/Dic-24" at bounding box center [216, 219] width 60 height 25
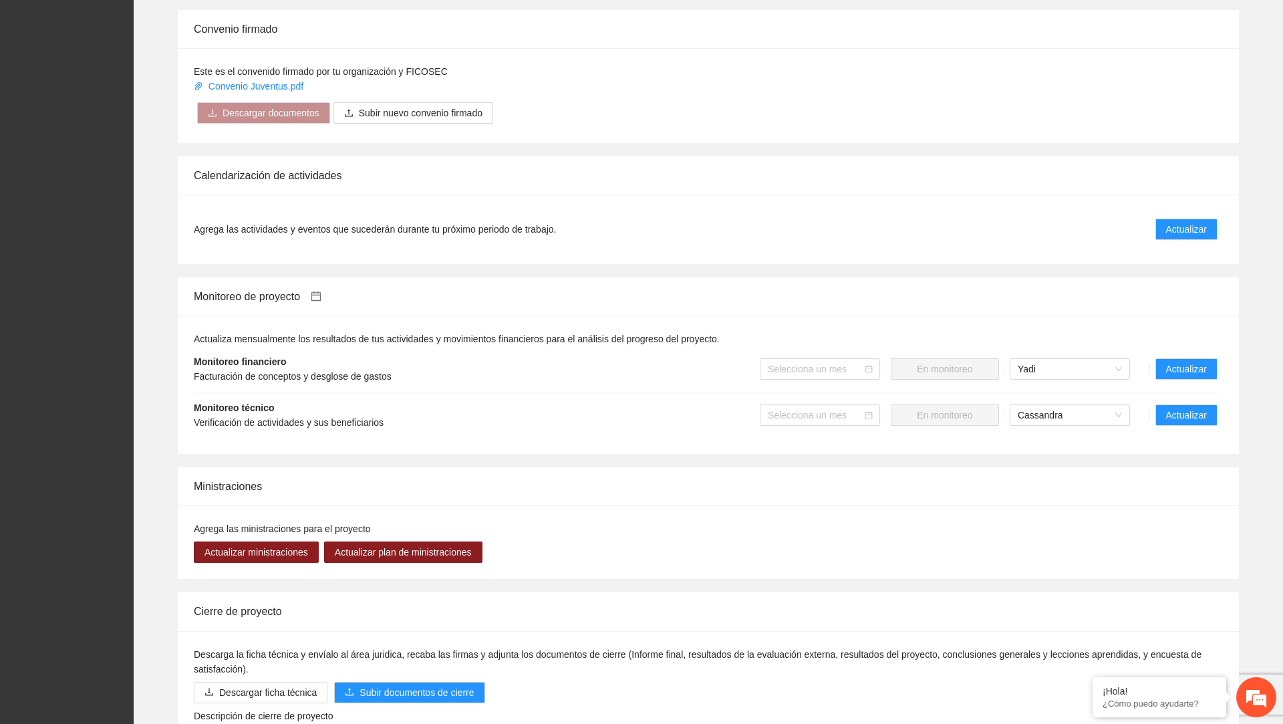
scroll to position [1138, 0]
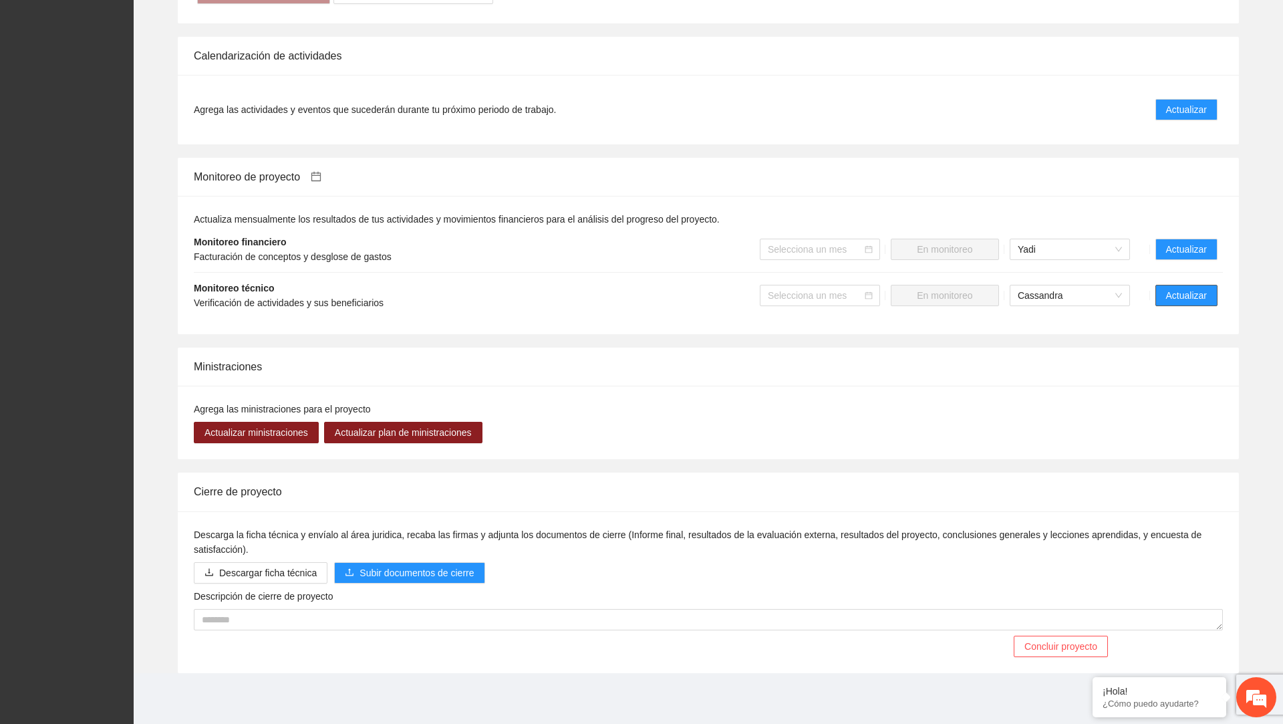
click at [1188, 305] on button "Actualizar" at bounding box center [1187, 295] width 62 height 21
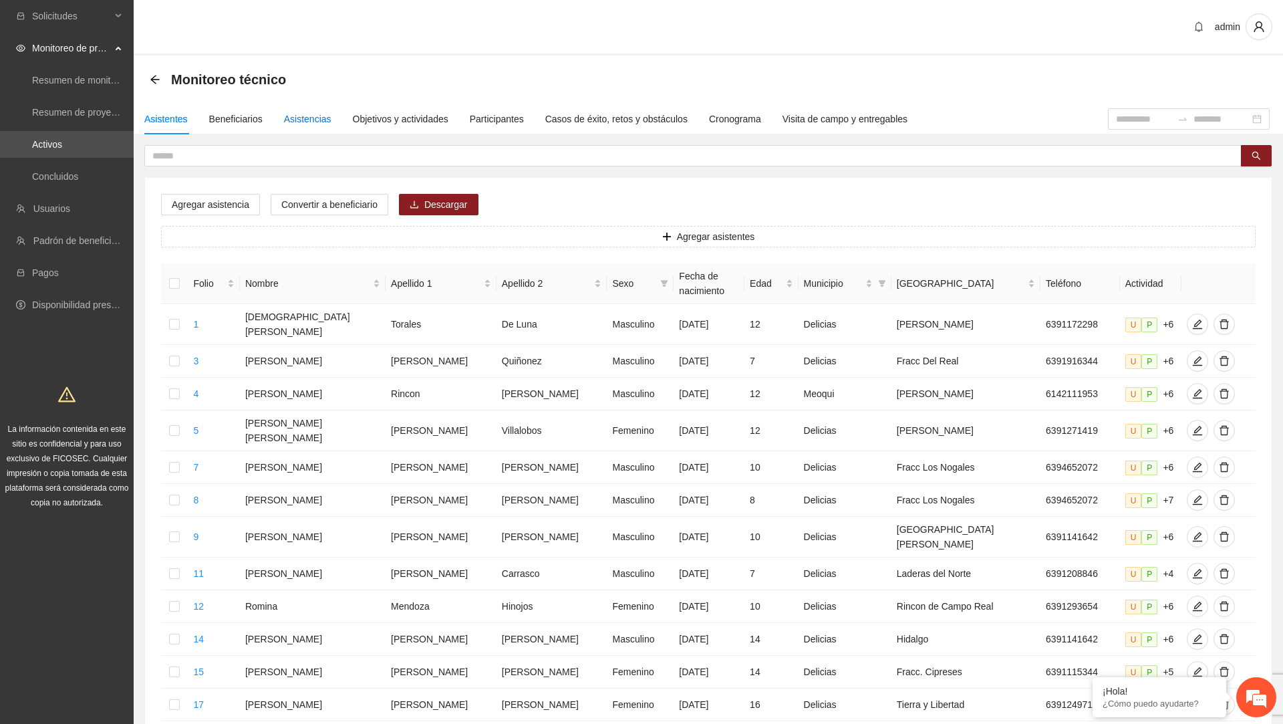
click at [308, 119] on div "Asistencias" at bounding box center [307, 119] width 47 height 15
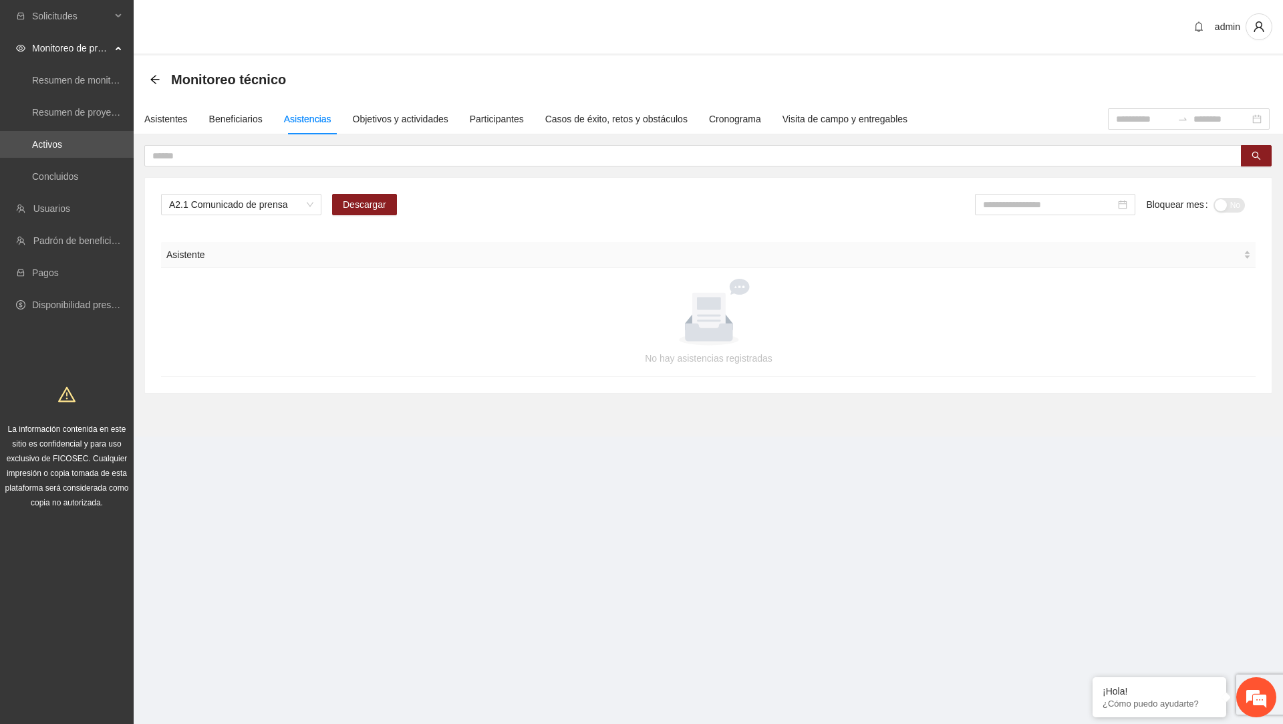
click at [304, 218] on div "A2.1 Comunicado de prensa Descargar Bloquear mes No" at bounding box center [708, 210] width 1095 height 32
click at [297, 207] on span "A2.1 Comunicado de prensa" at bounding box center [241, 205] width 144 height 20
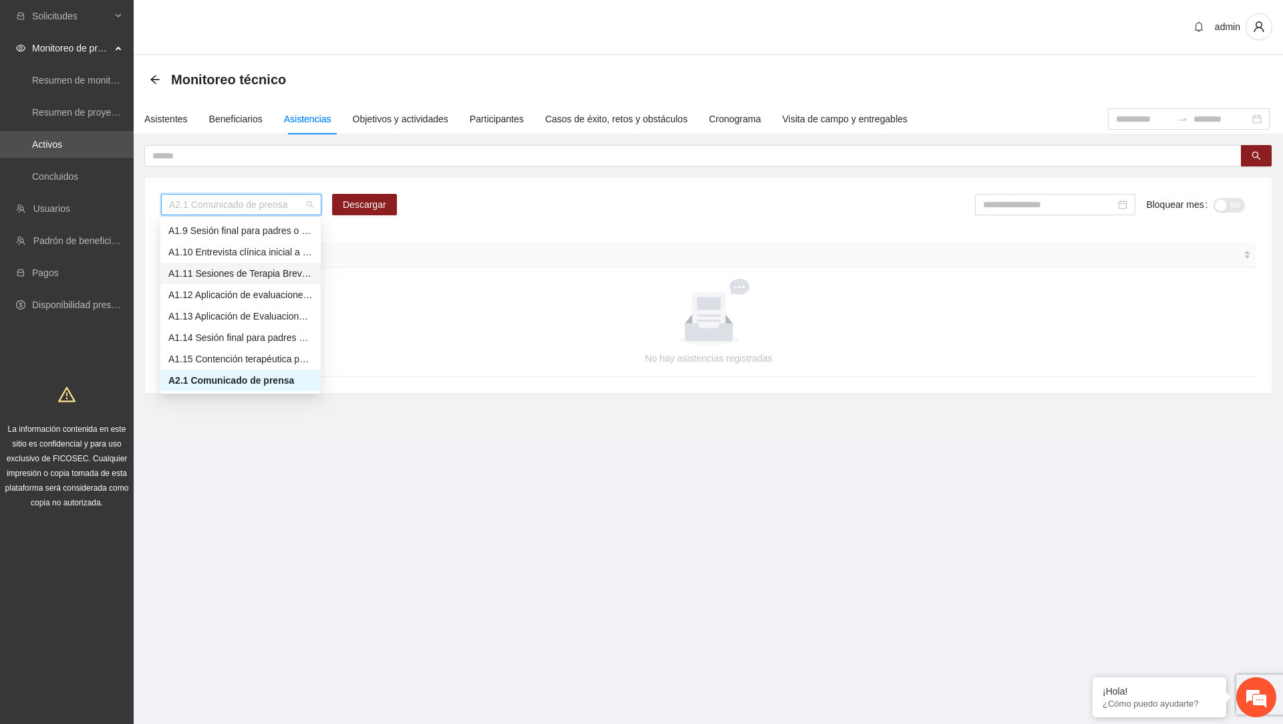
click at [248, 277] on div "A1.11 Sesiones de Terapia Breve Centrada en Soluciones para Adolescentes" at bounding box center [240, 273] width 144 height 15
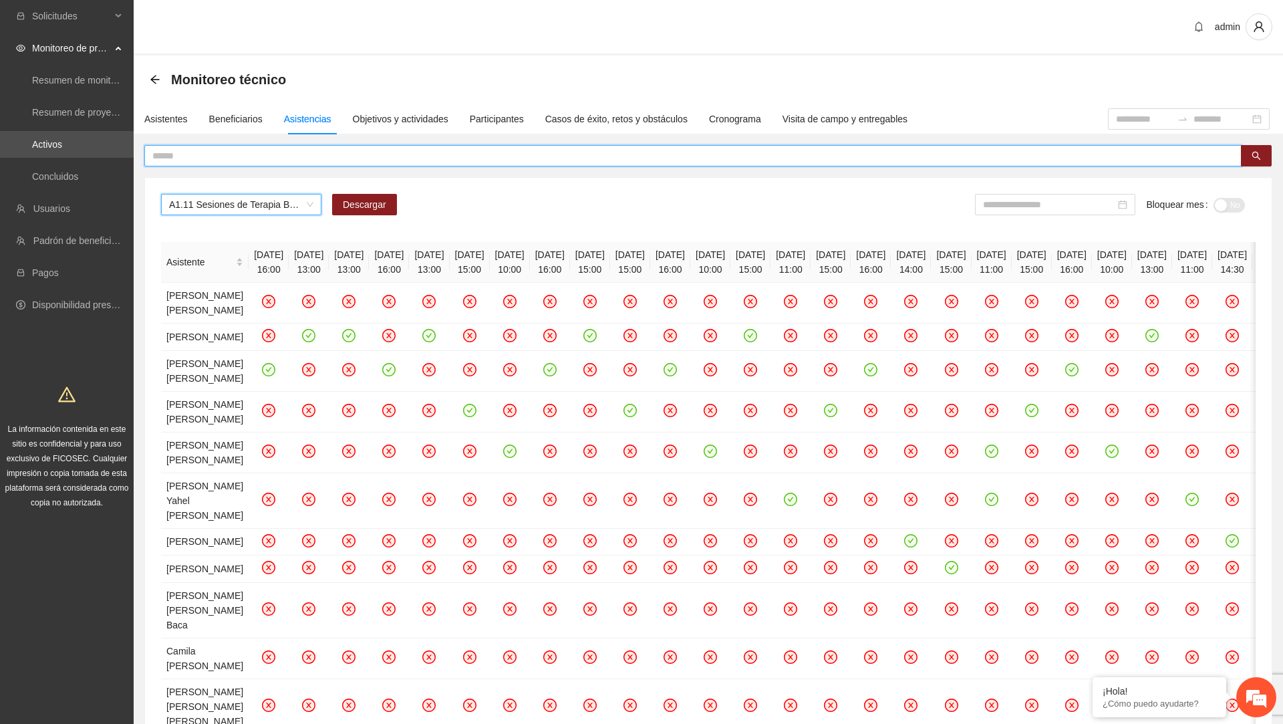
click at [302, 157] on input "text" at bounding box center [687, 155] width 1071 height 15
type input "******"
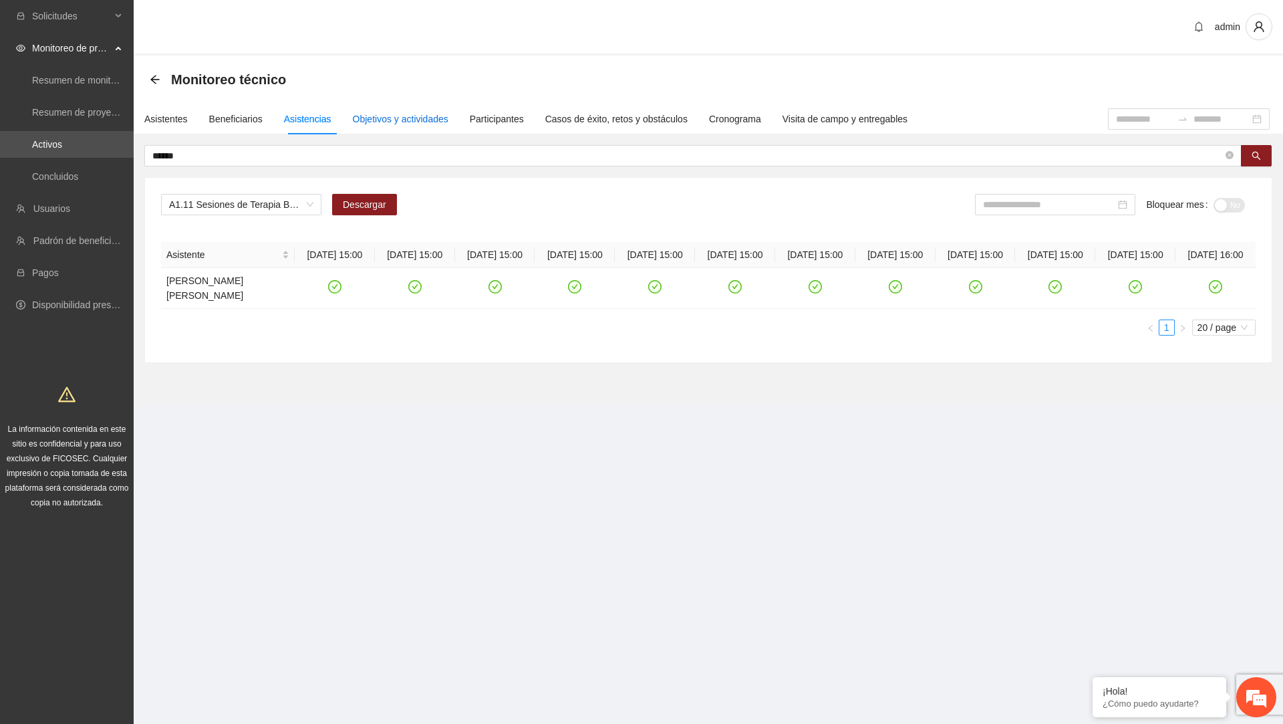
click at [394, 122] on div "Objetivos y actividades" at bounding box center [401, 119] width 96 height 15
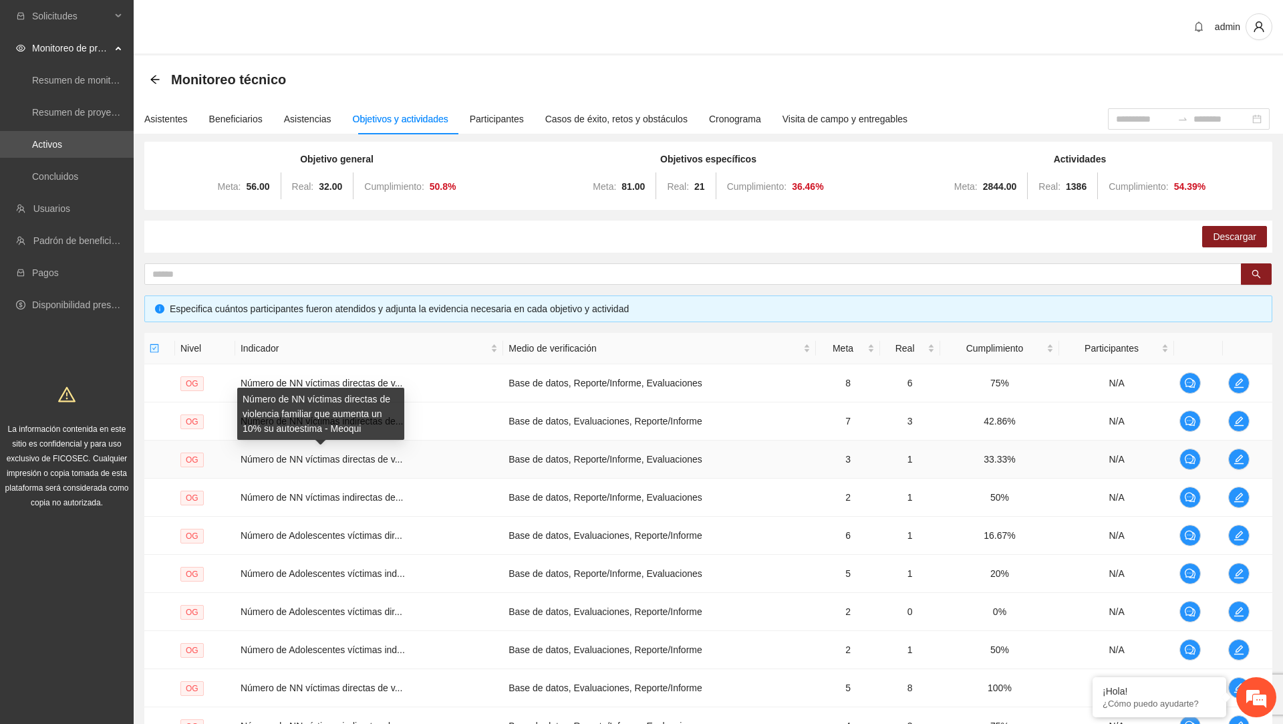
scroll to position [147, 0]
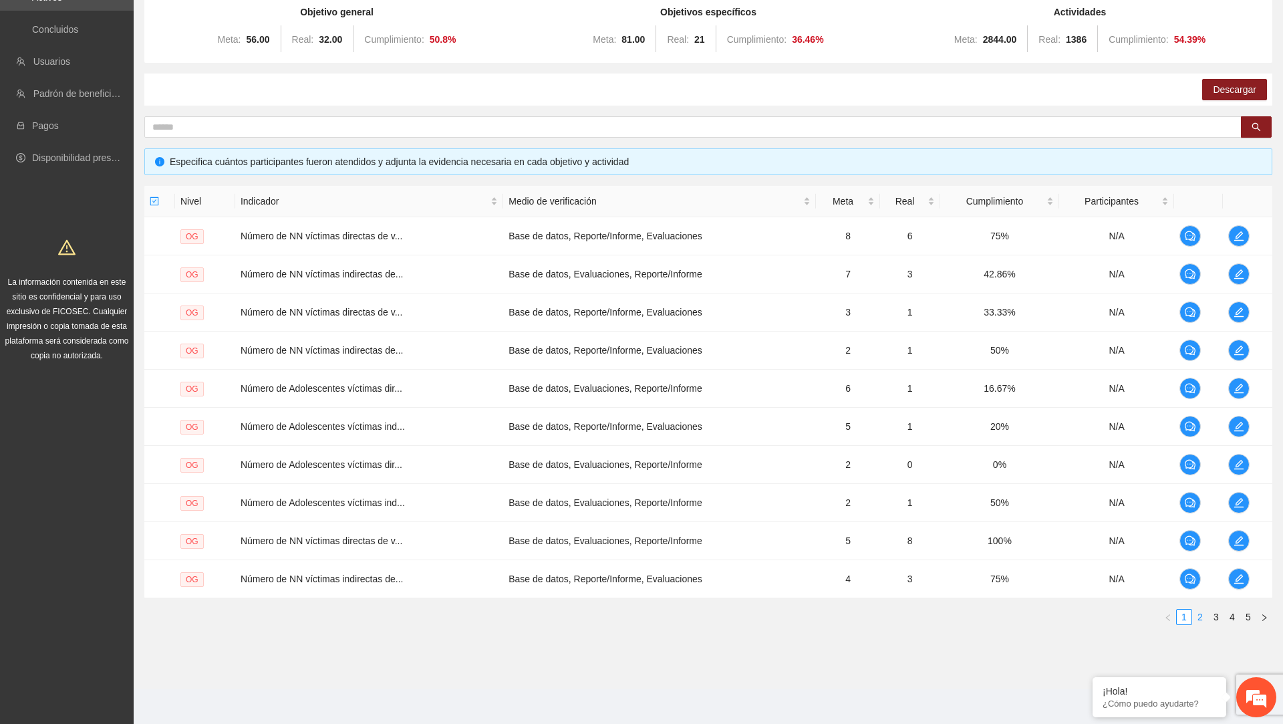
click at [1197, 615] on link "2" at bounding box center [1200, 617] width 15 height 15
click at [1211, 615] on link "3" at bounding box center [1216, 617] width 15 height 15
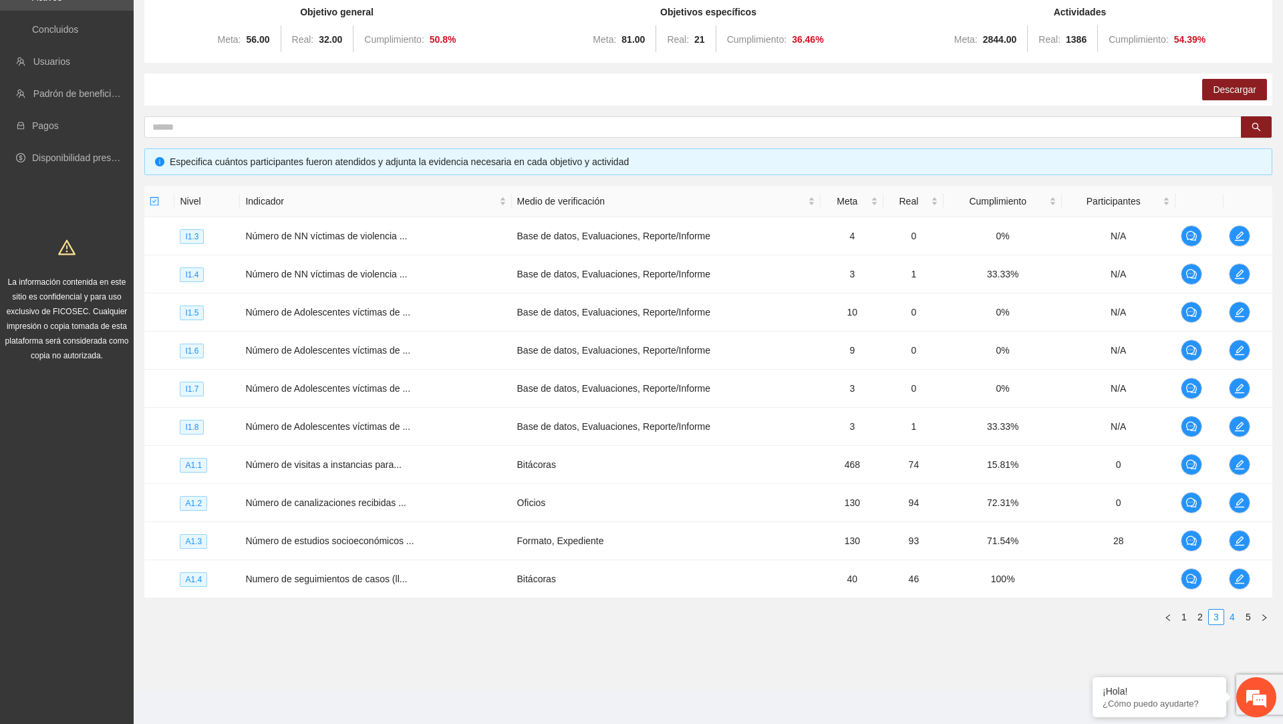
click at [1228, 616] on link "4" at bounding box center [1232, 617] width 15 height 15
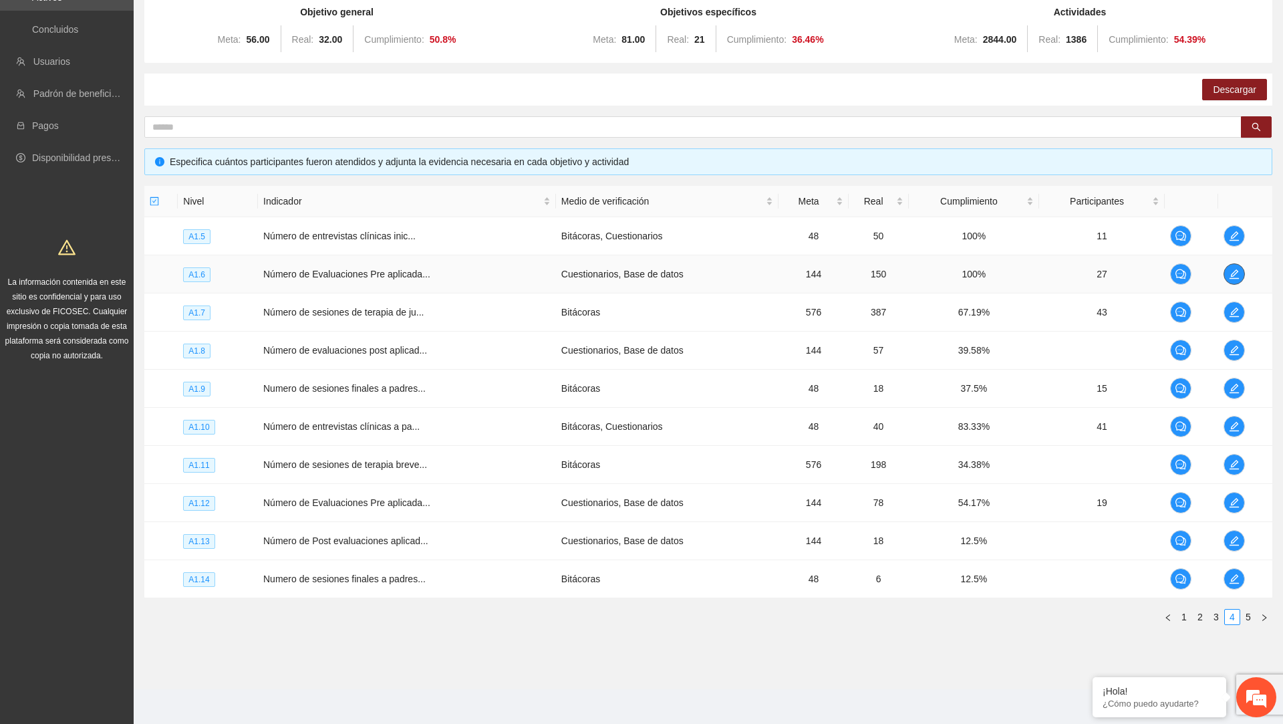
click at [1243, 269] on span "edit" at bounding box center [1235, 274] width 20 height 11
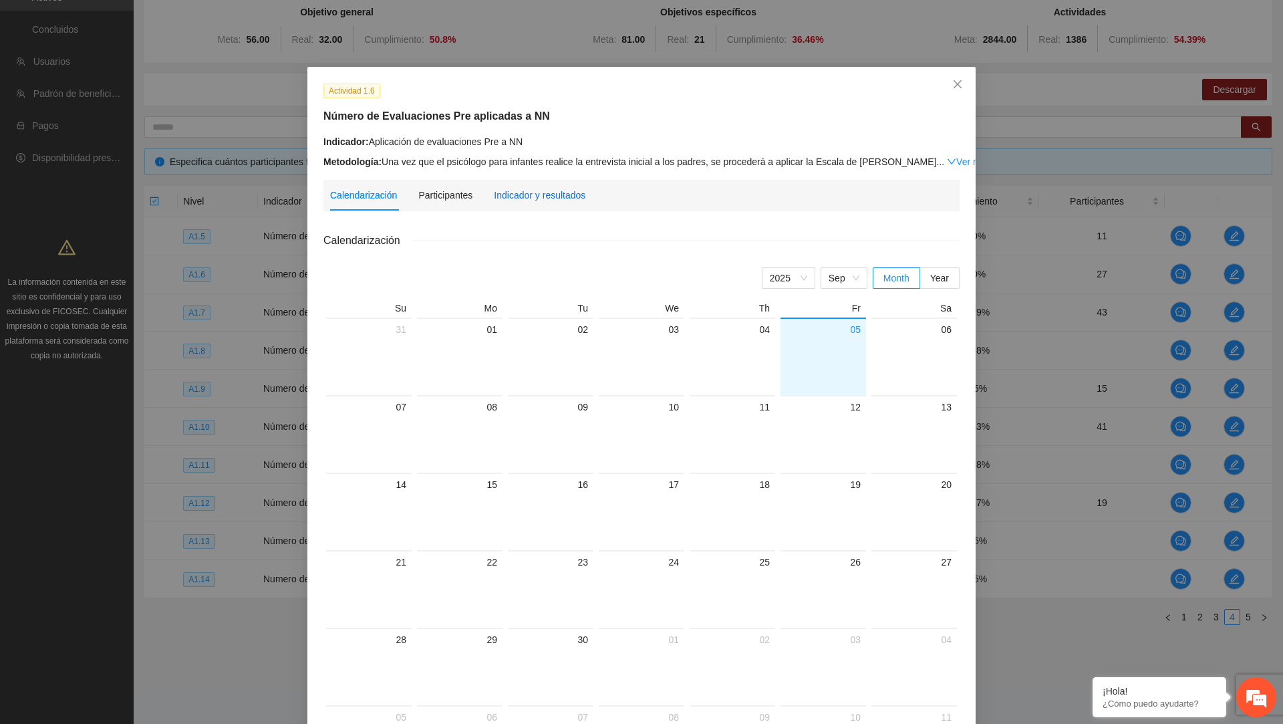
click at [584, 193] on div "Indicador y resultados" at bounding box center [540, 195] width 92 height 15
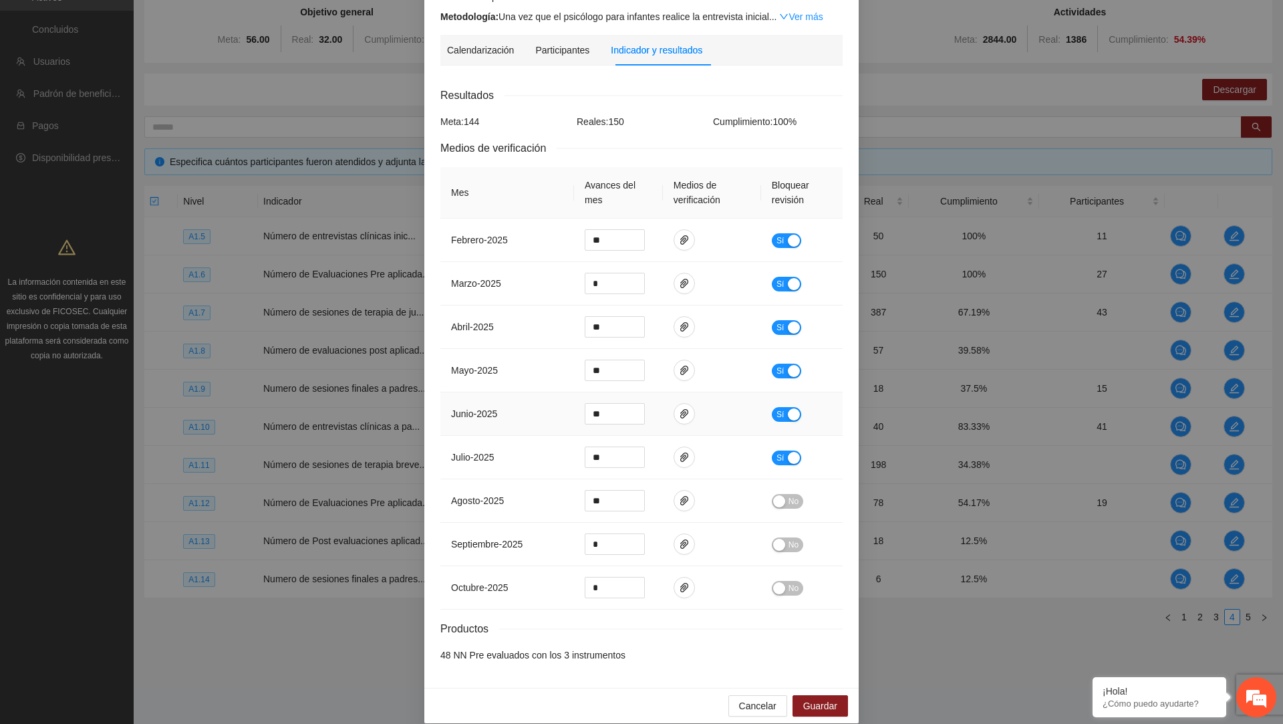
scroll to position [158, 0]
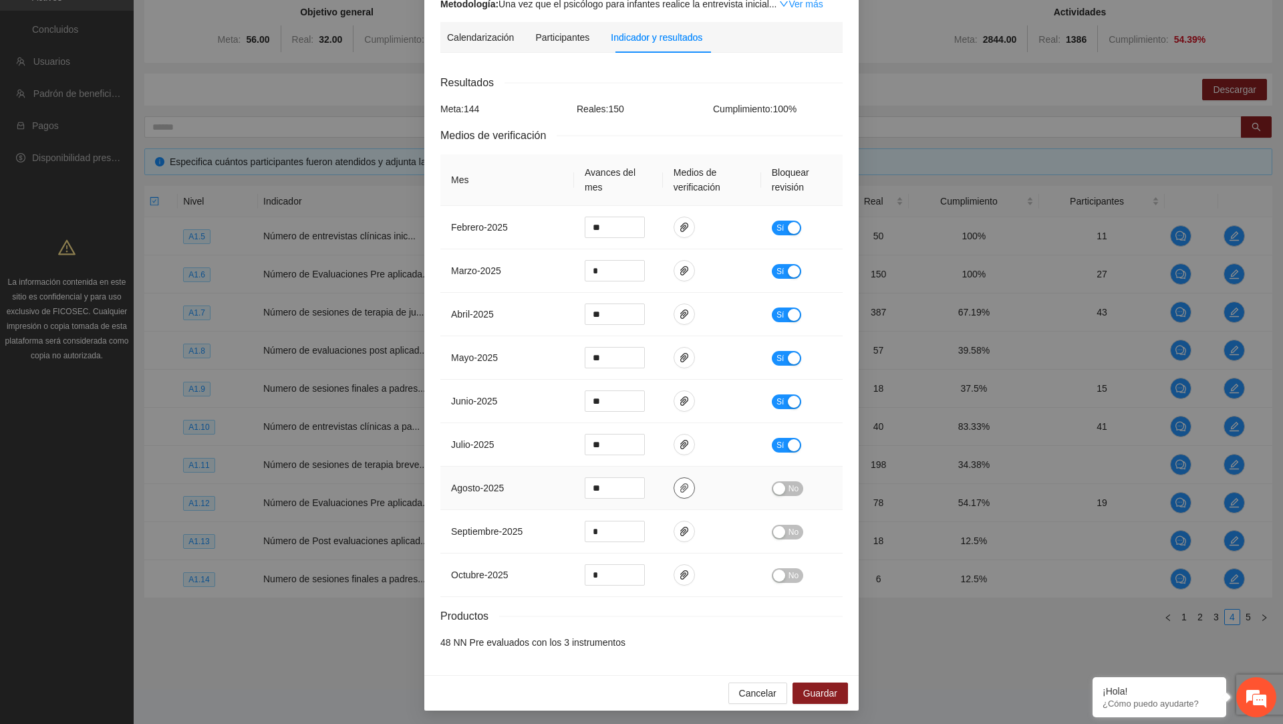
click at [682, 489] on icon "paper-clip" at bounding box center [684, 488] width 11 height 11
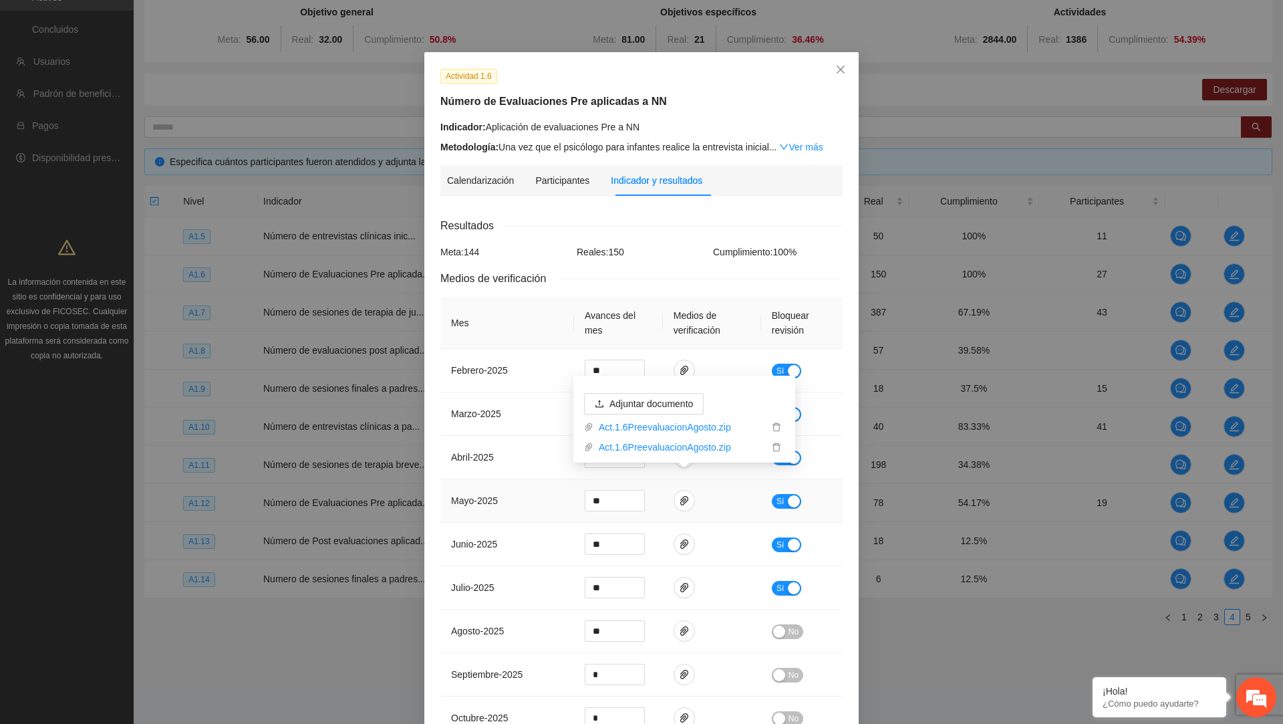
scroll to position [0, 0]
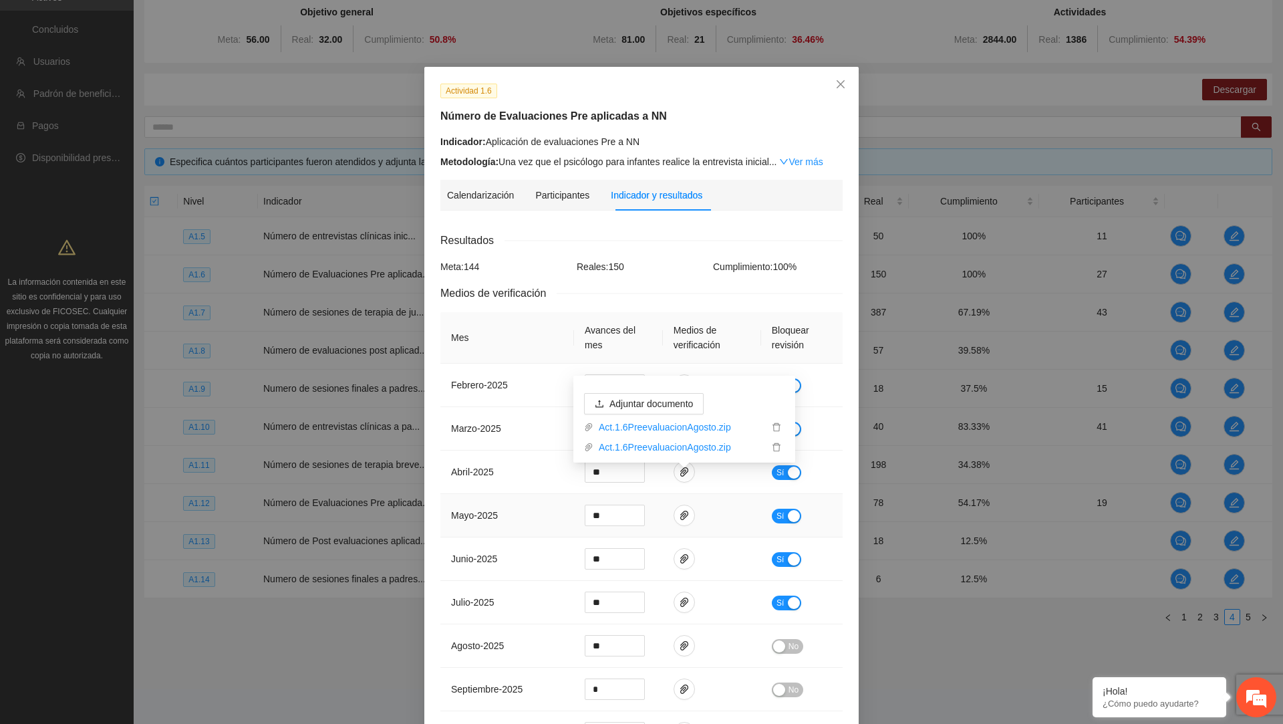
click at [726, 518] on td at bounding box center [712, 515] width 98 height 43
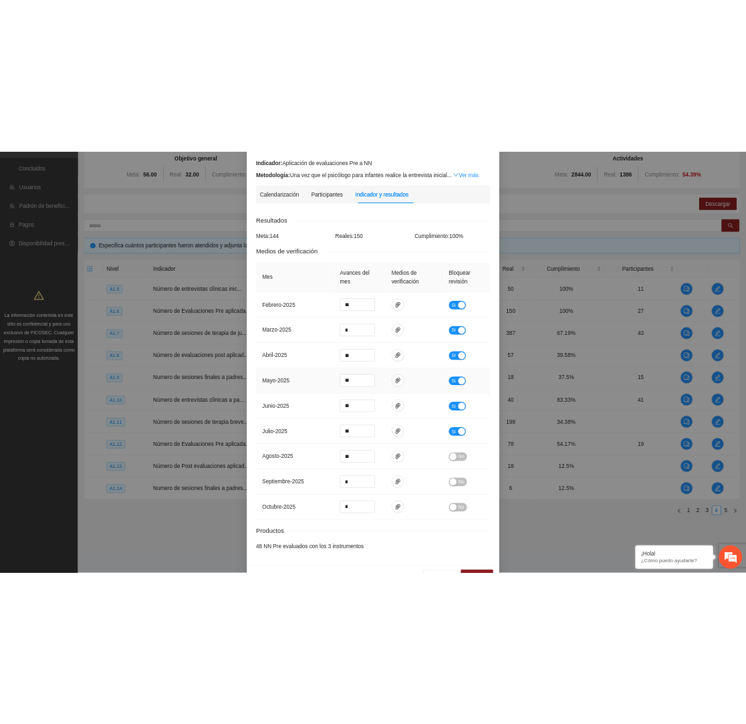
scroll to position [139, 0]
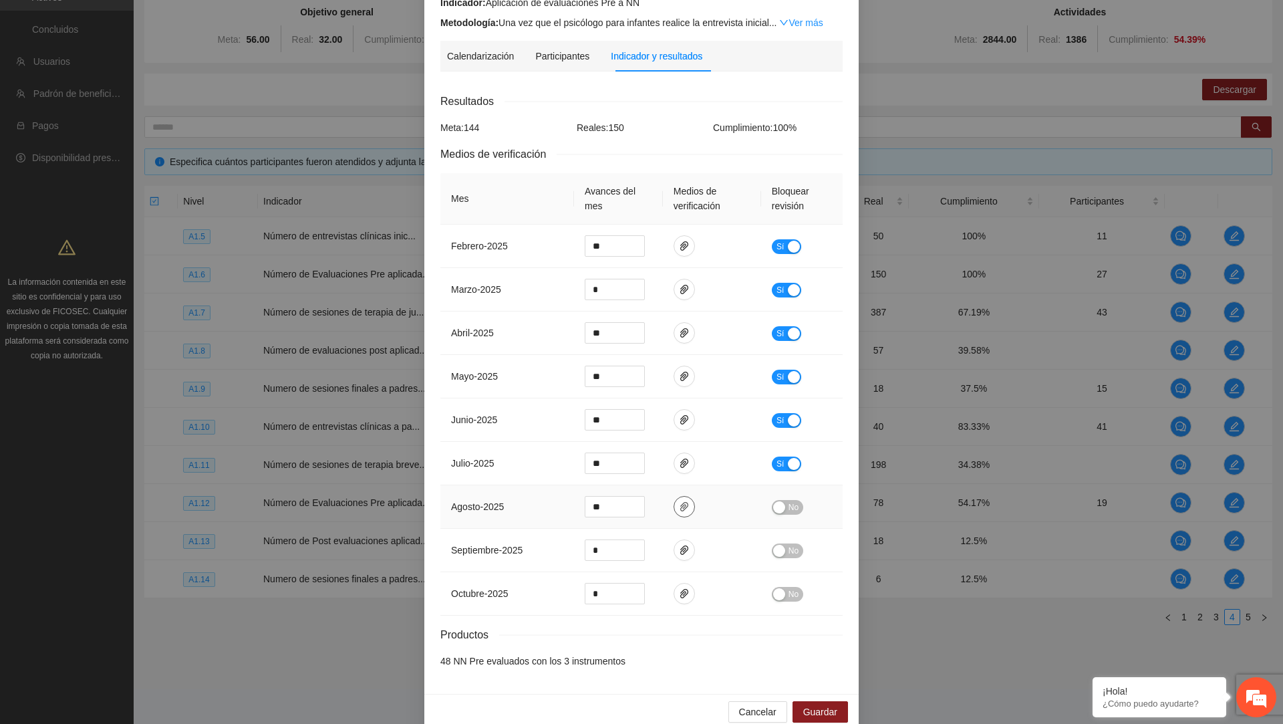
click at [687, 498] on button "button" at bounding box center [684, 506] width 21 height 21
click at [705, 572] on td at bounding box center [712, 593] width 98 height 43
click at [613, 502] on input "**" at bounding box center [615, 507] width 59 height 20
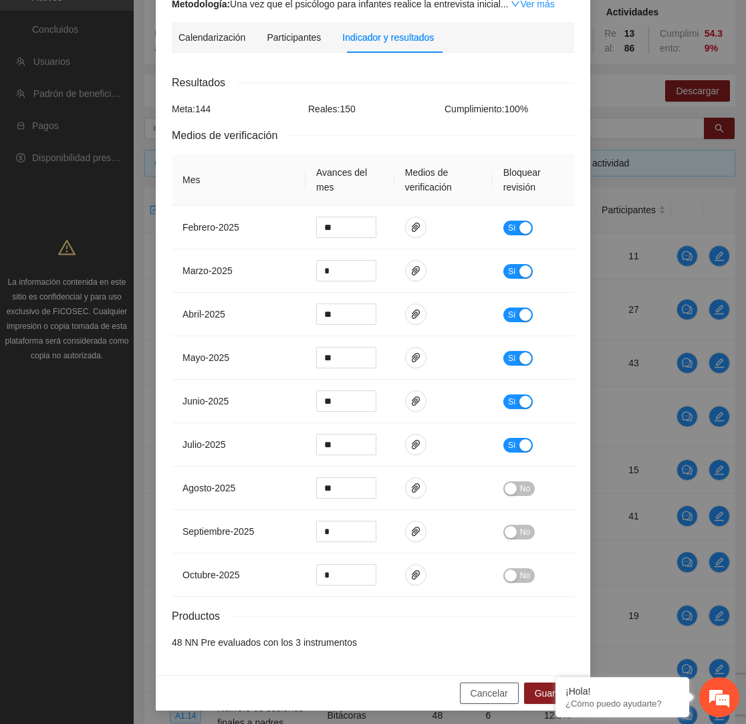
click at [488, 683] on button "Cancelar" at bounding box center [489, 693] width 59 height 21
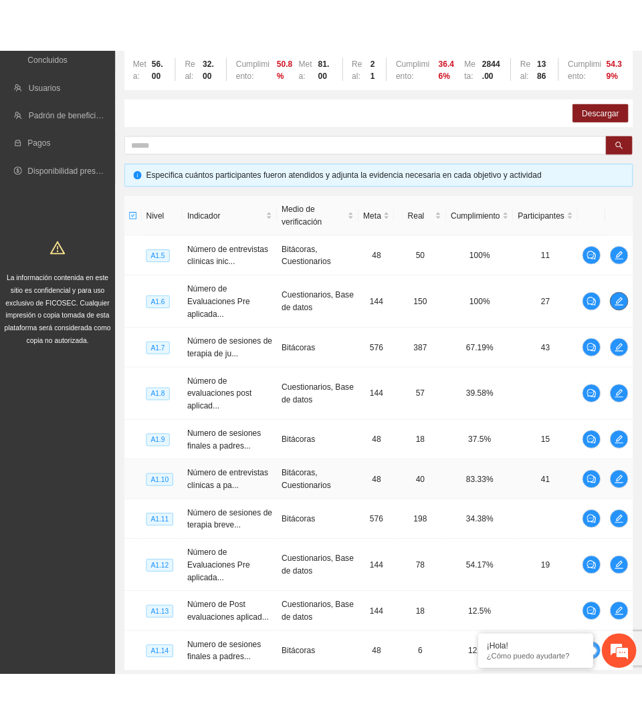
scroll to position [169, 0]
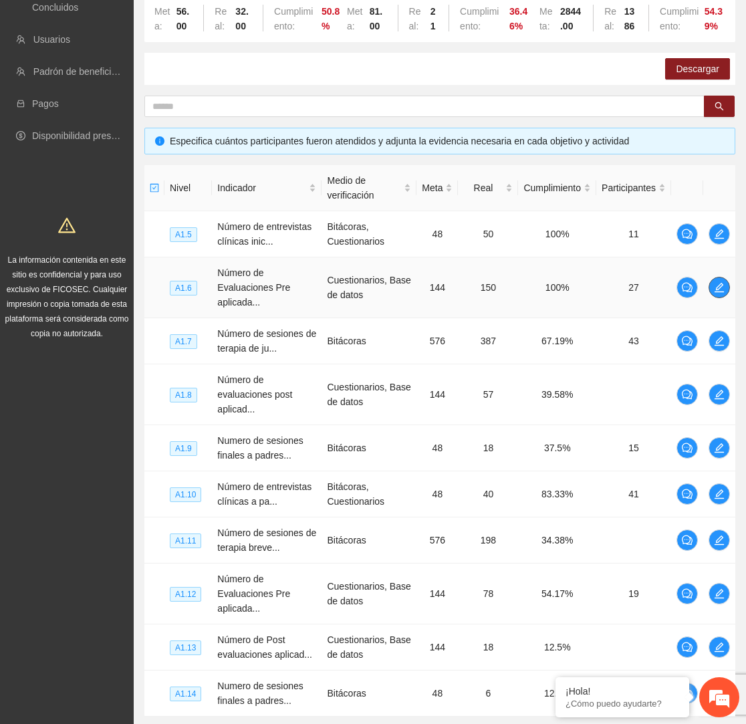
click at [718, 293] on icon "edit" at bounding box center [719, 287] width 11 height 11
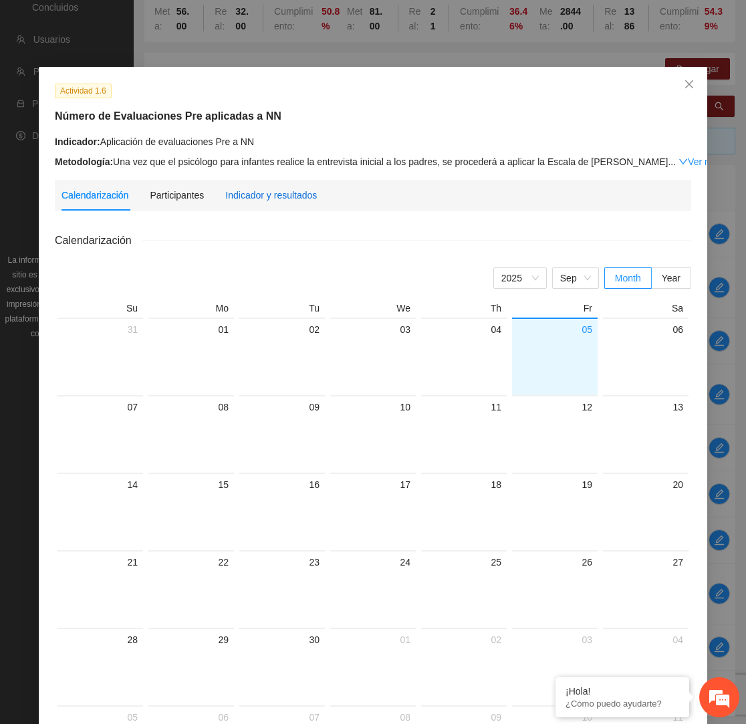
click at [303, 191] on div "Indicador y resultados" at bounding box center [271, 195] width 92 height 15
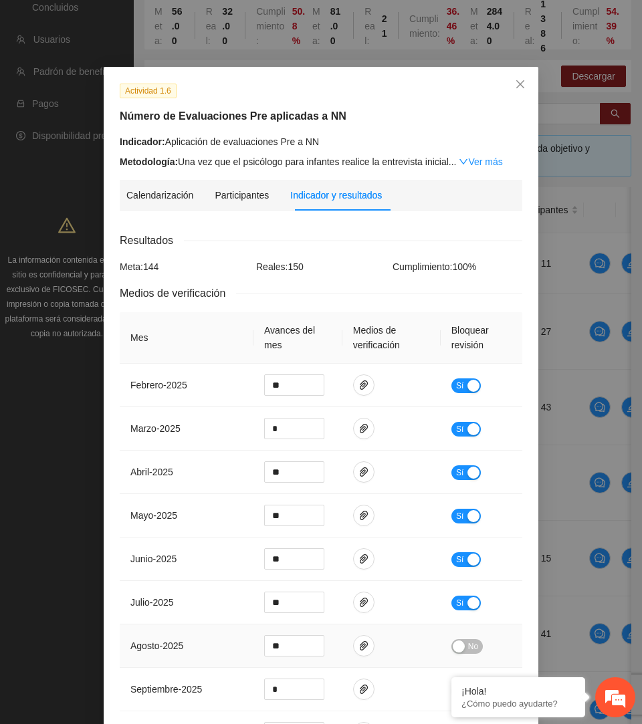
click at [168, 640] on span "agosto - 2025" at bounding box center [156, 645] width 53 height 11
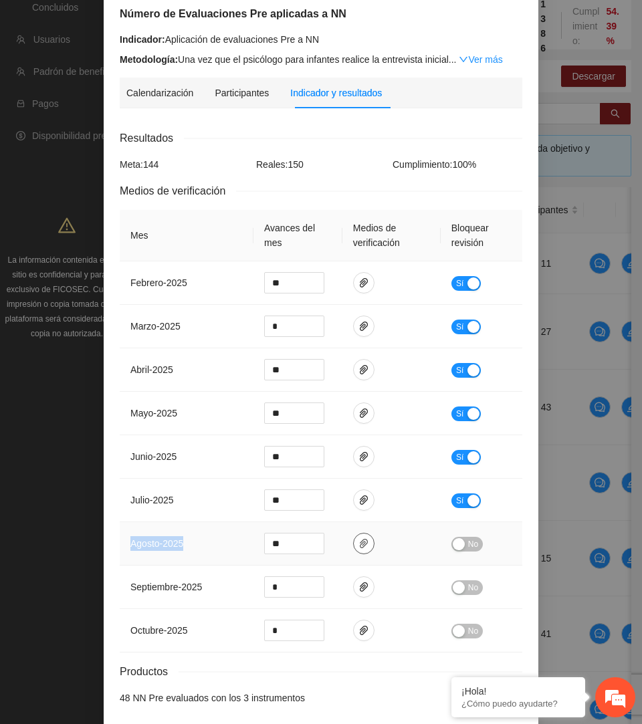
click at [366, 547] on button "button" at bounding box center [363, 543] width 21 height 21
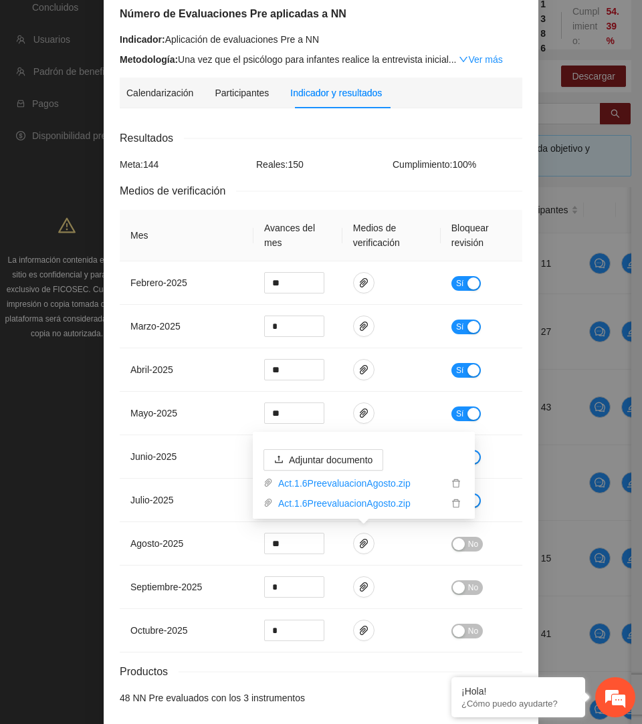
click at [640, 395] on div "Actividad 1.6 Número de Evaluaciones Pre aplicadas a NN Indicador: Aplicación d…" at bounding box center [321, 362] width 642 height 724
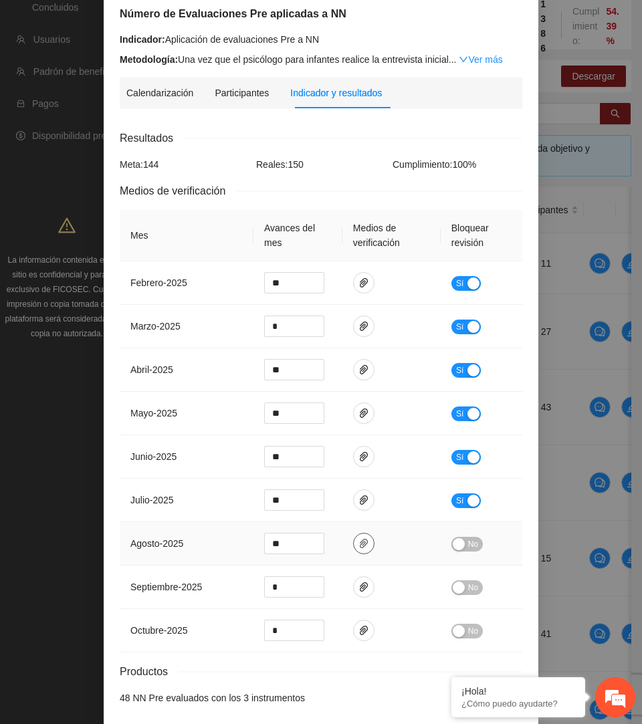
click at [370, 540] on span "paper-clip" at bounding box center [364, 543] width 20 height 11
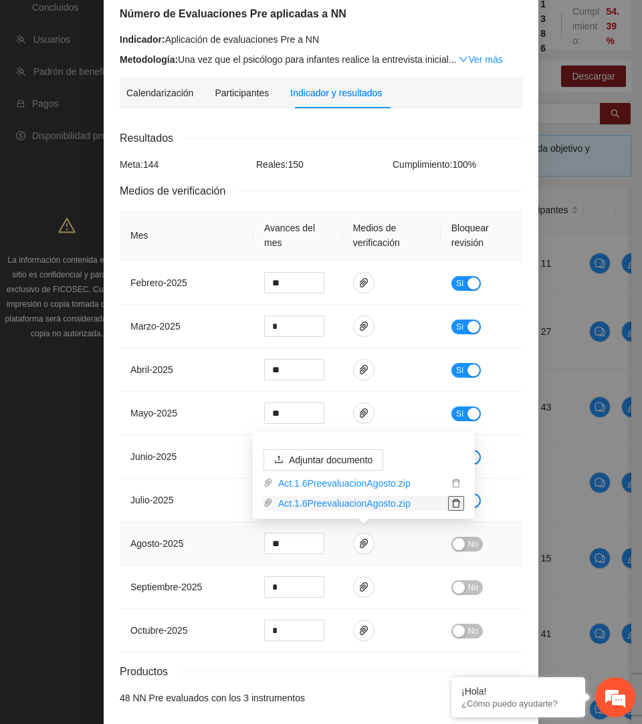
click at [453, 502] on icon "delete" at bounding box center [455, 503] width 9 height 9
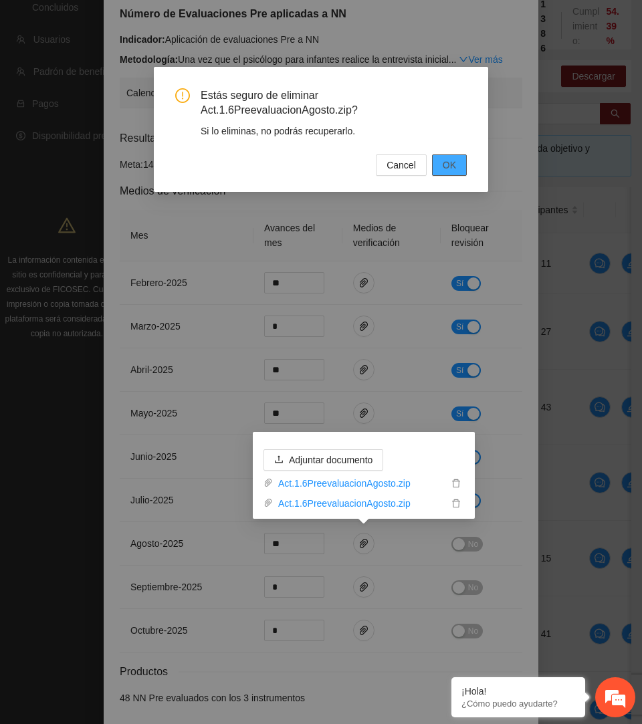
click at [453, 164] on span "OK" at bounding box center [449, 165] width 13 height 15
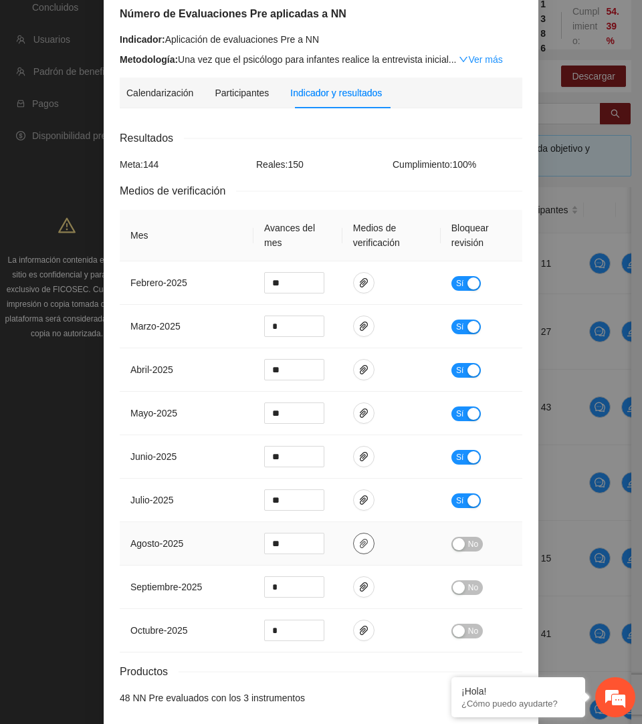
click at [364, 541] on icon "paper-clip" at bounding box center [364, 543] width 8 height 9
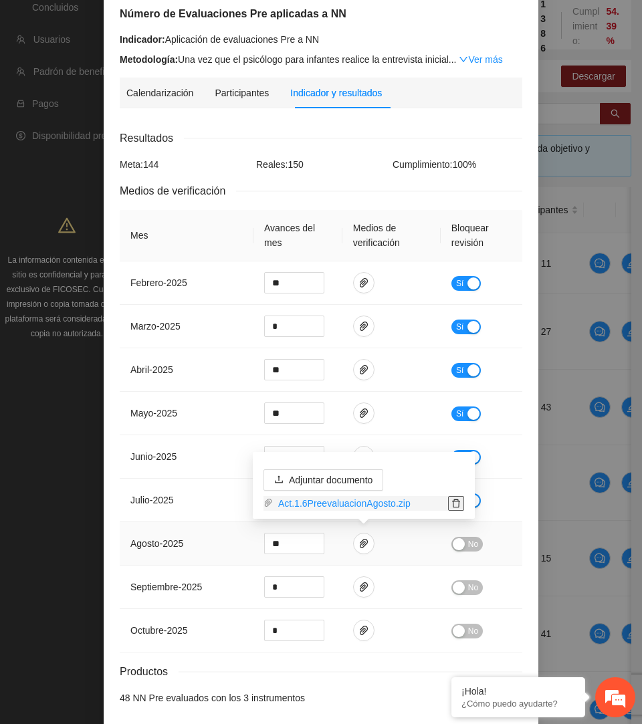
click at [460, 499] on icon "delete" at bounding box center [455, 503] width 9 height 9
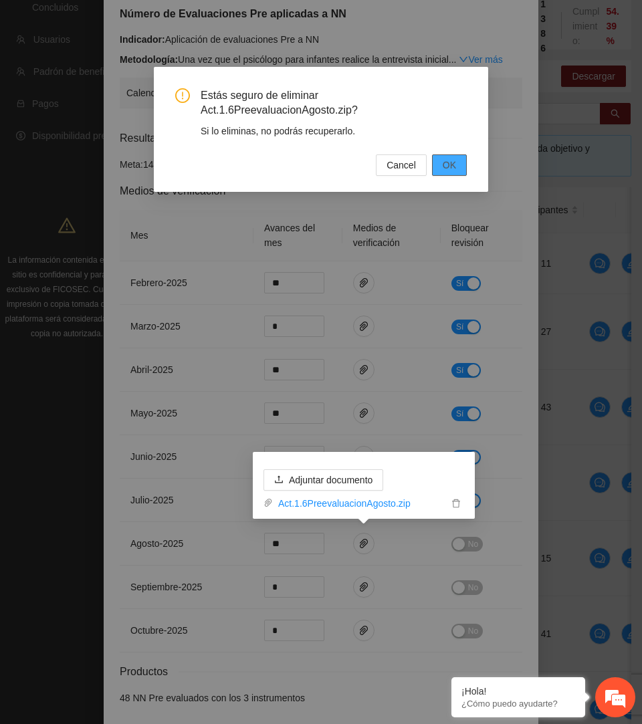
click at [455, 163] on span "OK" at bounding box center [449, 165] width 13 height 15
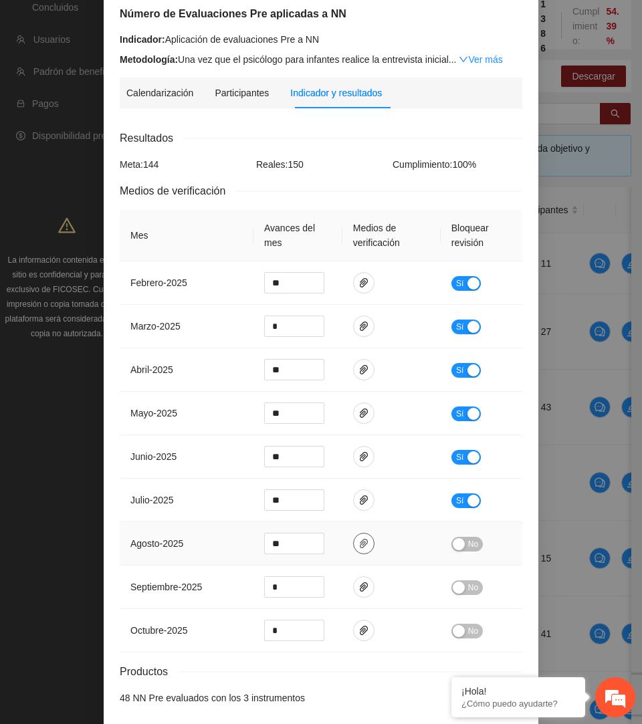
click at [372, 543] on span "paper-clip" at bounding box center [364, 543] width 20 height 11
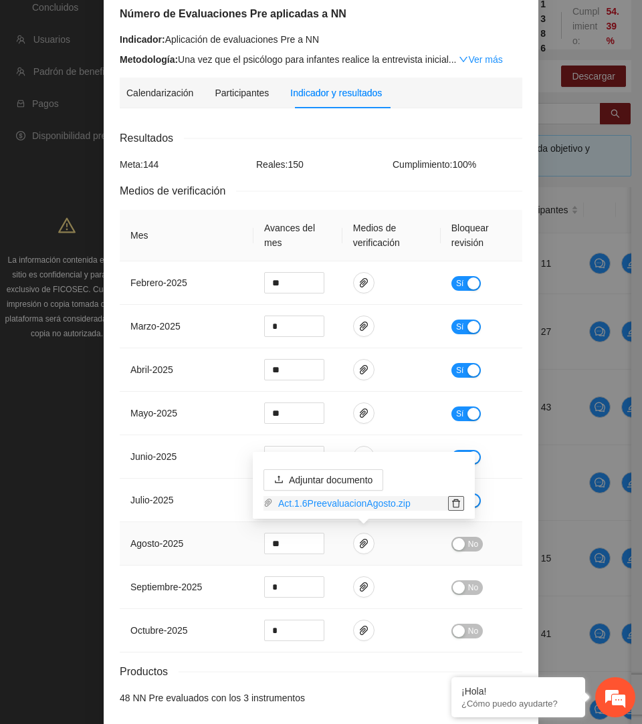
click at [453, 503] on icon "delete" at bounding box center [456, 503] width 8 height 9
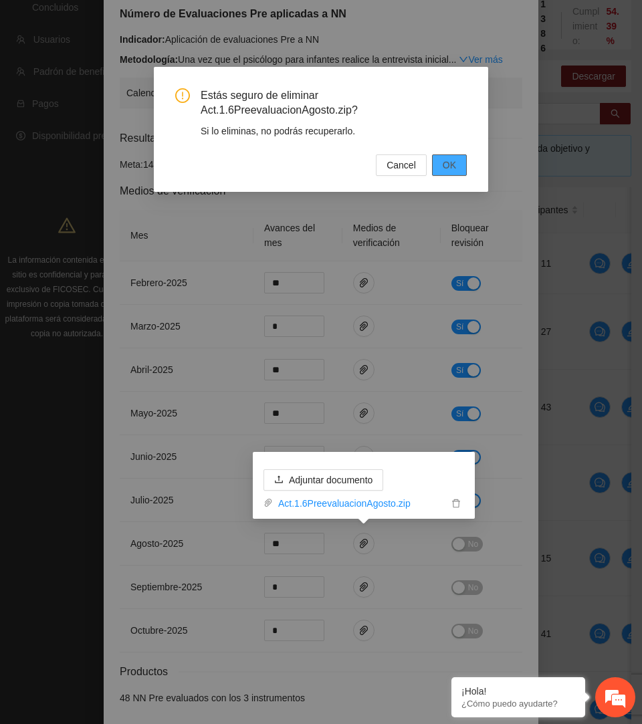
click at [445, 156] on button "OK" at bounding box center [449, 164] width 35 height 21
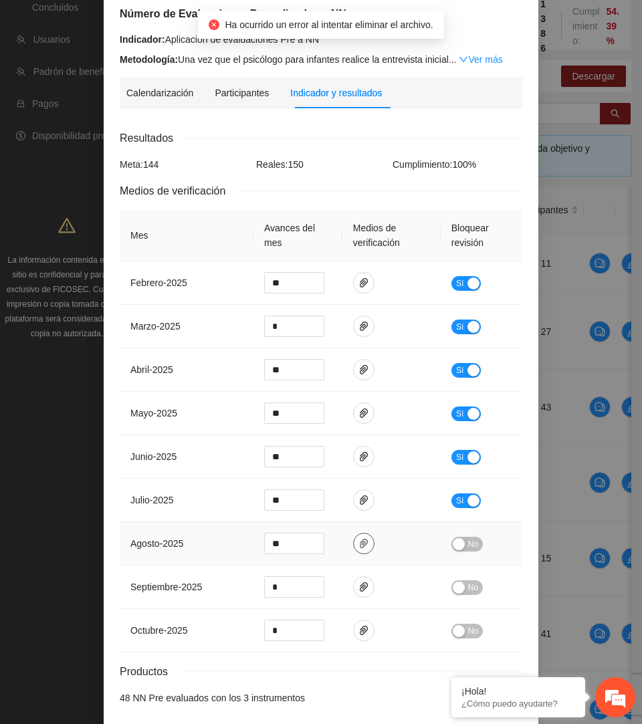
click at [364, 543] on icon "paper-clip" at bounding box center [363, 543] width 11 height 11
